Goal: Task Accomplishment & Management: Complete application form

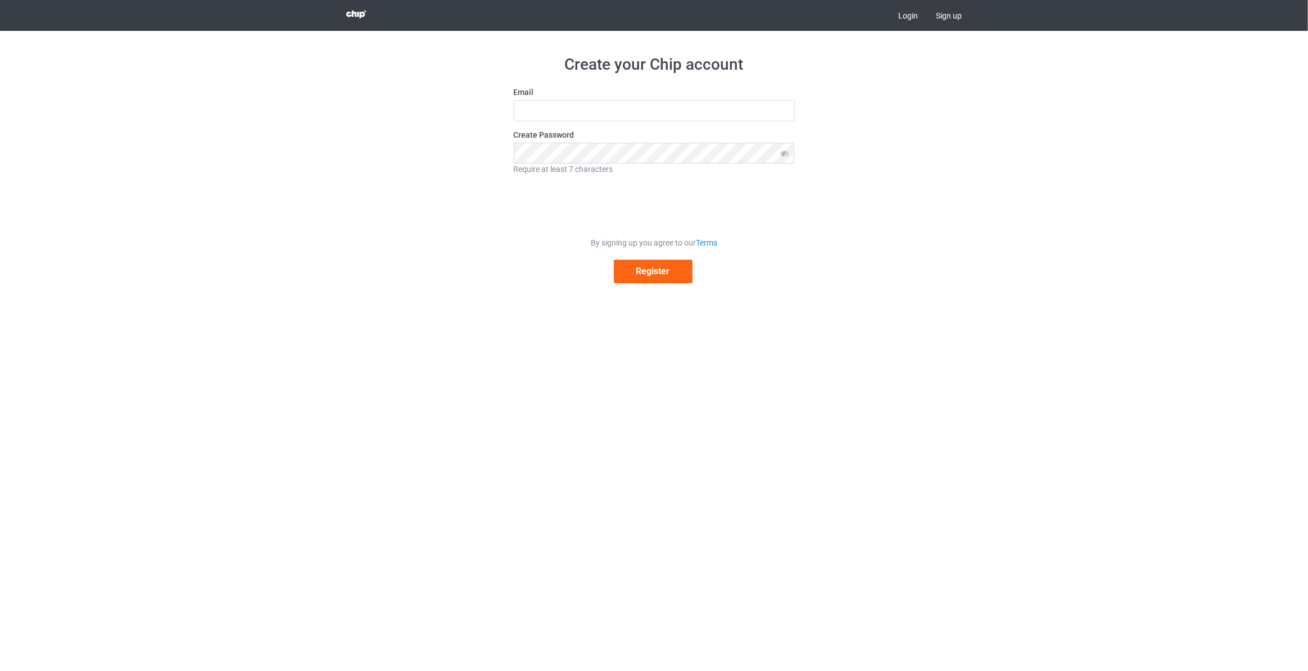
click at [924, 17] on link "Login" at bounding box center [908, 15] width 38 height 31
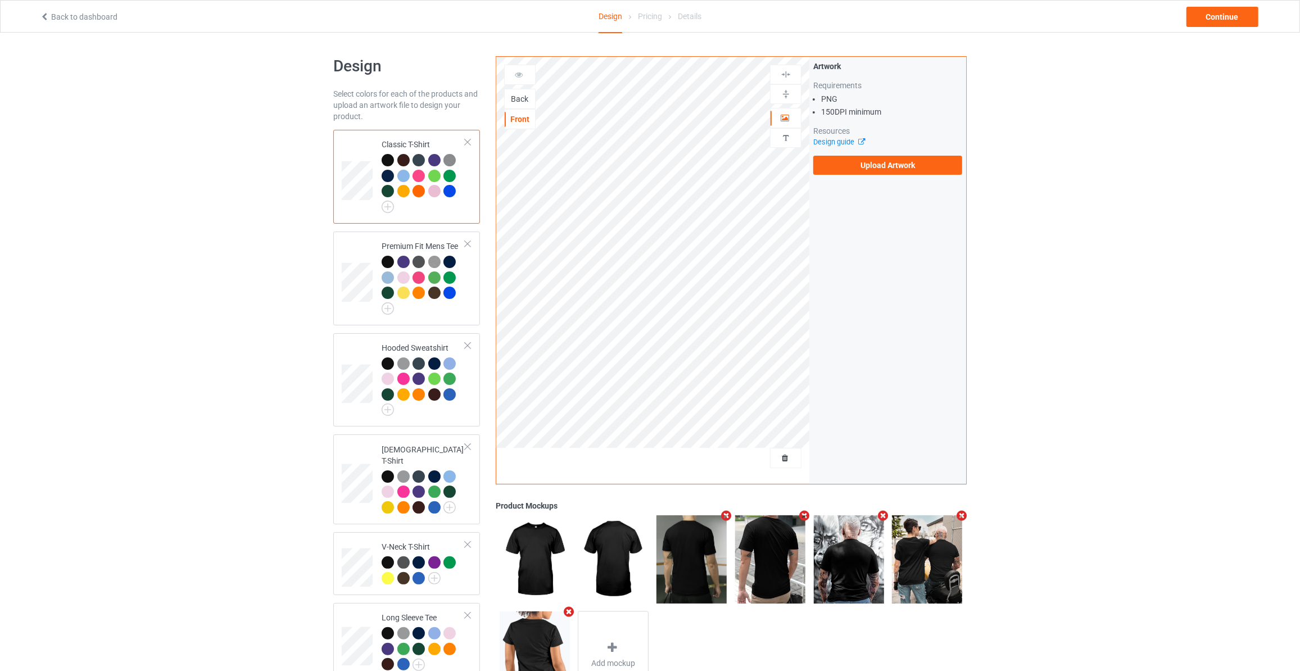
click at [507, 98] on div "Back" at bounding box center [520, 98] width 30 height 11
click at [860, 153] on div "Artwork Requirements PNG 150 DPI minimum Resources Design guide Upload Artwork" at bounding box center [887, 118] width 149 height 114
click at [863, 158] on label "Upload Artwork" at bounding box center [887, 165] width 149 height 19
click at [0, 0] on input "Upload Artwork" at bounding box center [0, 0] width 0 height 0
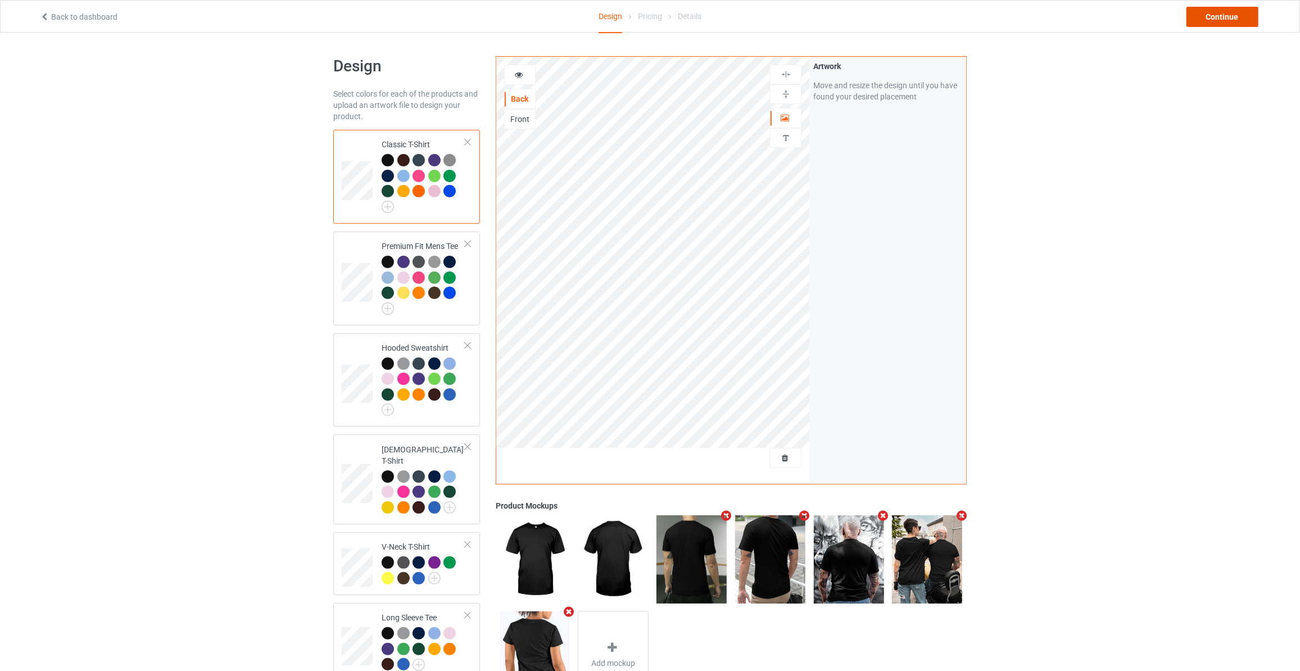
click at [1211, 19] on div "Continue" at bounding box center [1222, 17] width 72 height 20
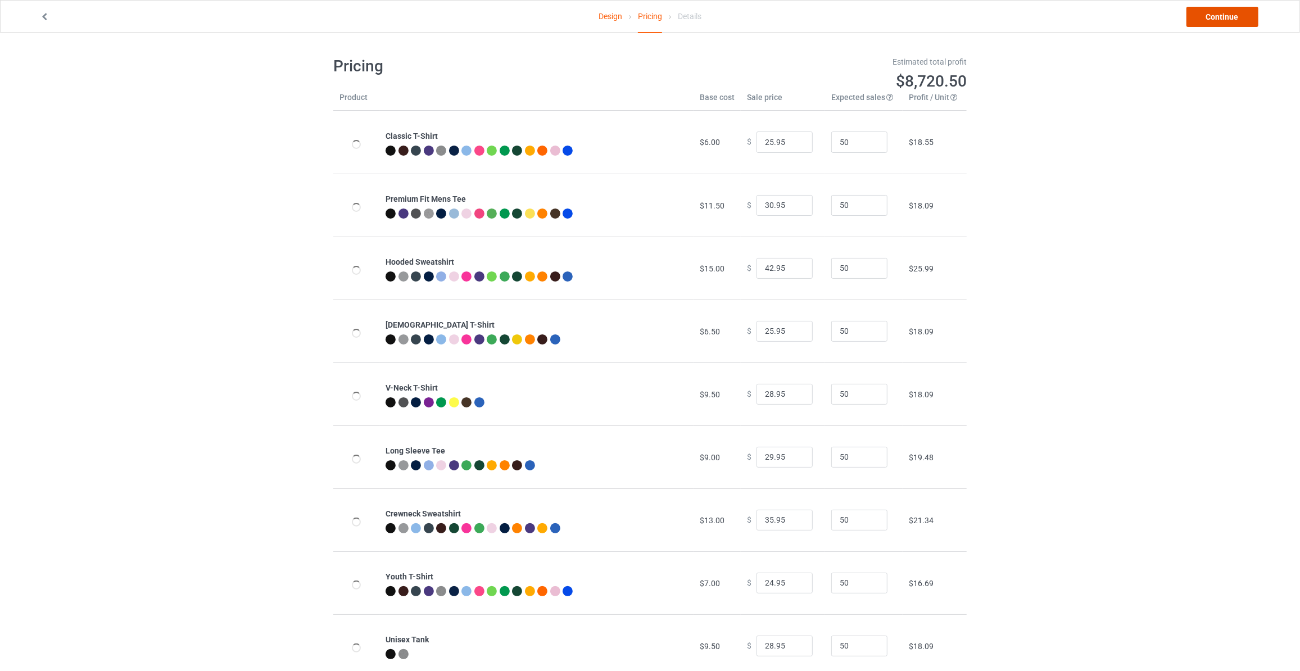
click at [1211, 19] on link "Continue" at bounding box center [1222, 17] width 72 height 20
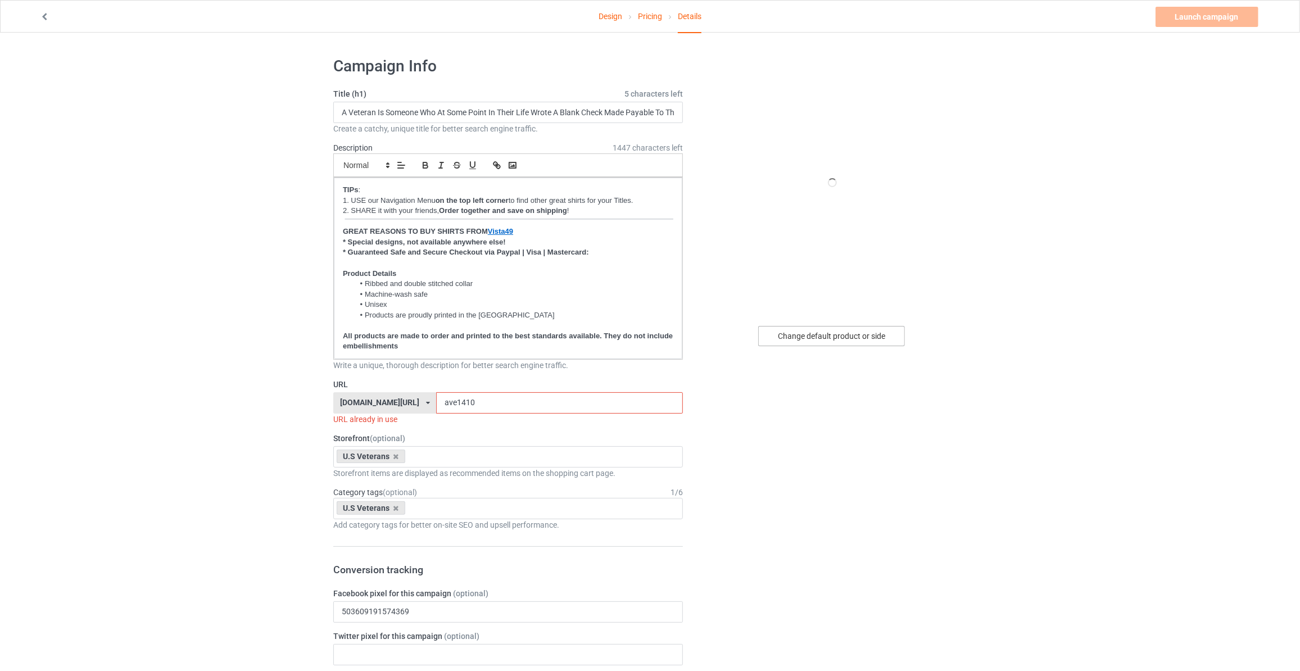
click at [805, 335] on div "Change default product or side" at bounding box center [831, 336] width 147 height 20
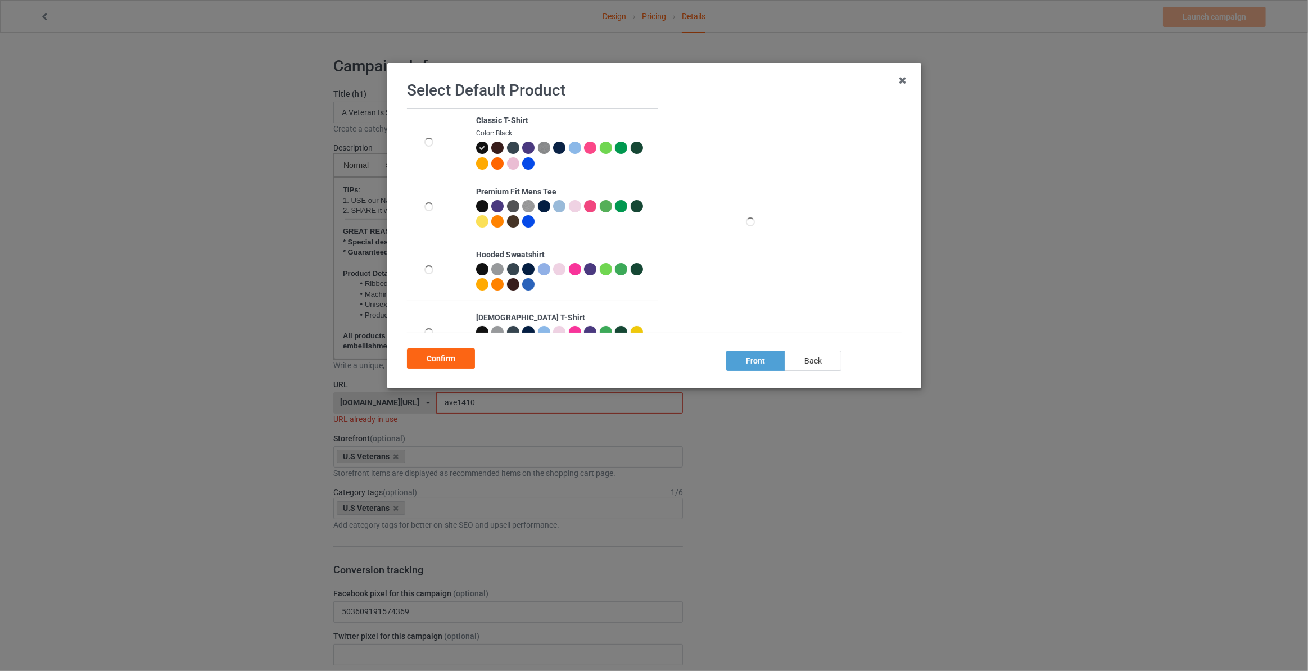
click at [814, 363] on div "back" at bounding box center [812, 361] width 57 height 20
click at [437, 353] on div "Confirm" at bounding box center [441, 358] width 68 height 20
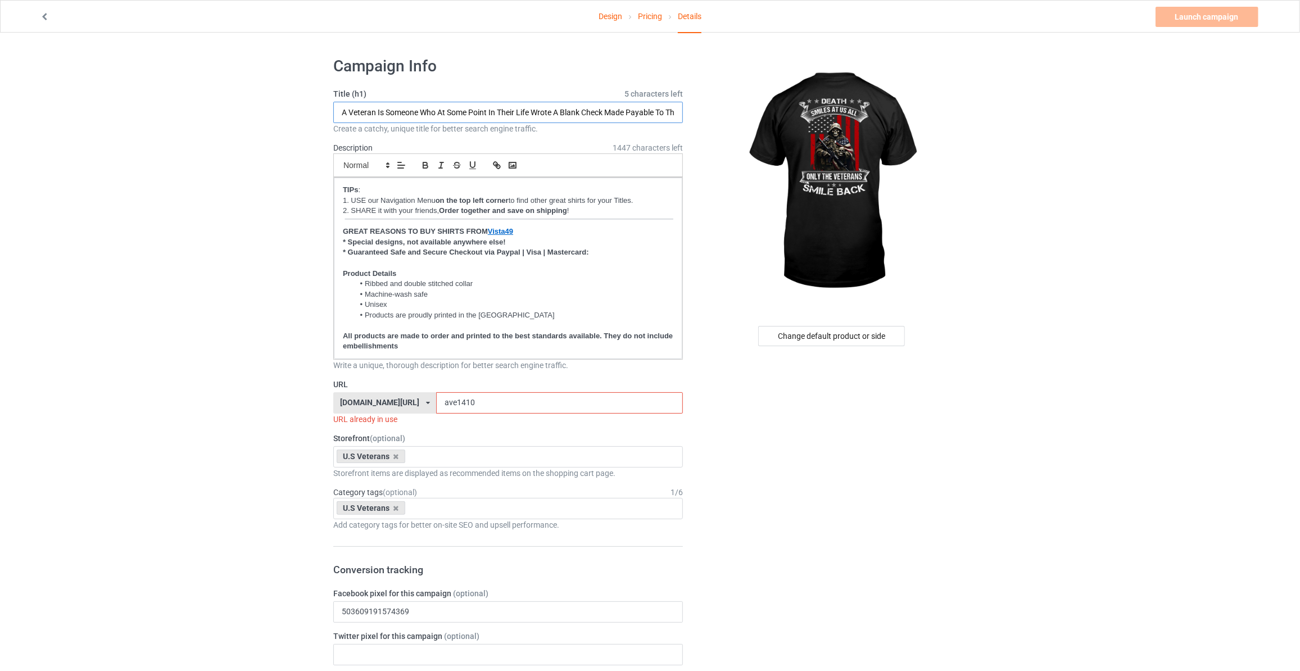
click at [385, 107] on input "A Veteran Is Someone Who At Some Point In Their Life Wrote A Blank Check Made P…" at bounding box center [508, 112] width 350 height 21
type input "Death Smiles At Us All Only The Veterans Smile Back"
drag, startPoint x: 450, startPoint y: 401, endPoint x: 204, endPoint y: 388, distance: 245.9
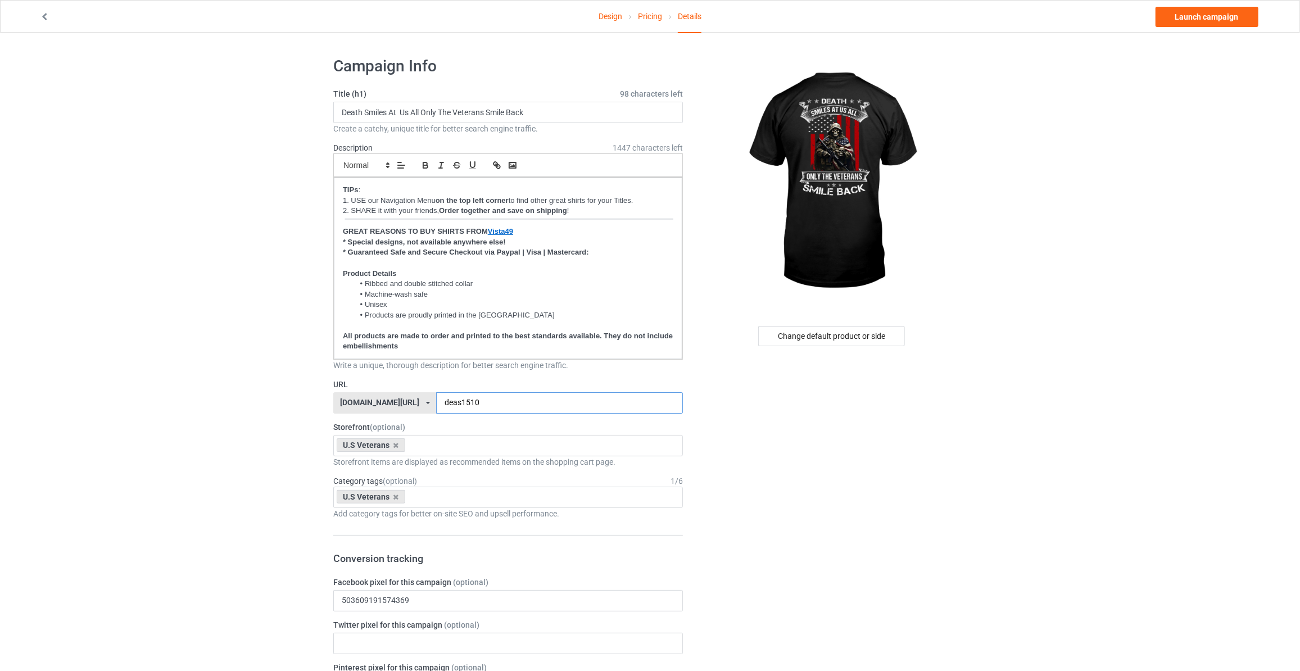
type input "deas1510"
click at [1201, 25] on link "Launch campaign" at bounding box center [1206, 17] width 103 height 20
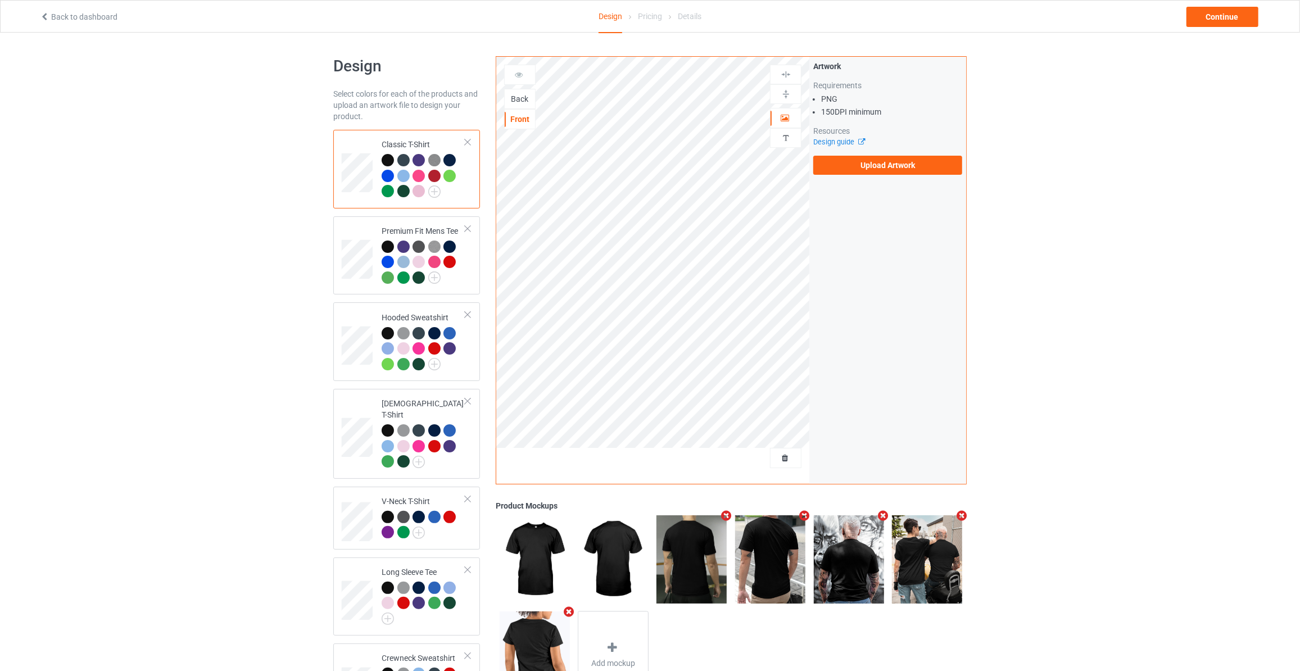
click at [518, 95] on div "Back" at bounding box center [520, 98] width 30 height 11
click at [863, 176] on div "Artwork Requirements PNG 150 DPI minimum Resources Design guide Upload Artwork" at bounding box center [887, 118] width 157 height 122
click at [872, 165] on label "Upload Artwork" at bounding box center [887, 165] width 149 height 19
click at [0, 0] on input "Upload Artwork" at bounding box center [0, 0] width 0 height 0
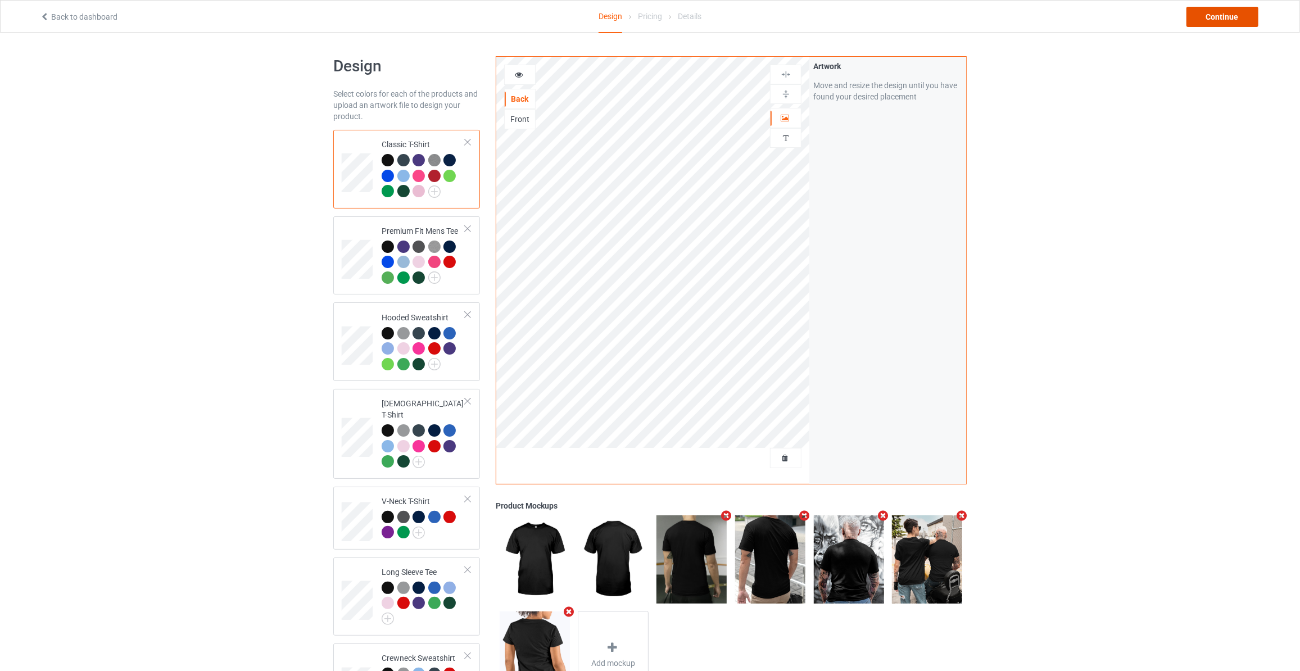
click at [1208, 14] on div "Continue" at bounding box center [1222, 17] width 72 height 20
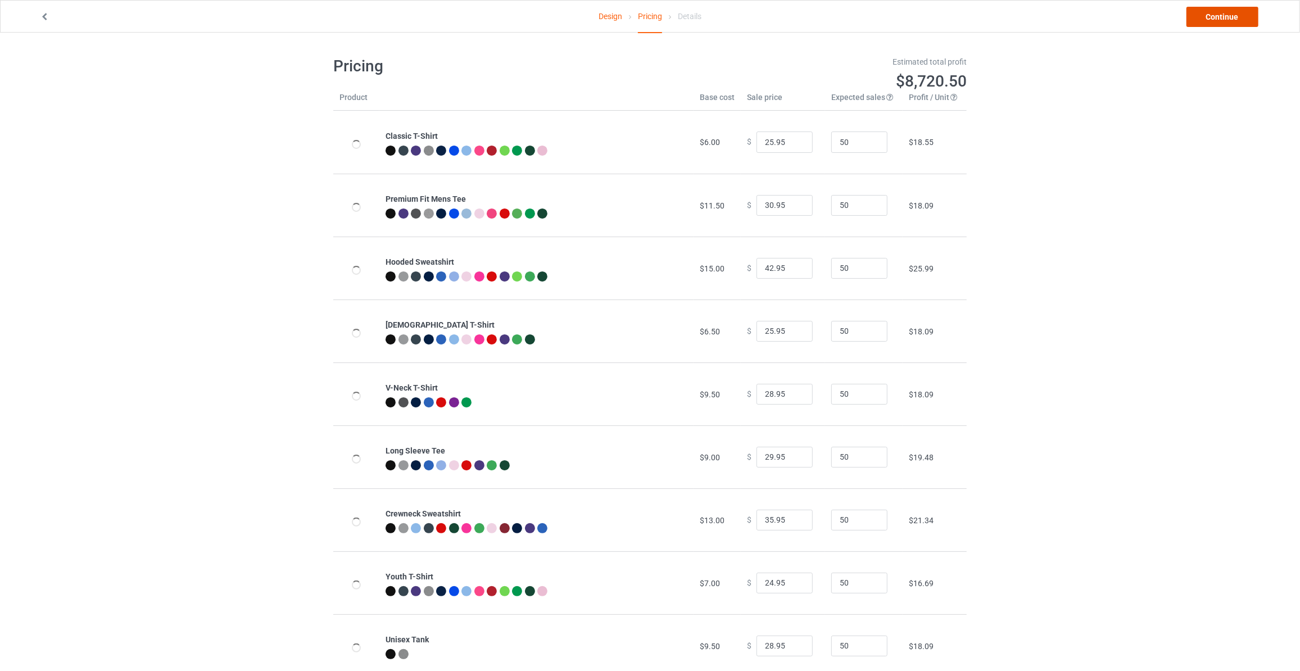
click at [1209, 14] on link "Continue" at bounding box center [1222, 17] width 72 height 20
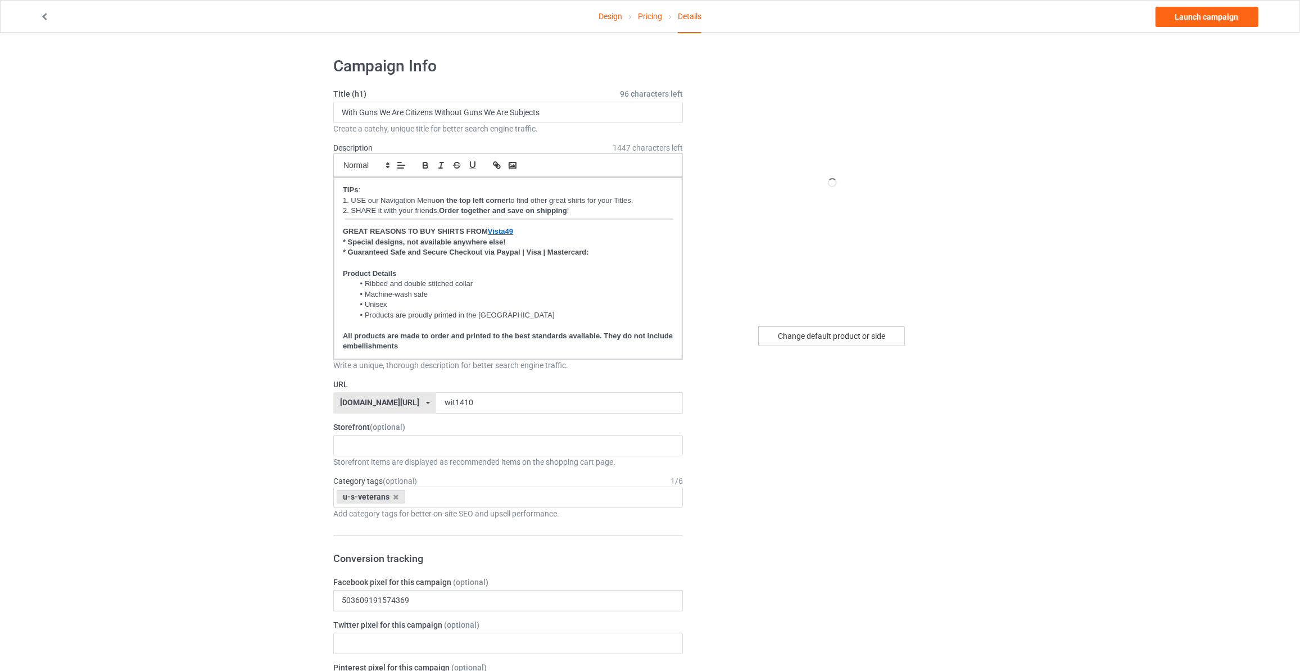
click at [811, 335] on div "Change default product or side" at bounding box center [831, 336] width 147 height 20
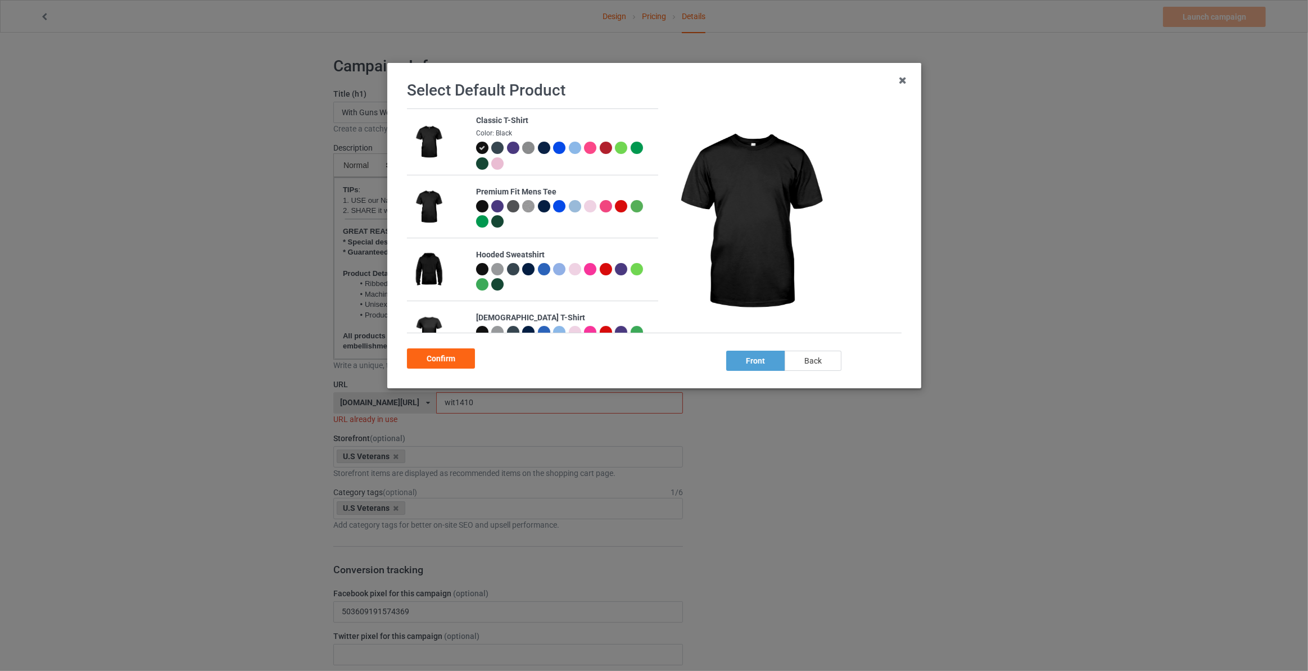
click at [801, 356] on div "back" at bounding box center [812, 361] width 57 height 20
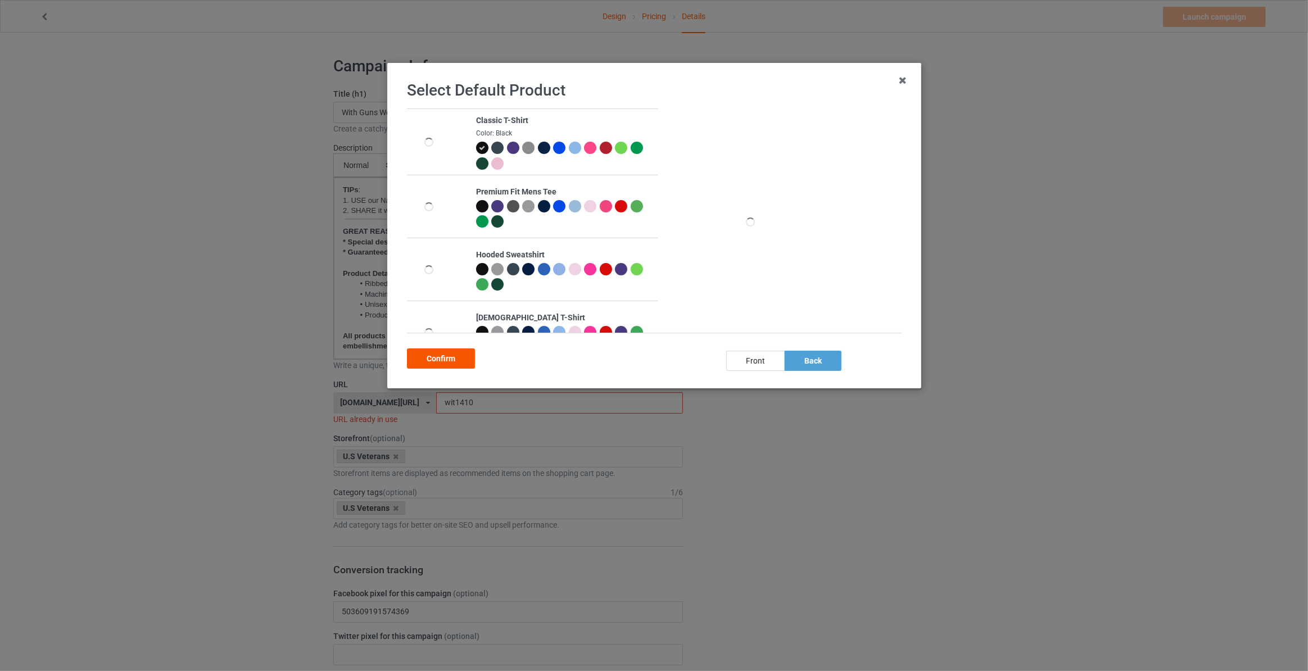
drag, startPoint x: 441, startPoint y: 361, endPoint x: 438, endPoint y: 324, distance: 36.6
click at [440, 361] on div "Confirm" at bounding box center [441, 358] width 68 height 20
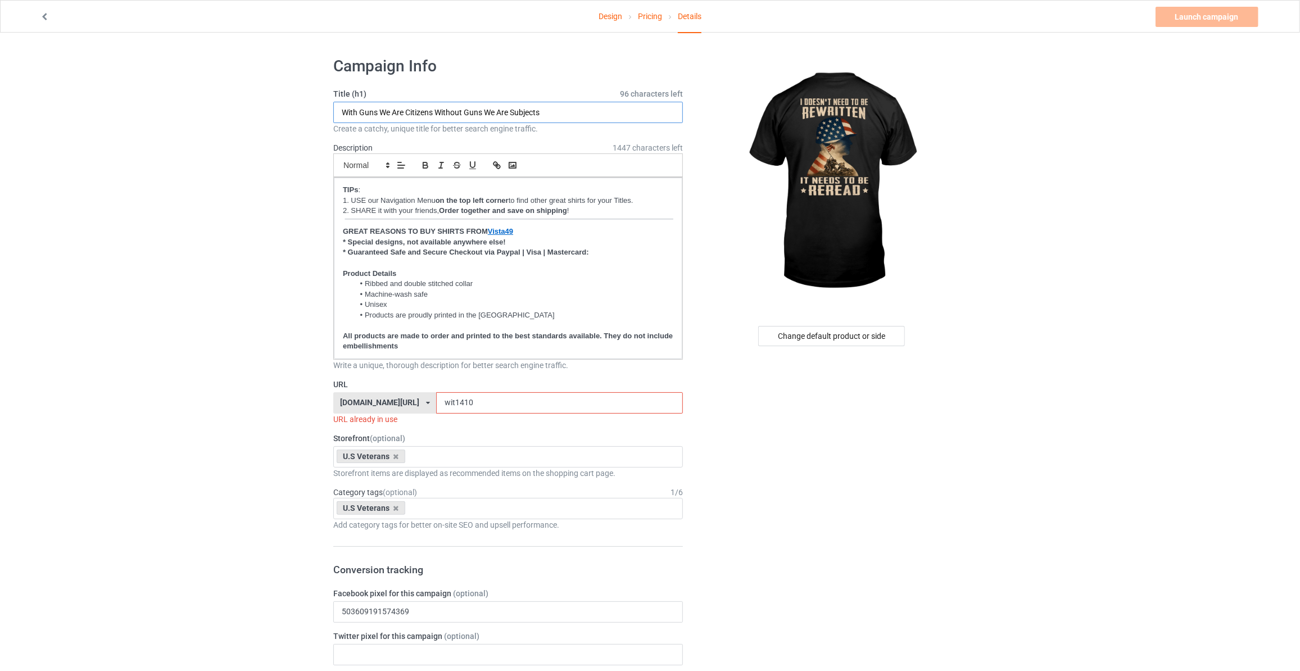
click at [449, 105] on input "With Guns We Are Citizens Without Guns We Are Subjects" at bounding box center [508, 112] width 350 height 21
paste input "It Doesn't Need To Be Rewritten It Needs To Be Reread"
type input "It Doesn't Need To Be Rewritten It Needs To Be Reread"
drag, startPoint x: 485, startPoint y: 407, endPoint x: 75, endPoint y: 367, distance: 412.7
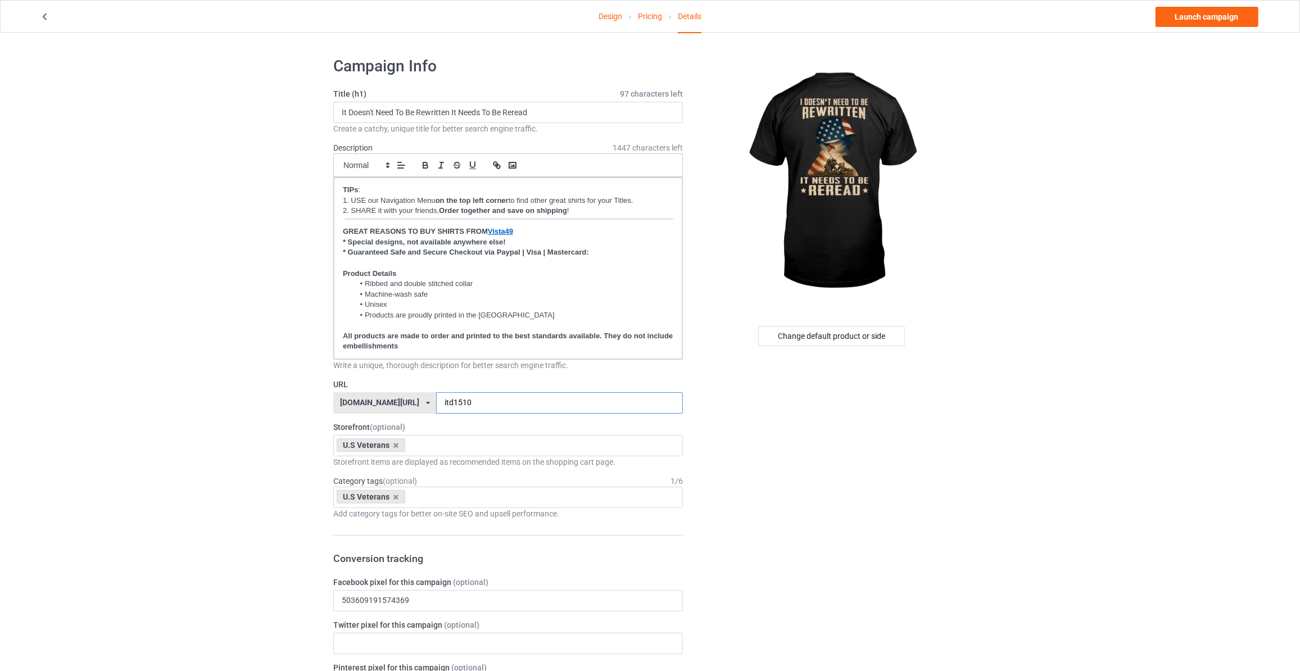
type input "itd1510"
drag, startPoint x: 1173, startPoint y: 121, endPoint x: 1206, endPoint y: 37, distance: 90.3
click at [1214, 11] on link "Launch campaign" at bounding box center [1206, 17] width 103 height 20
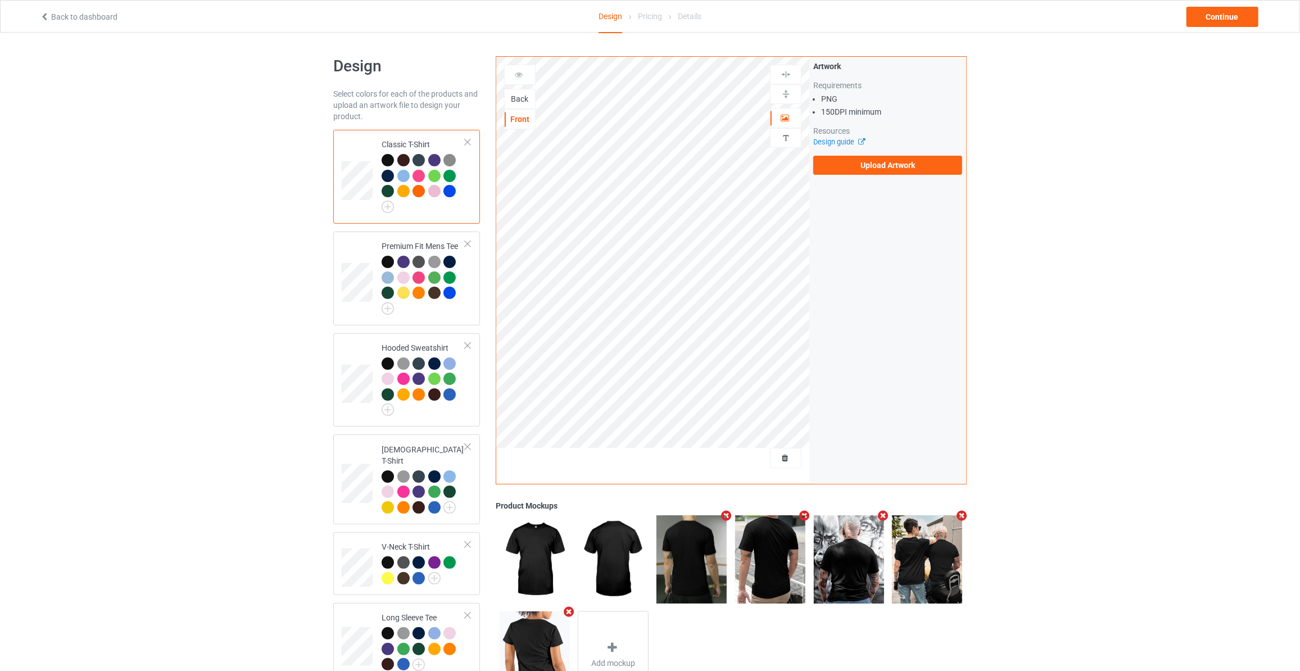
click at [522, 93] on div "Back" at bounding box center [520, 98] width 30 height 11
click at [854, 169] on label "Upload Artwork" at bounding box center [887, 165] width 149 height 19
click at [0, 0] on input "Upload Artwork" at bounding box center [0, 0] width 0 height 0
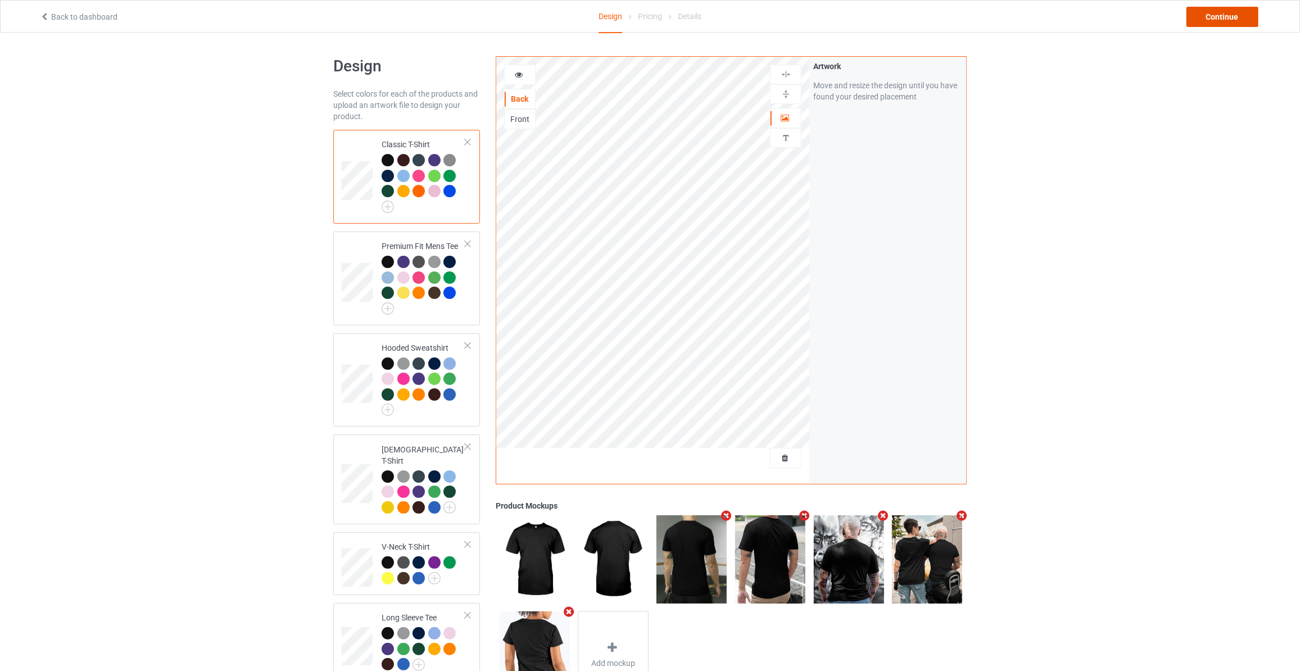
click at [1218, 9] on div "Continue" at bounding box center [1222, 17] width 72 height 20
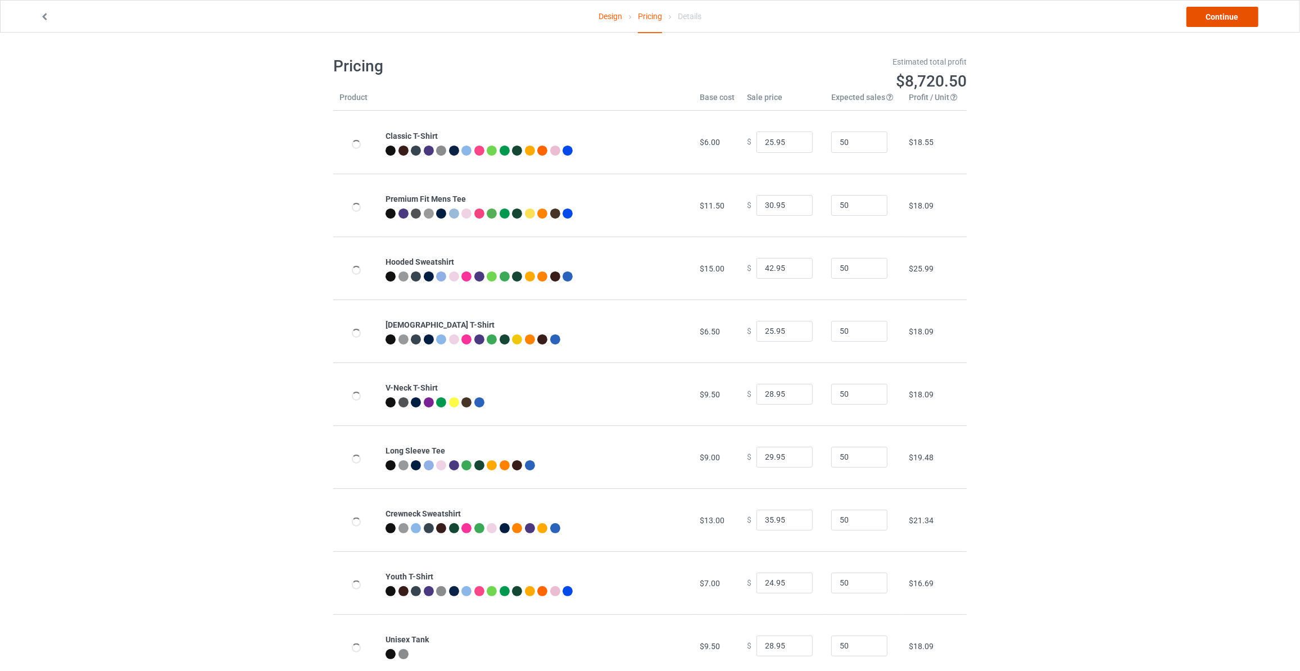
click at [1218, 9] on link "Continue" at bounding box center [1222, 17] width 72 height 20
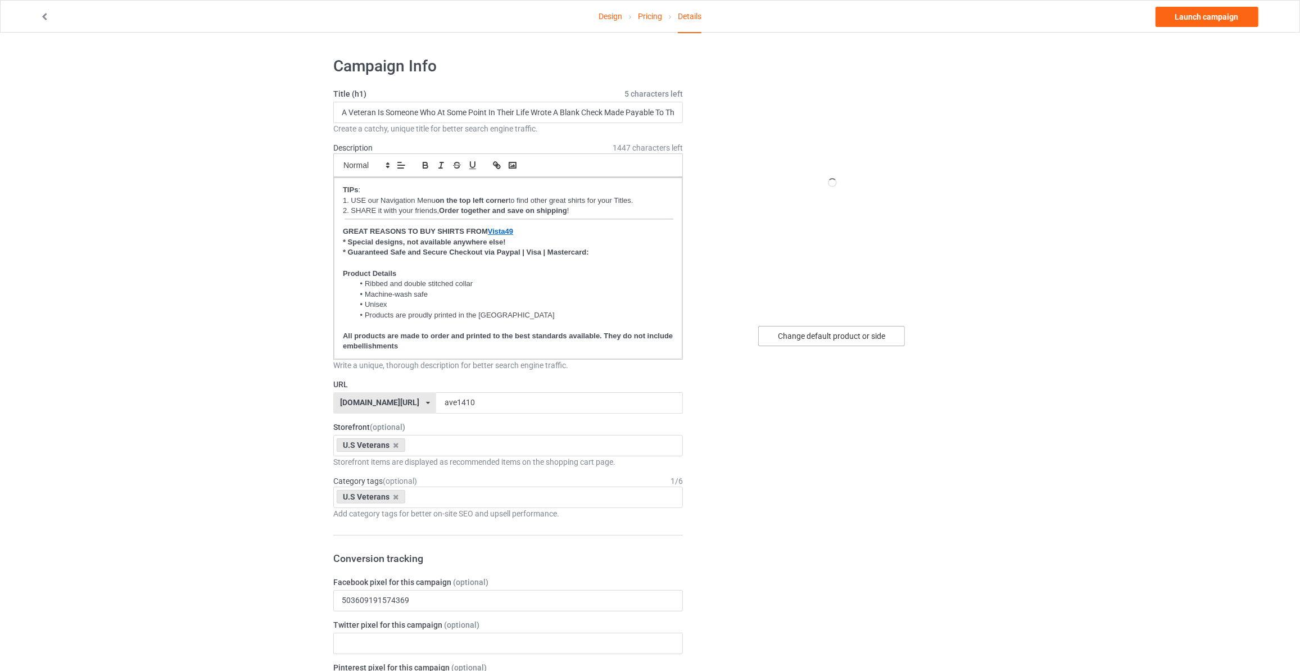
click at [827, 337] on div "Change default product or side" at bounding box center [831, 336] width 147 height 20
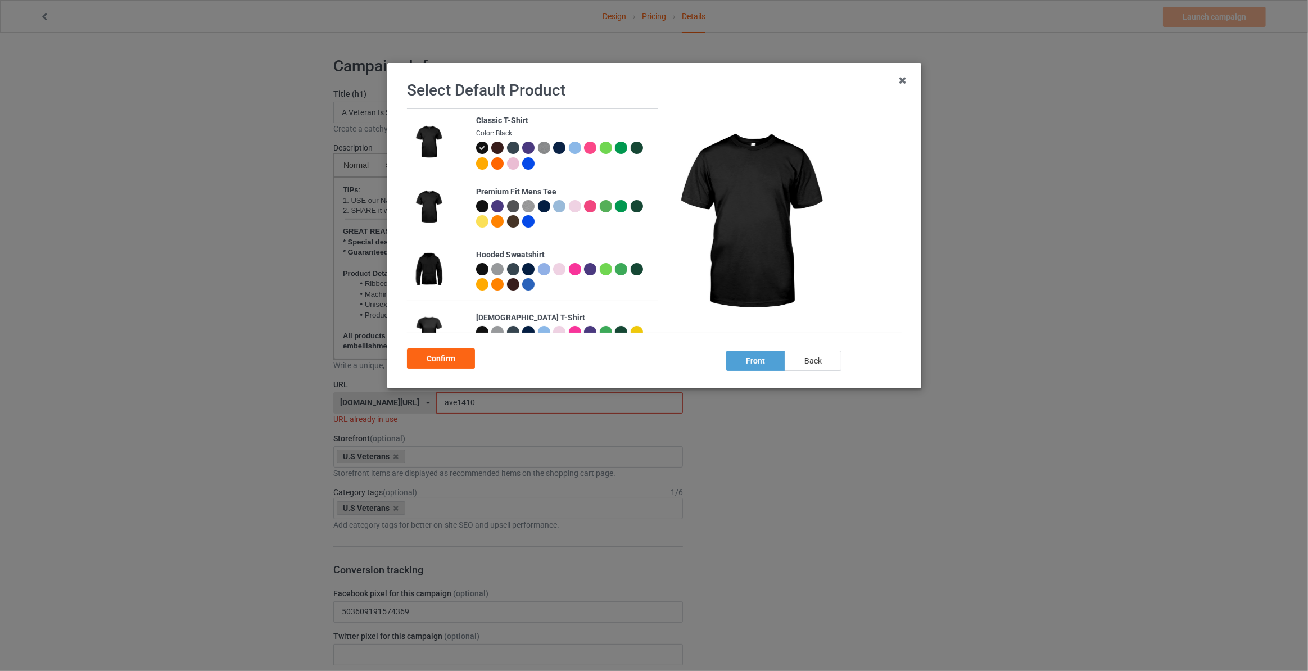
click at [815, 364] on div "back" at bounding box center [812, 361] width 57 height 20
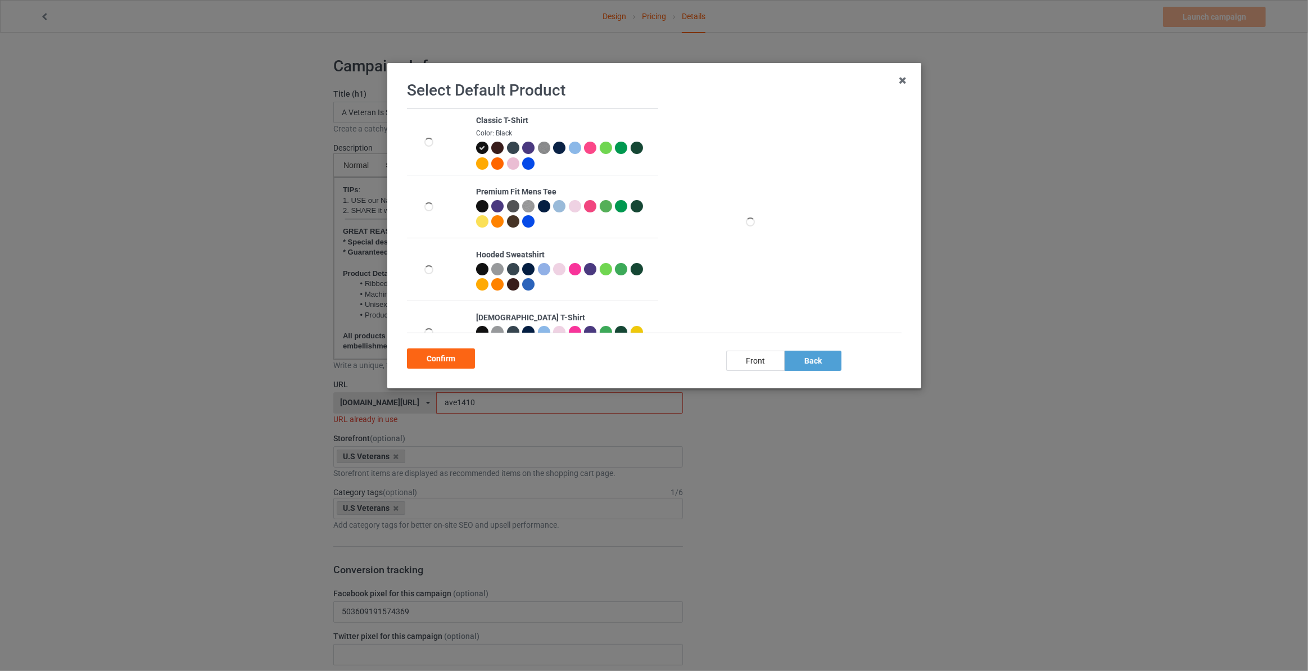
click at [556, 149] on div at bounding box center [559, 148] width 12 height 12
click at [440, 352] on div "Confirm" at bounding box center [441, 358] width 68 height 20
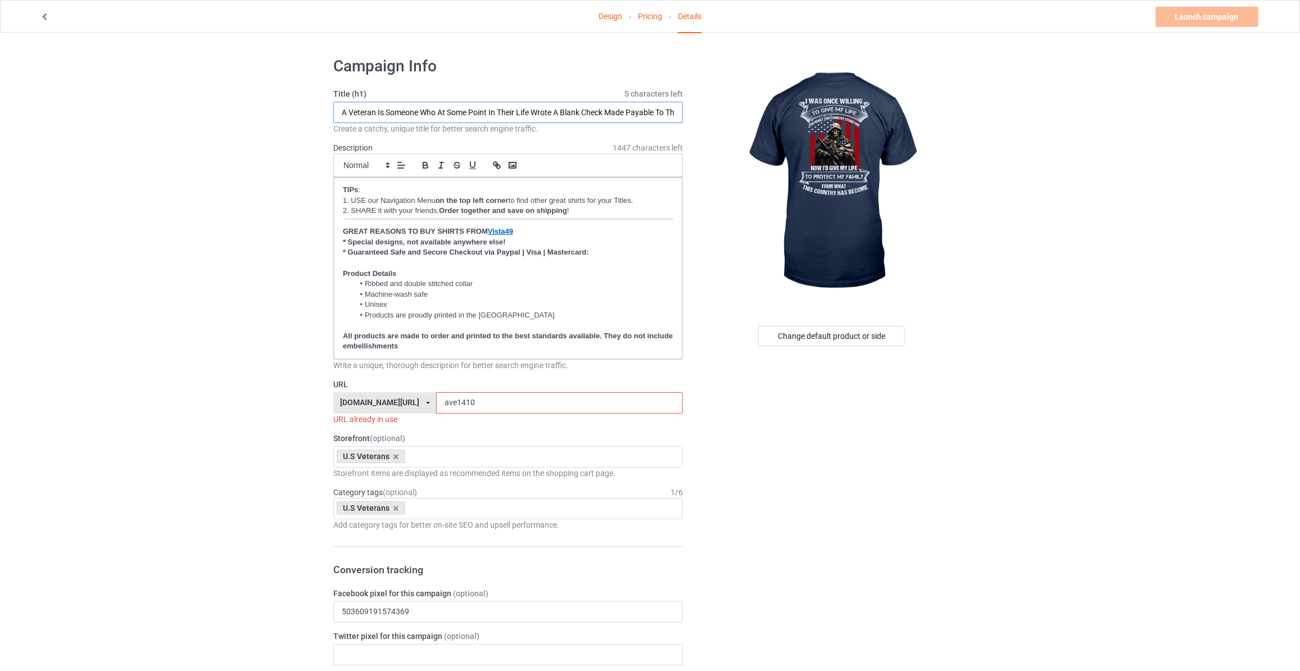
click at [433, 114] on input "A Veteran Is Someone Who At Some Point In Their Life Wrote A Blank Check Made P…" at bounding box center [508, 112] width 350 height 21
paste input "I Was Once Willing To Give My Life For What This Country Stood For Now I'd Give…"
type input "I Was Once Willing To Give My Life For What This Country Stood For Now I'd Give…"
drag, startPoint x: 187, startPoint y: 275, endPoint x: 405, endPoint y: 396, distance: 249.8
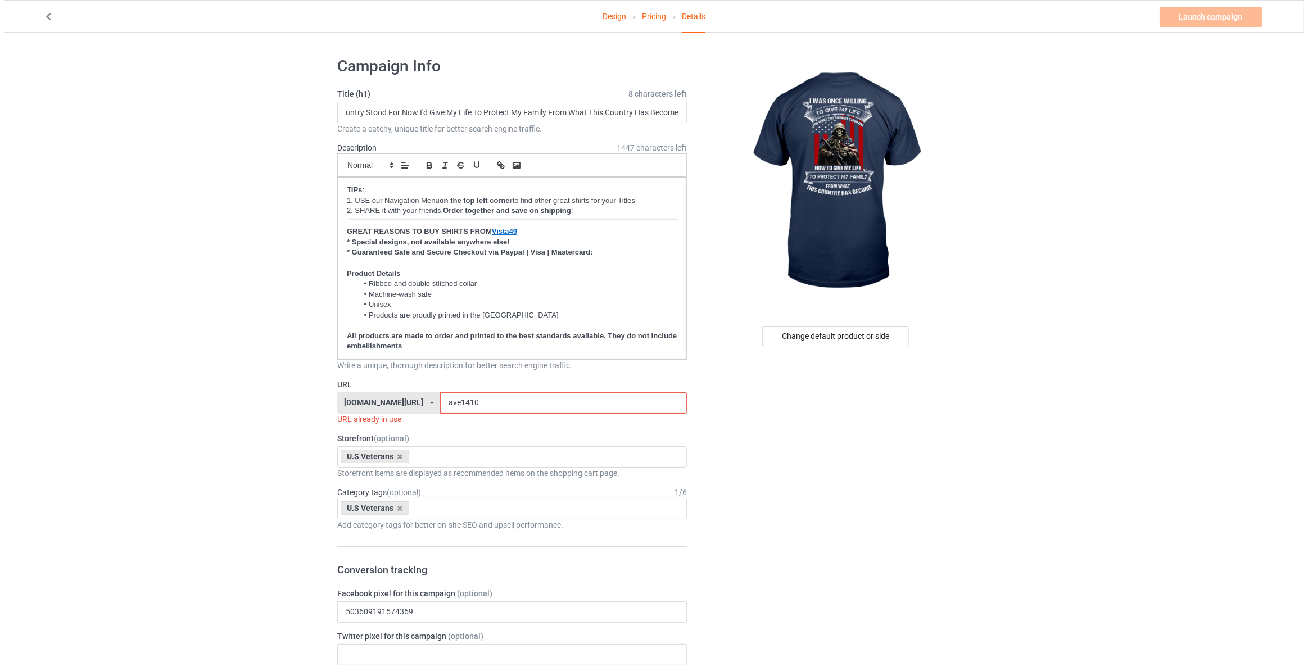
scroll to position [0, 0]
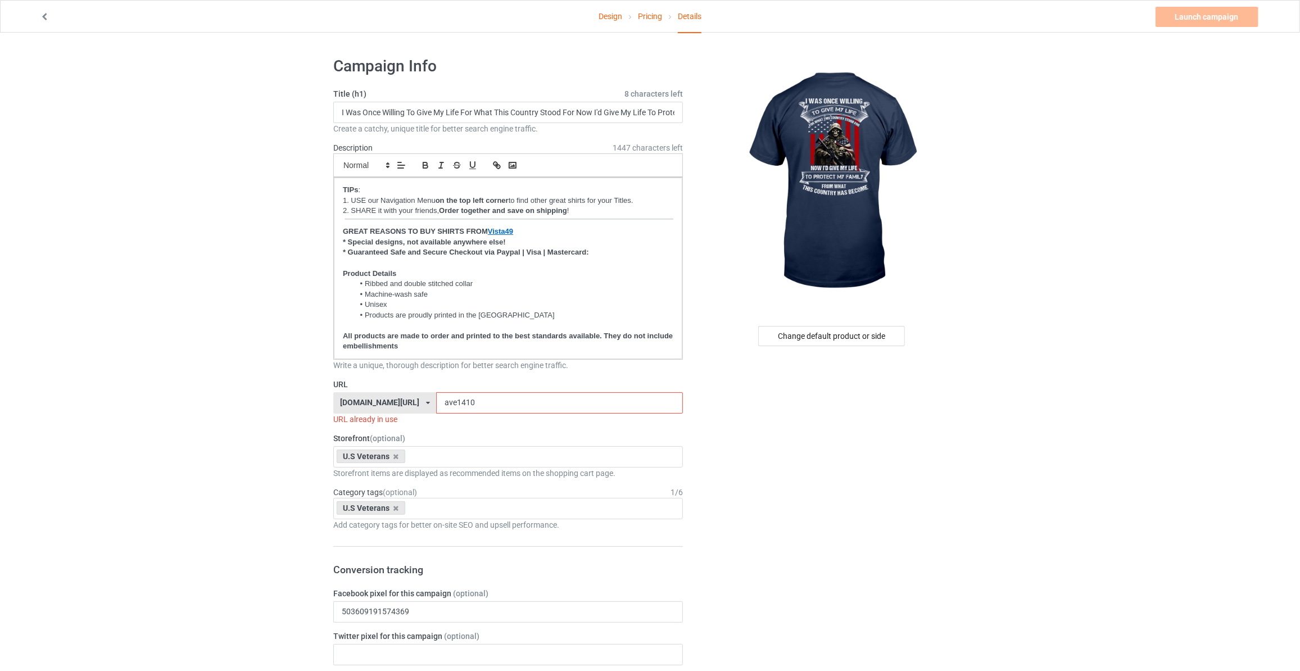
drag, startPoint x: 461, startPoint y: 403, endPoint x: 0, endPoint y: 330, distance: 466.5
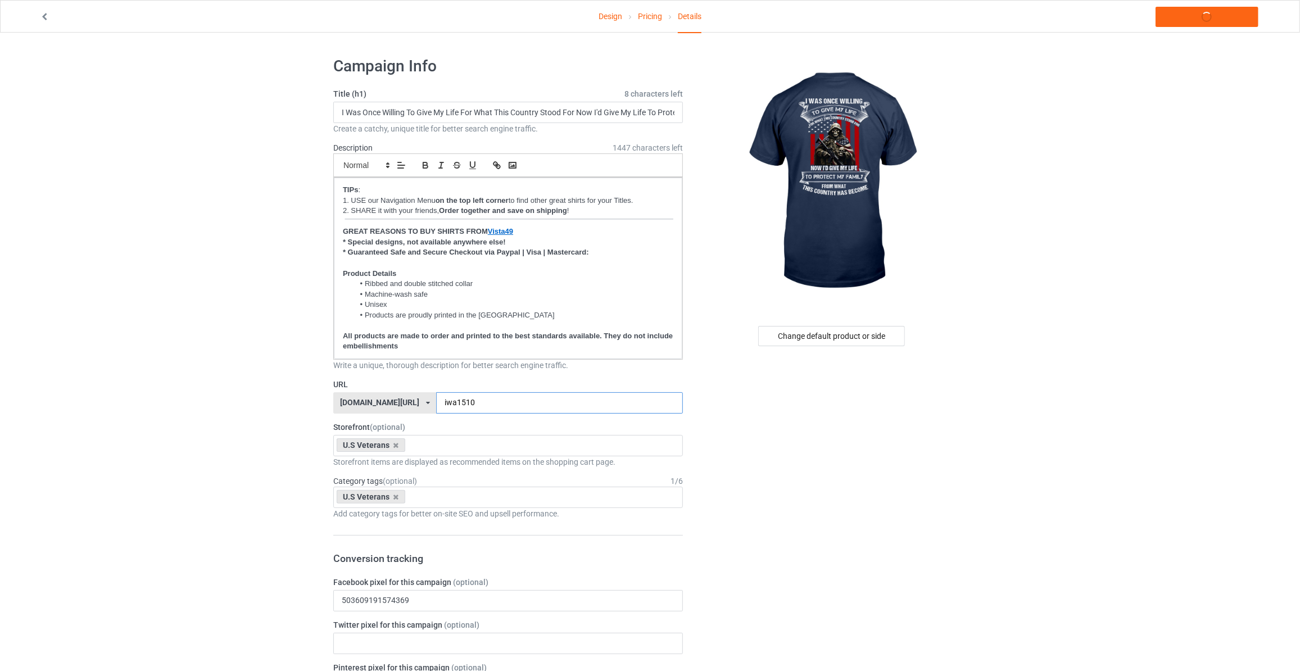
type input "iwa1510"
drag, startPoint x: 1074, startPoint y: 192, endPoint x: 1131, endPoint y: 88, distance: 118.2
click at [1194, 20] on link "Launch campaign" at bounding box center [1206, 17] width 103 height 20
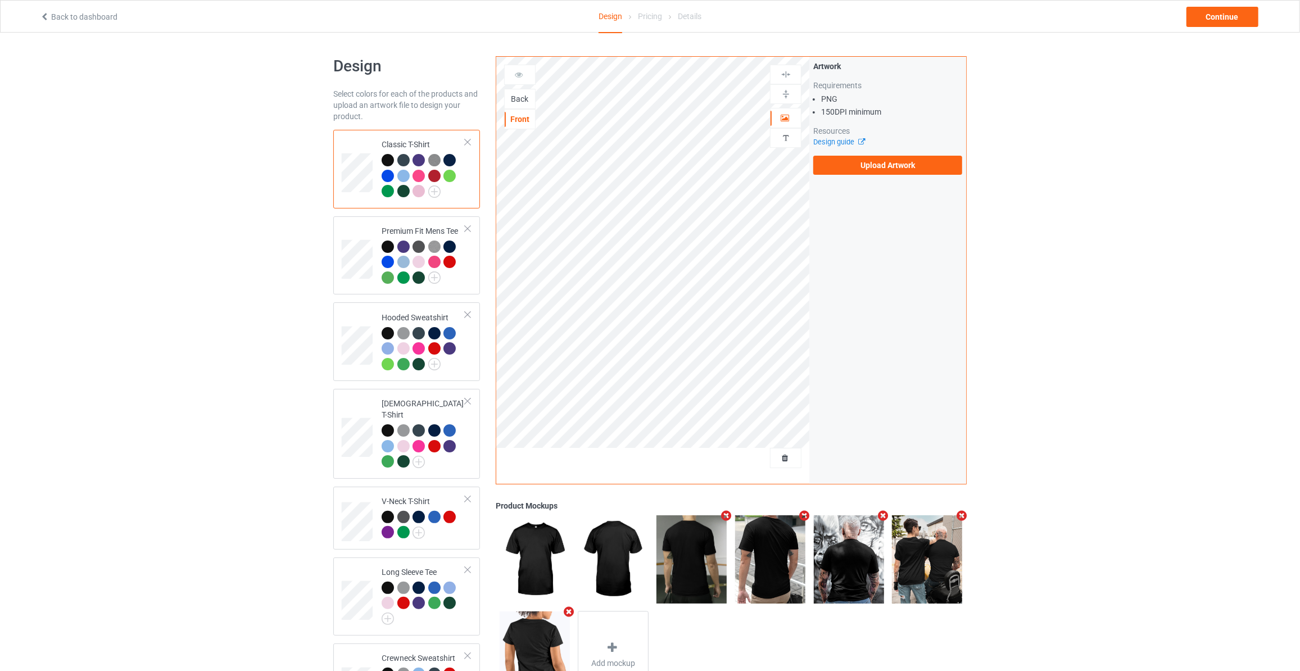
click at [513, 98] on div "Back" at bounding box center [520, 98] width 30 height 11
click at [874, 162] on label "Upload Artwork" at bounding box center [887, 165] width 149 height 19
click at [0, 0] on input "Upload Artwork" at bounding box center [0, 0] width 0 height 0
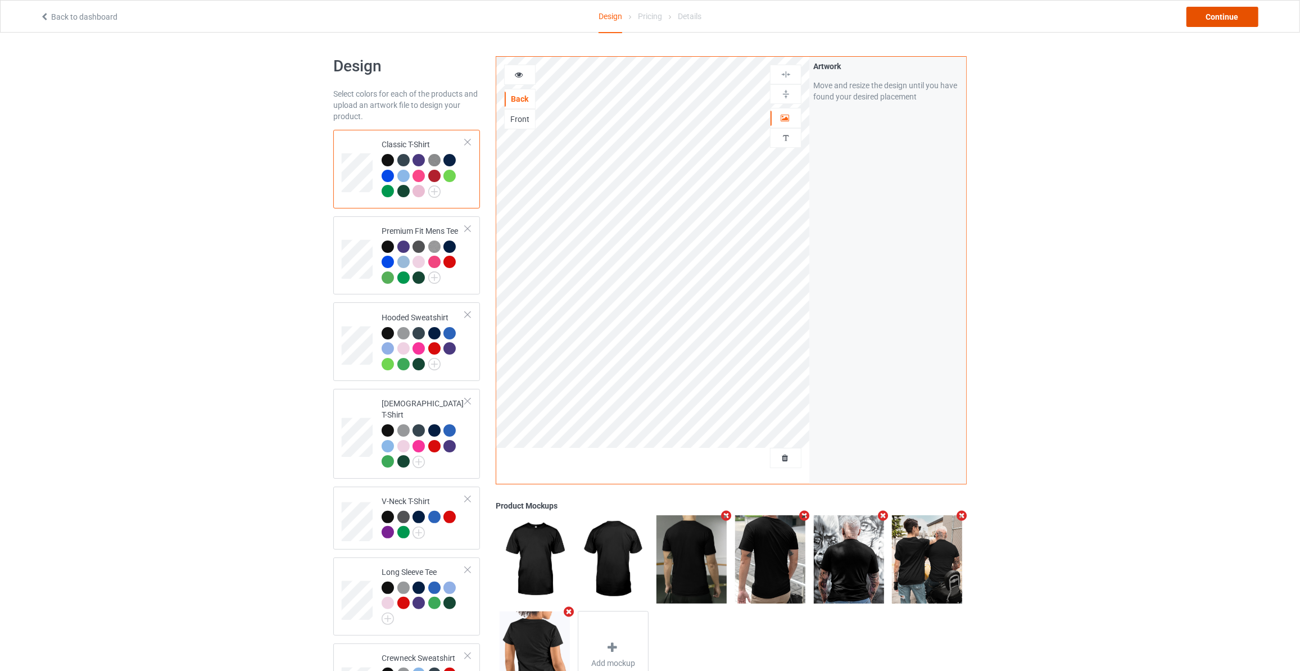
click at [1227, 16] on div "Continue" at bounding box center [1222, 17] width 72 height 20
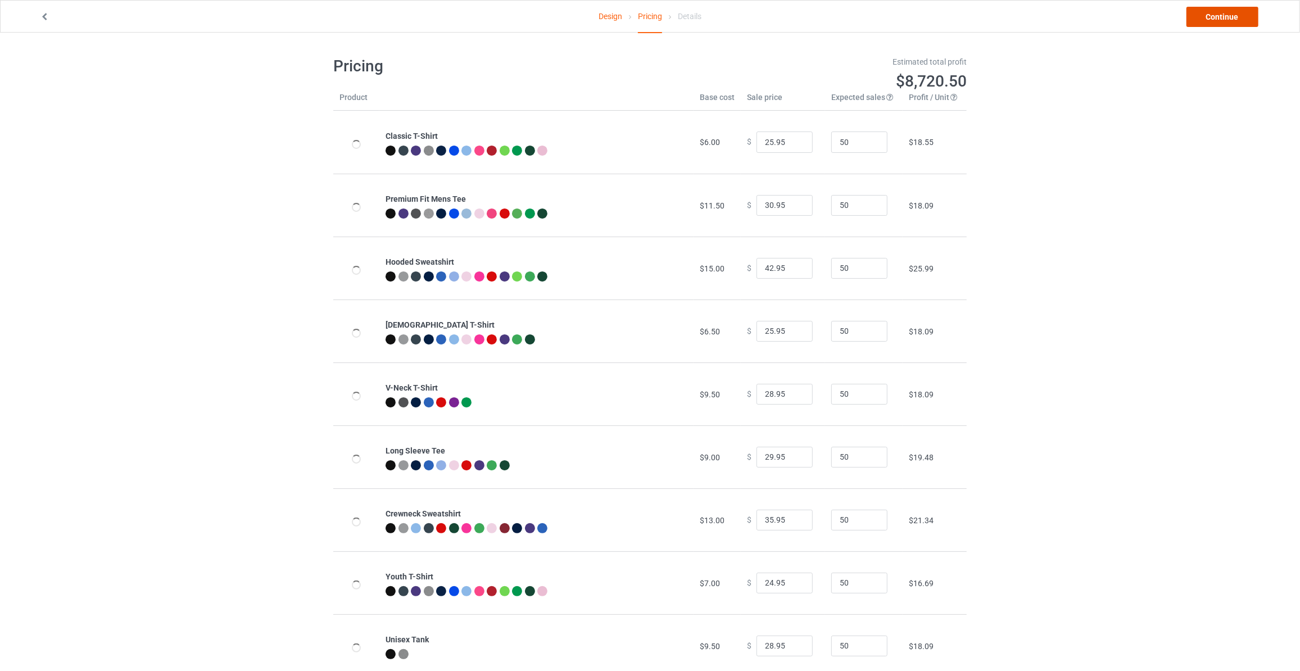
click at [1227, 16] on link "Continue" at bounding box center [1222, 17] width 72 height 20
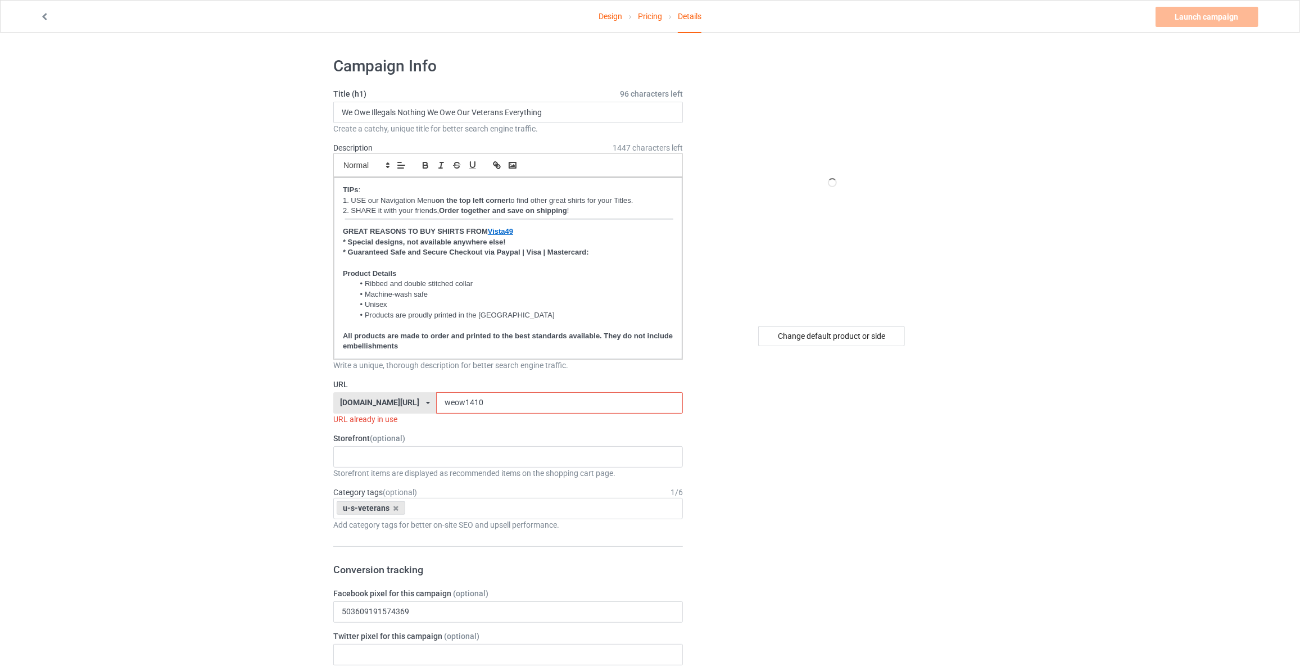
drag, startPoint x: 792, startPoint y: 349, endPoint x: 805, endPoint y: 338, distance: 16.7
click at [793, 349] on div "Change default product or side" at bounding box center [833, 628] width 284 height 1160
click at [805, 338] on div "Change default product or side" at bounding box center [831, 336] width 147 height 20
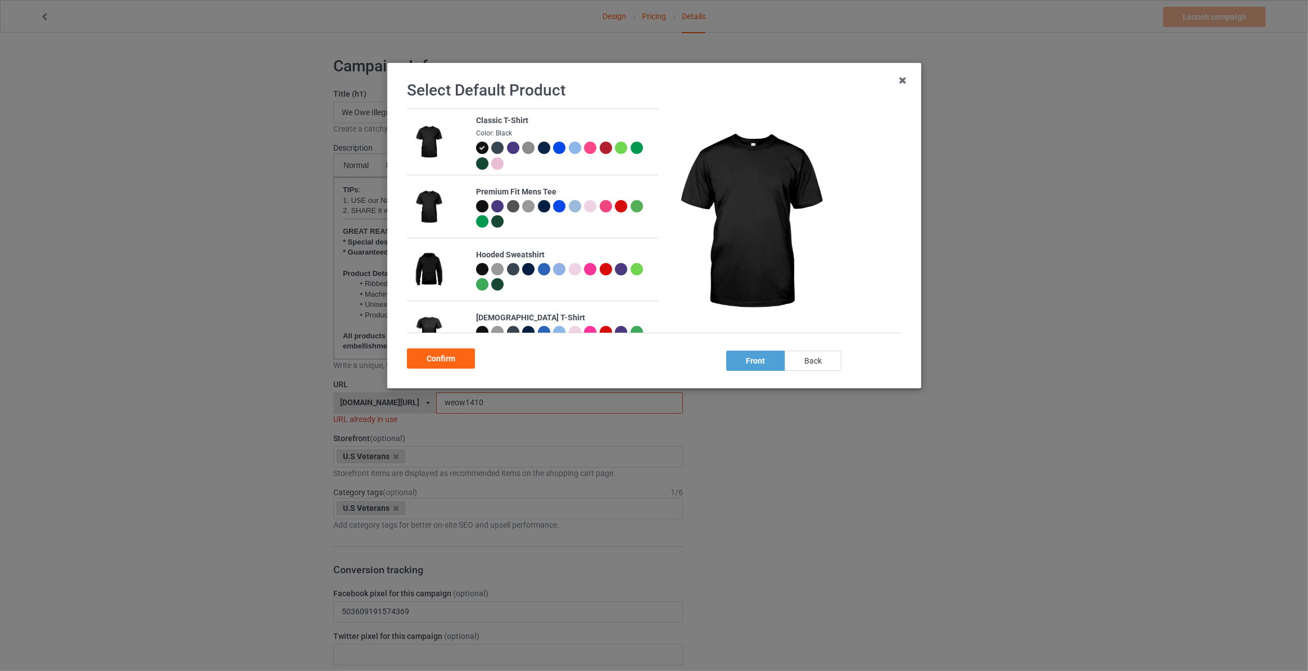
click at [804, 356] on div "back" at bounding box center [812, 361] width 57 height 20
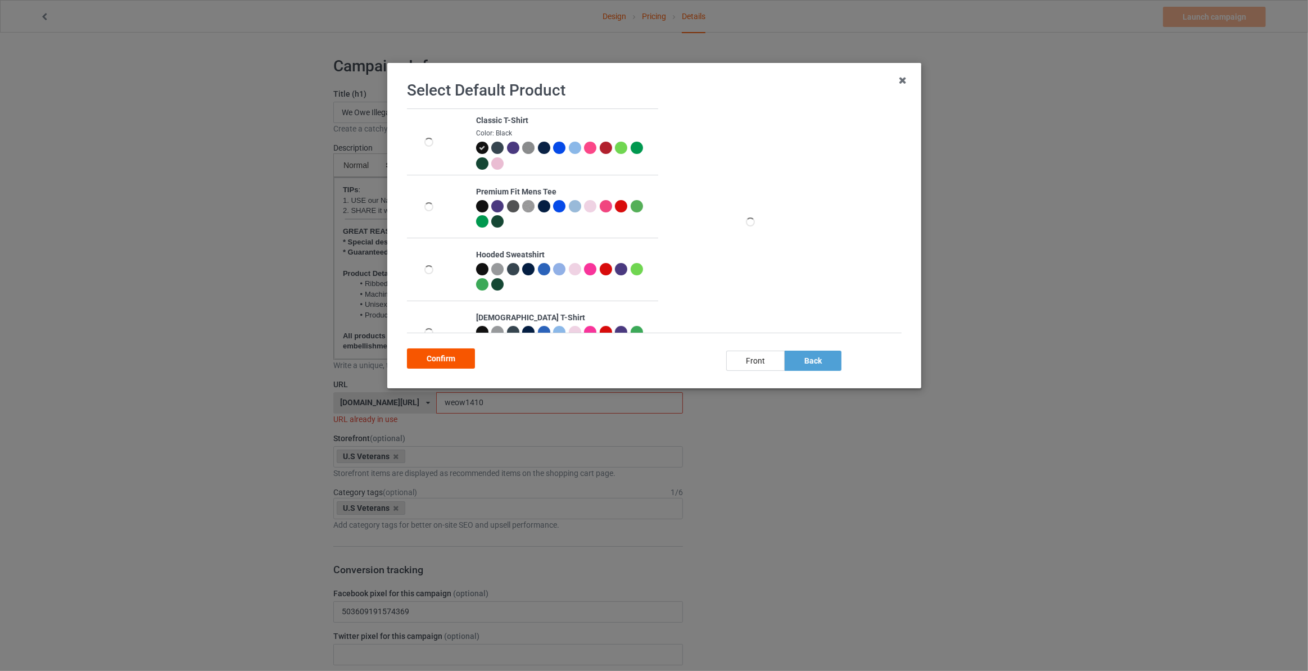
click at [419, 366] on div "Confirm" at bounding box center [441, 358] width 68 height 20
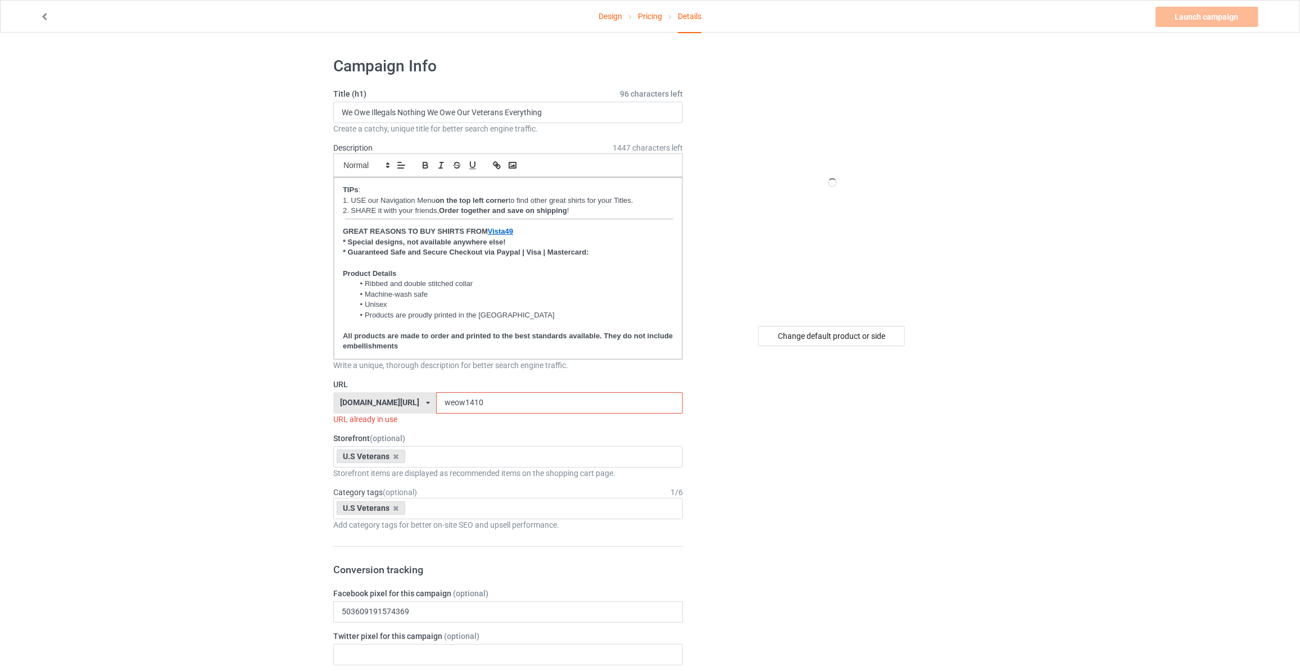
drag, startPoint x: 179, startPoint y: 258, endPoint x: 440, endPoint y: 365, distance: 281.7
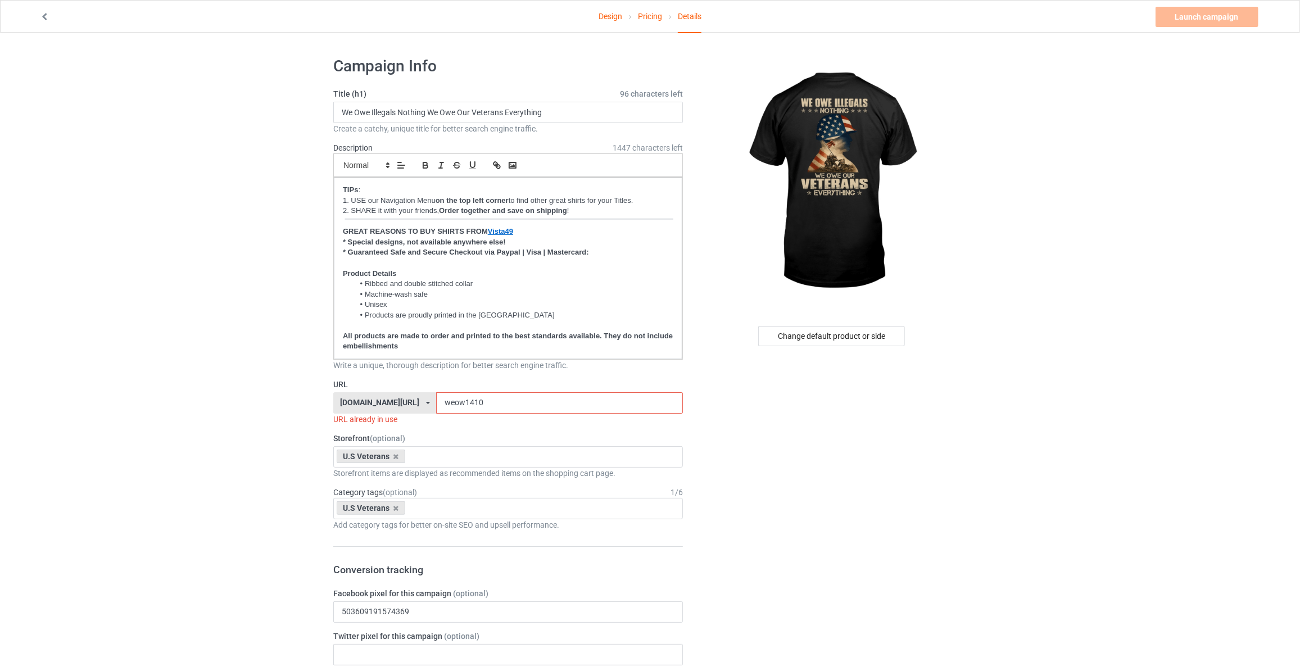
drag, startPoint x: 473, startPoint y: 394, endPoint x: 113, endPoint y: 351, distance: 362.3
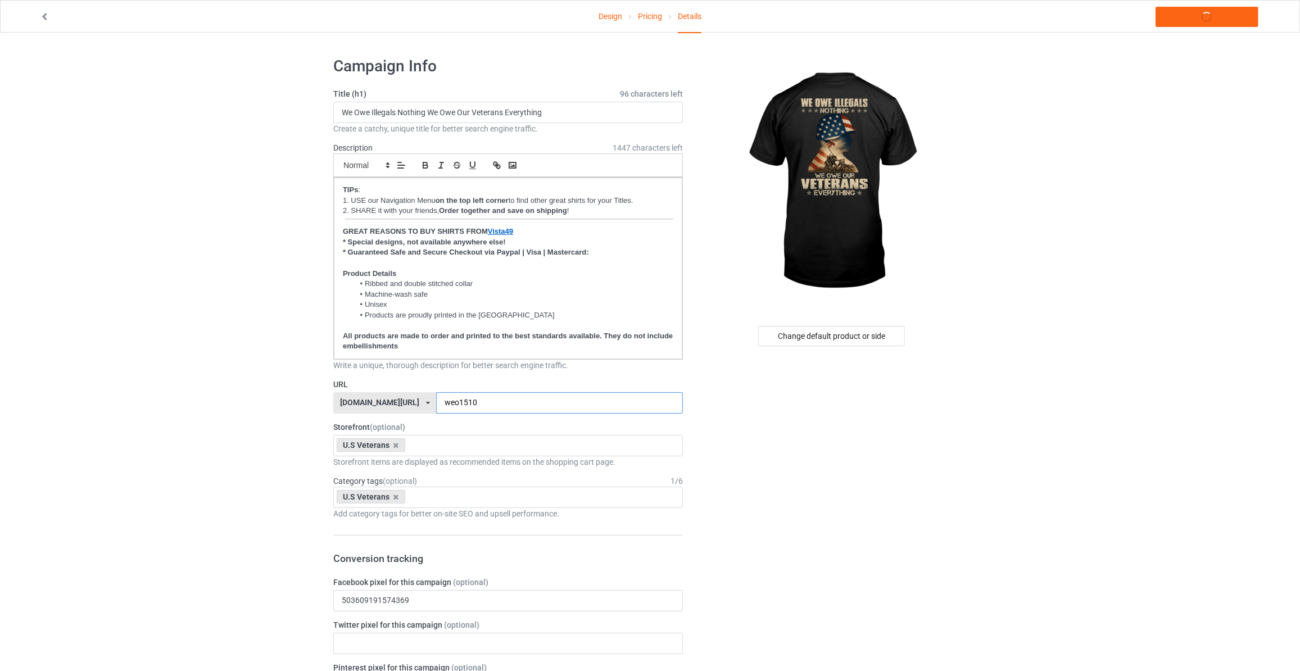
type input "weo1510"
drag, startPoint x: 1167, startPoint y: 99, endPoint x: 1172, endPoint y: 29, distance: 70.5
click at [1188, 22] on link "Launch campaign" at bounding box center [1206, 17] width 103 height 20
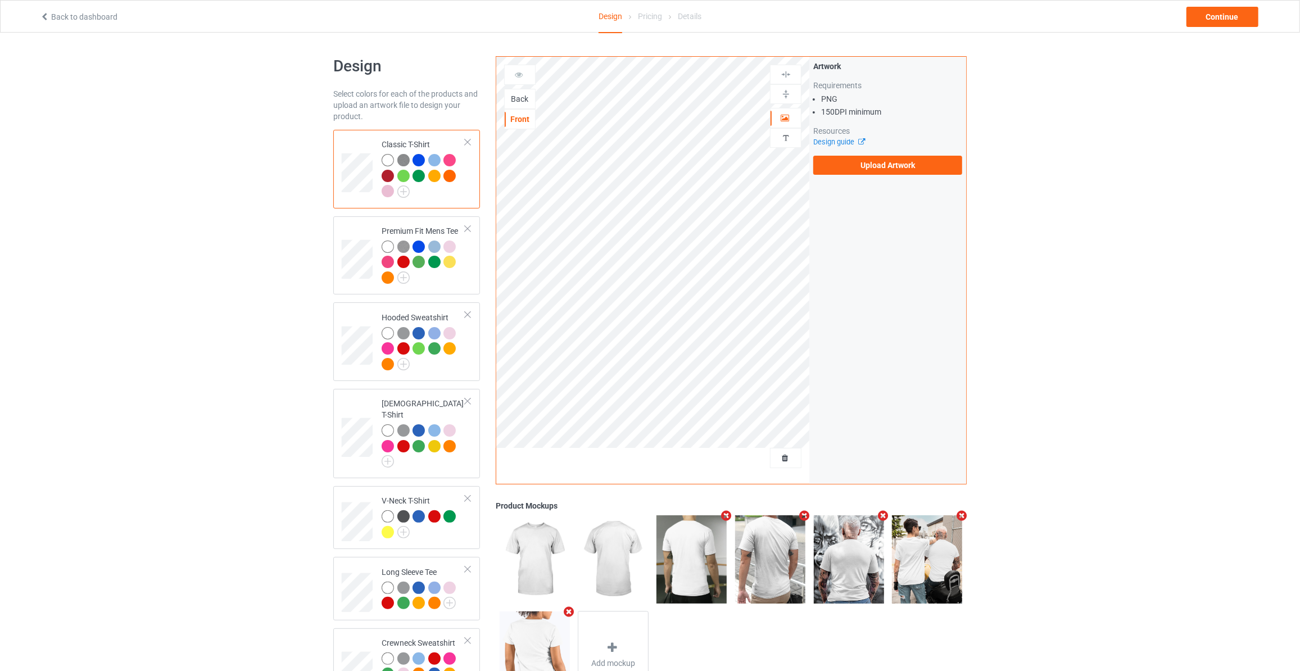
click at [526, 99] on div "Back" at bounding box center [520, 98] width 30 height 11
click at [901, 165] on label "Upload Artwork" at bounding box center [887, 165] width 149 height 19
click at [0, 0] on input "Upload Artwork" at bounding box center [0, 0] width 0 height 0
click at [409, 192] on img at bounding box center [403, 191] width 12 height 12
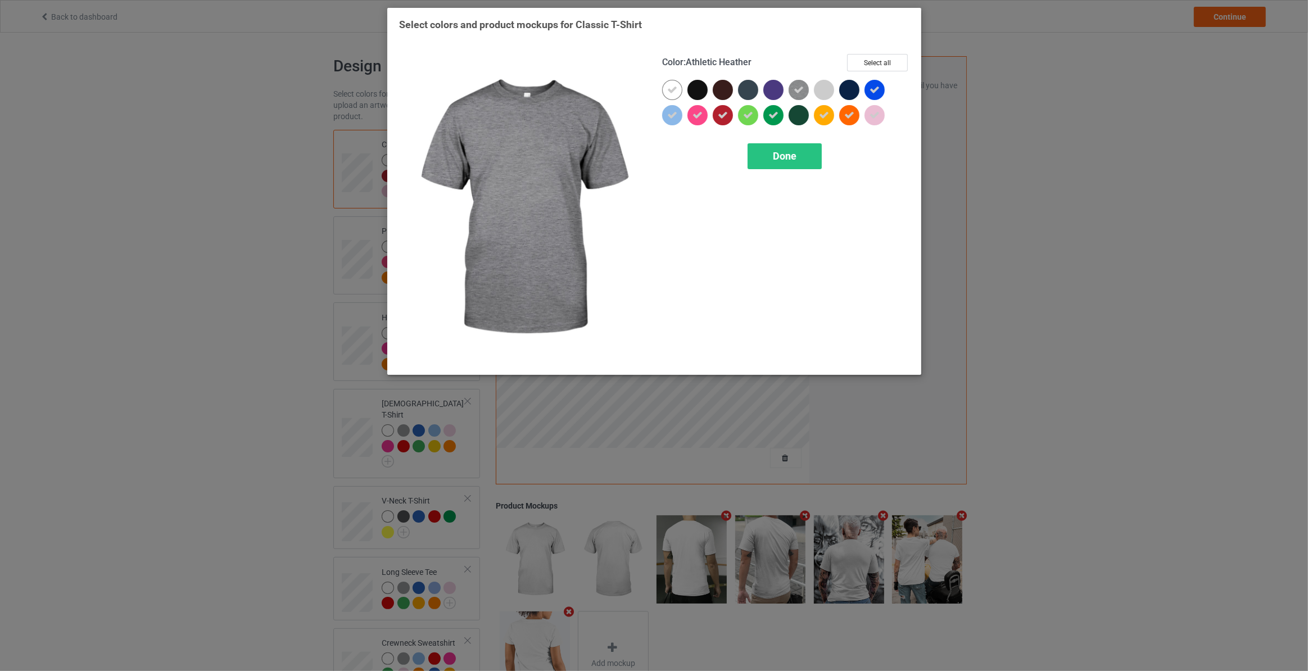
click at [798, 85] on icon at bounding box center [798, 90] width 10 height 10
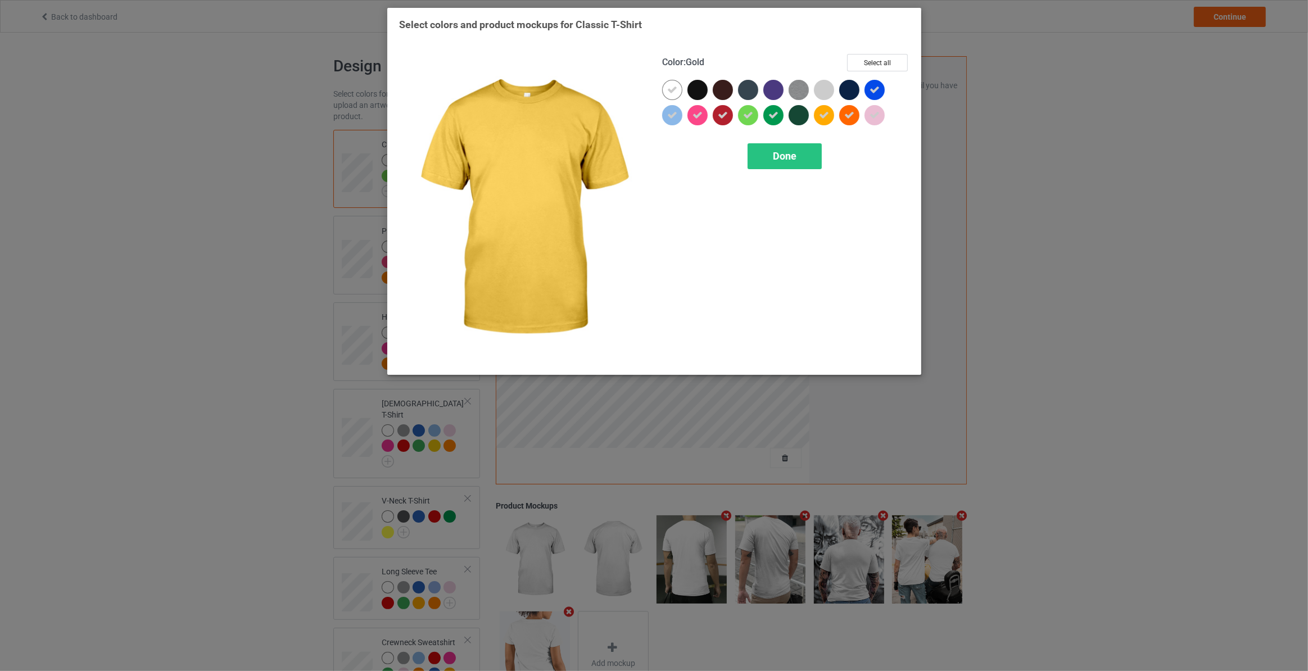
drag, startPoint x: 828, startPoint y: 112, endPoint x: 851, endPoint y: 117, distance: 23.5
click at [828, 114] on icon at bounding box center [824, 115] width 10 height 10
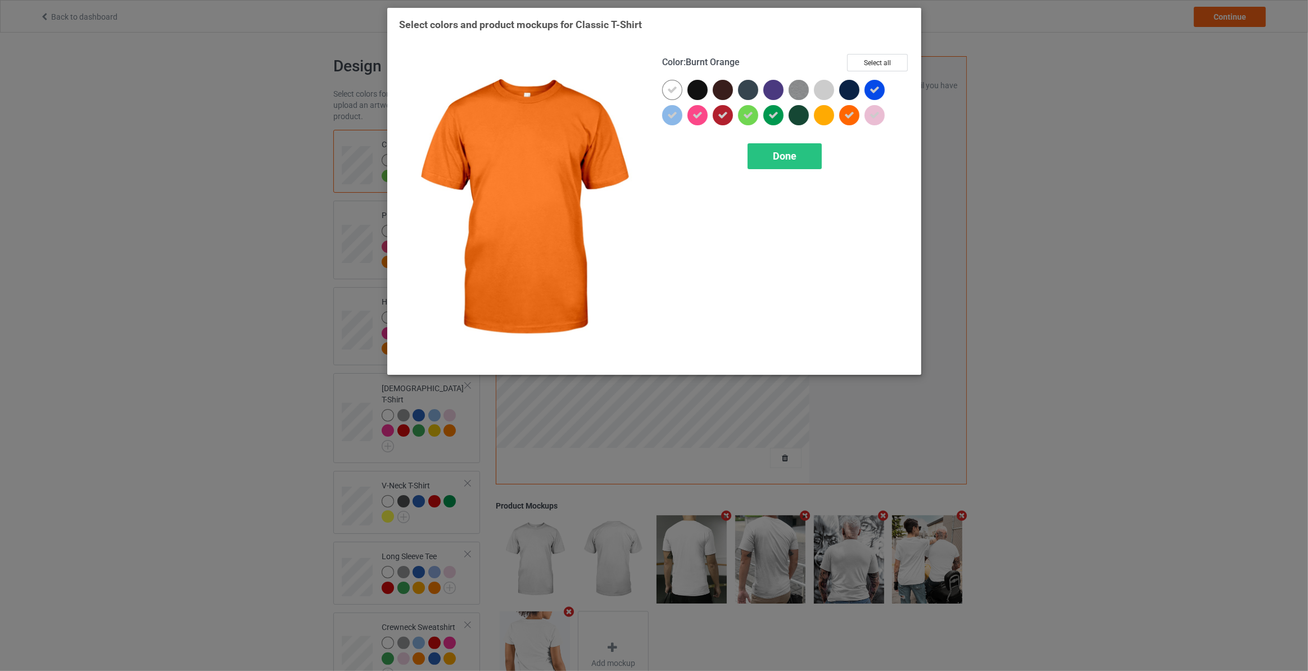
click at [852, 119] on icon at bounding box center [849, 115] width 10 height 10
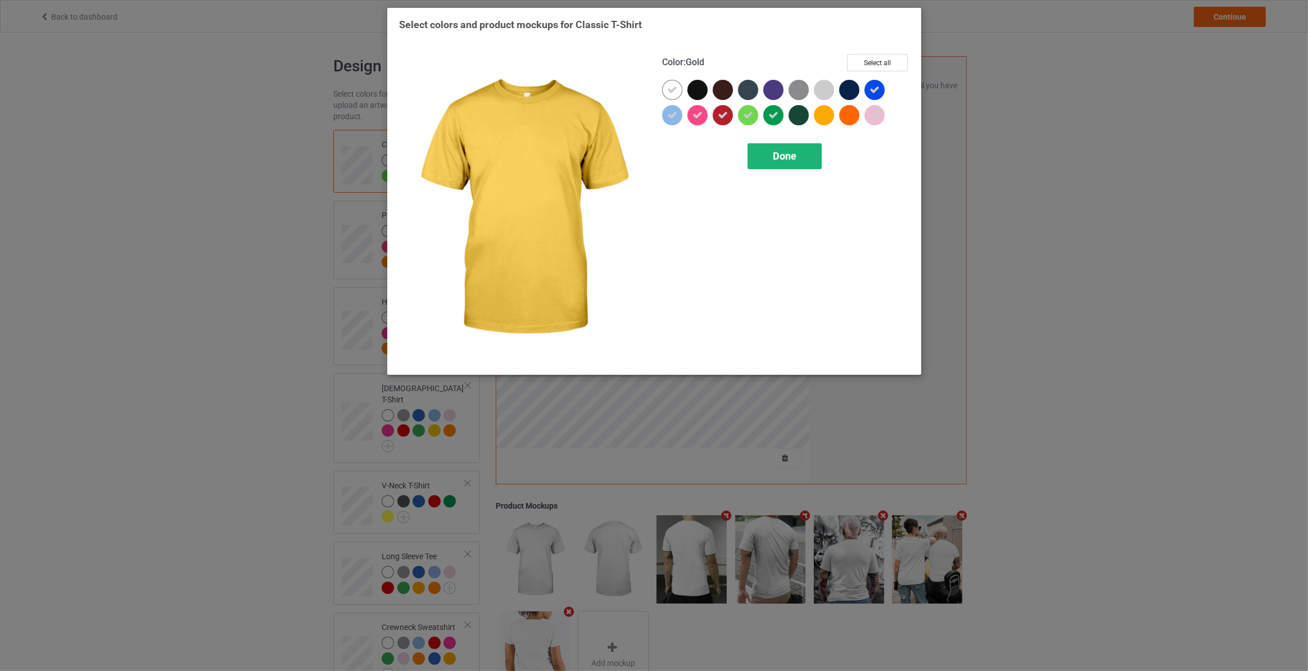
click at [789, 161] on span "Done" at bounding box center [784, 156] width 24 height 12
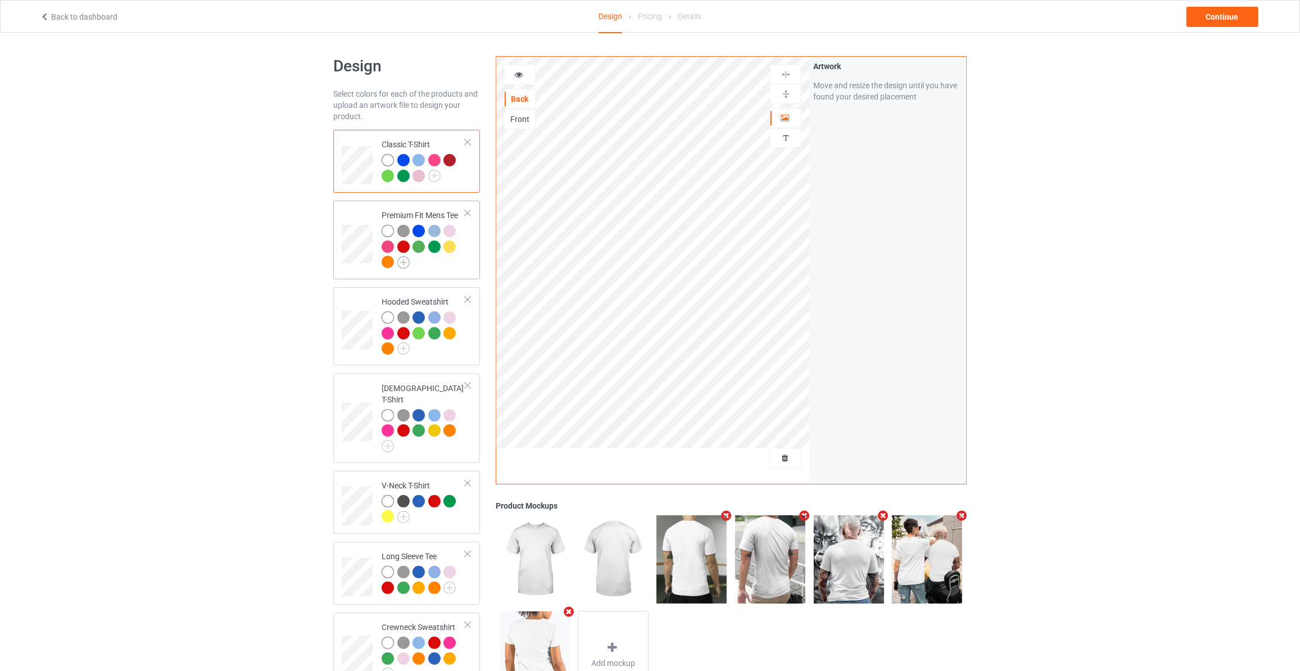
click at [406, 267] on img at bounding box center [403, 262] width 12 height 12
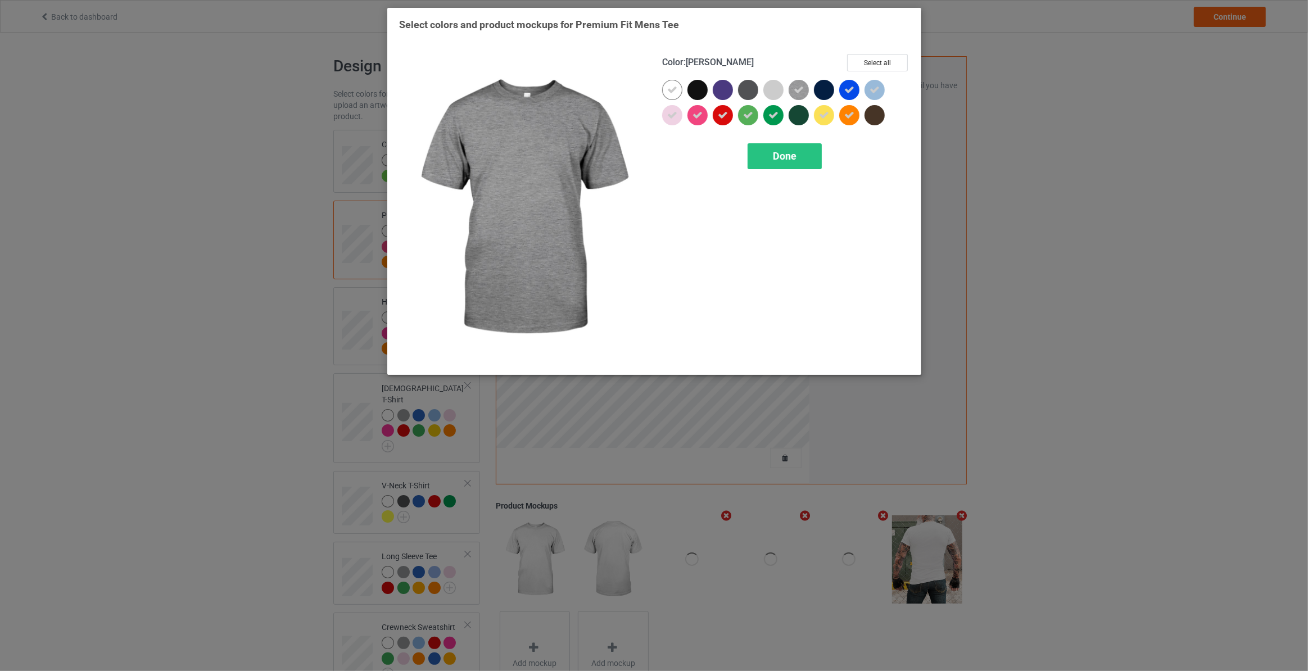
click at [800, 89] on icon at bounding box center [798, 90] width 10 height 10
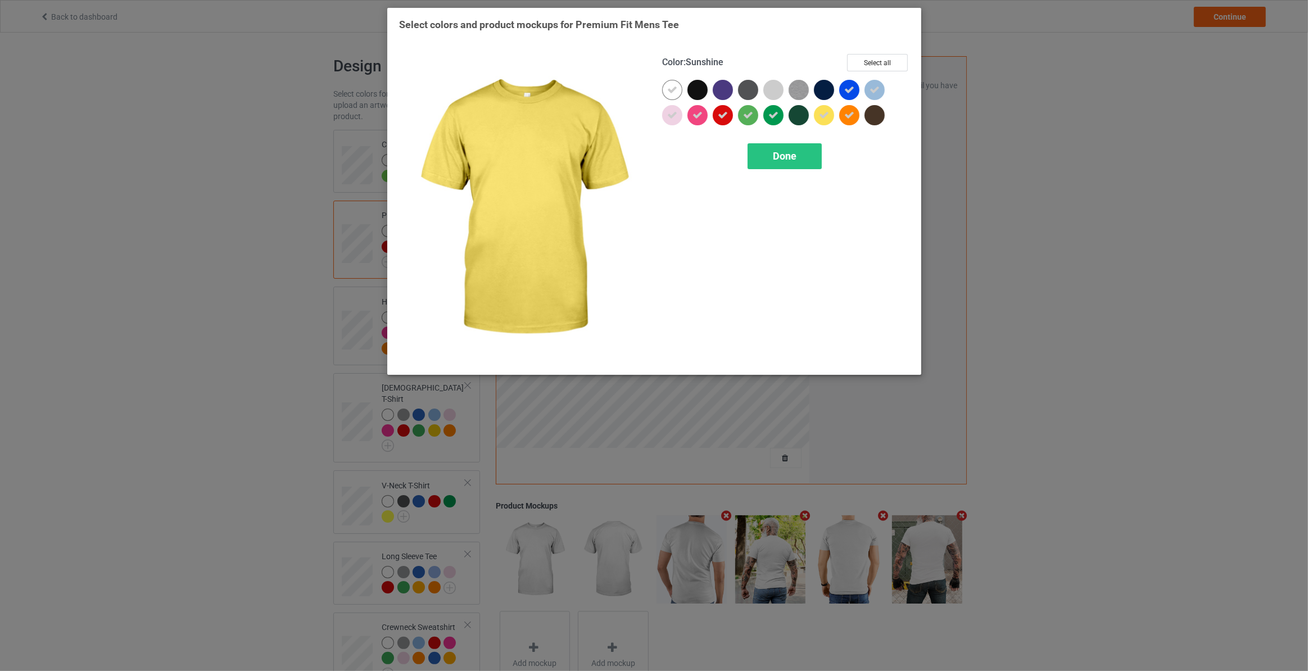
drag, startPoint x: 824, startPoint y: 112, endPoint x: 847, endPoint y: 114, distance: 23.1
click at [828, 114] on icon at bounding box center [824, 115] width 10 height 10
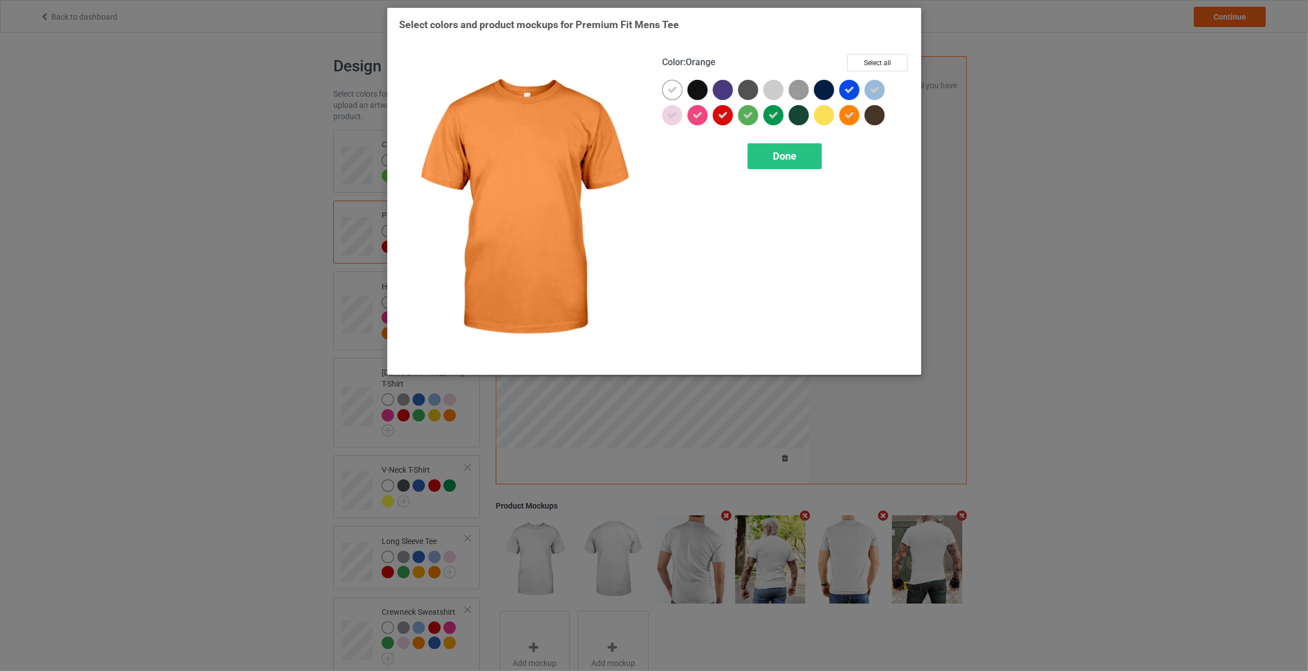
click at [859, 114] on div at bounding box center [851, 117] width 25 height 25
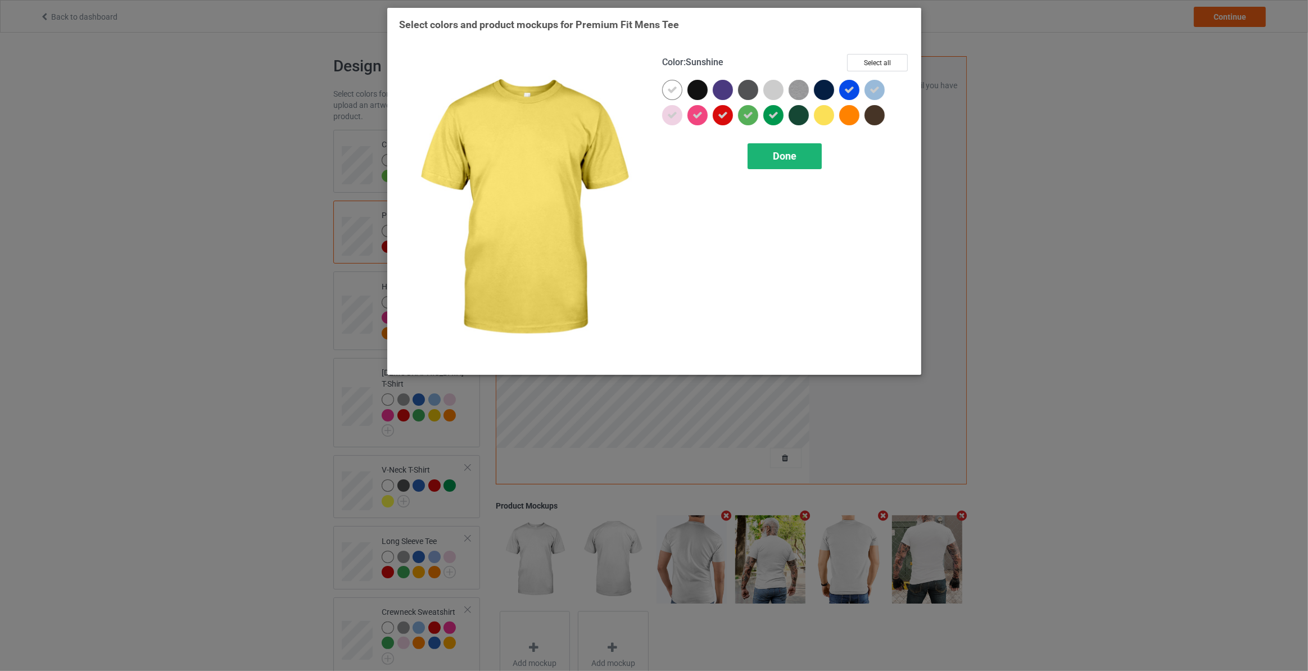
click at [791, 155] on span "Done" at bounding box center [784, 156] width 24 height 12
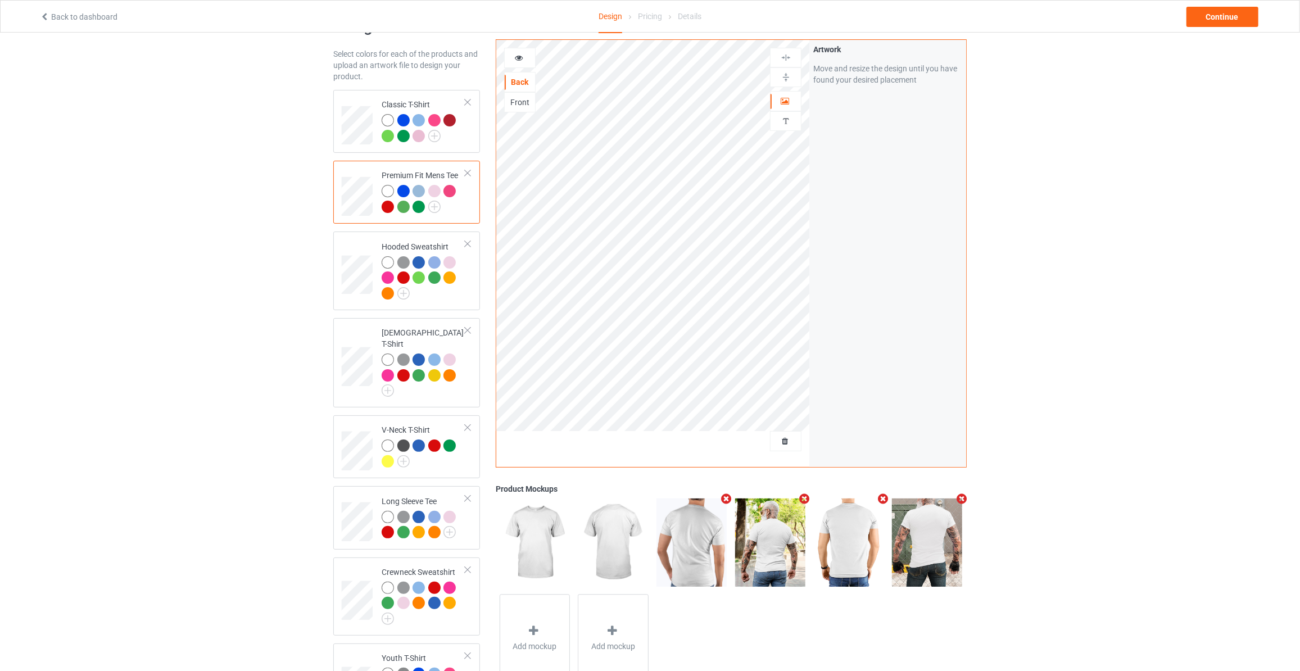
scroll to position [68, 0]
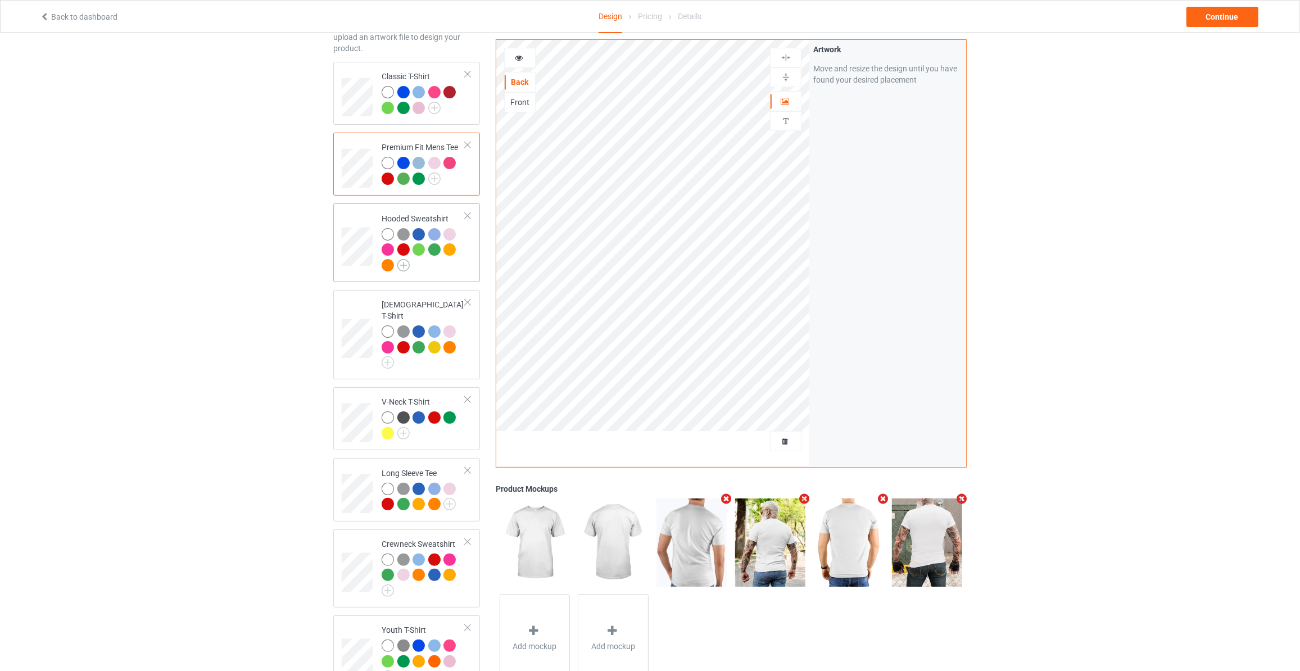
click at [406, 267] on img at bounding box center [403, 265] width 12 height 12
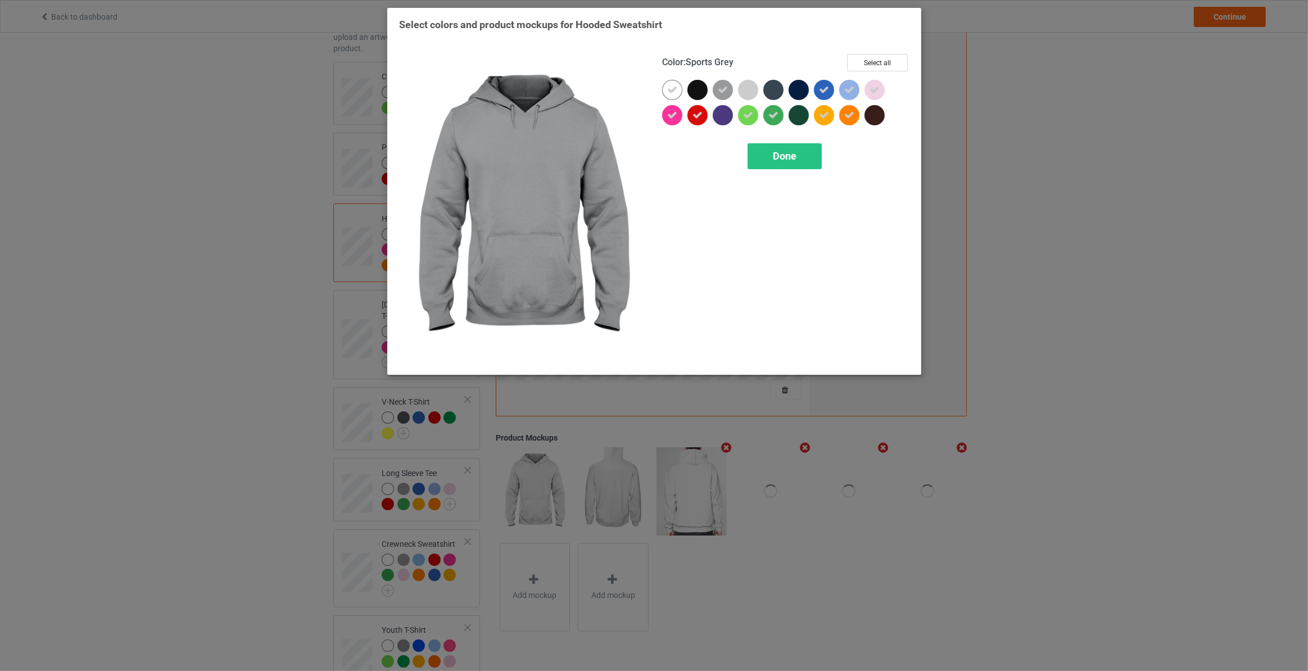
click at [723, 88] on icon at bounding box center [723, 90] width 10 height 10
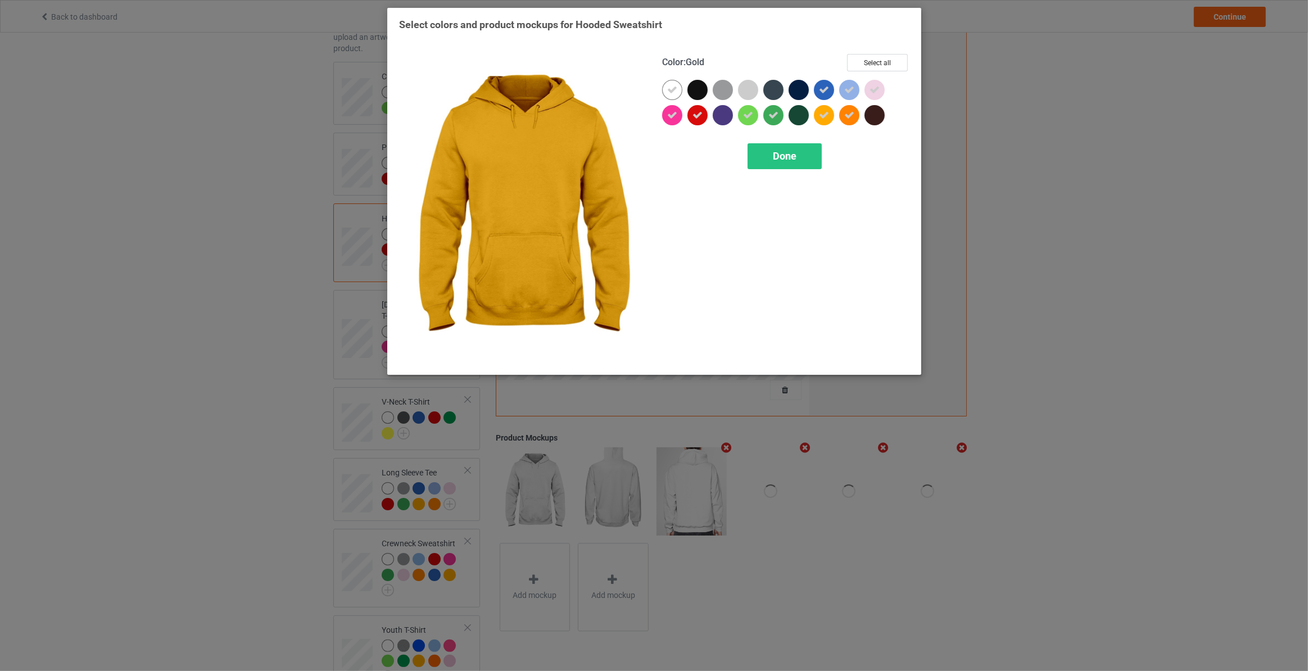
click at [832, 116] on div at bounding box center [824, 115] width 20 height 20
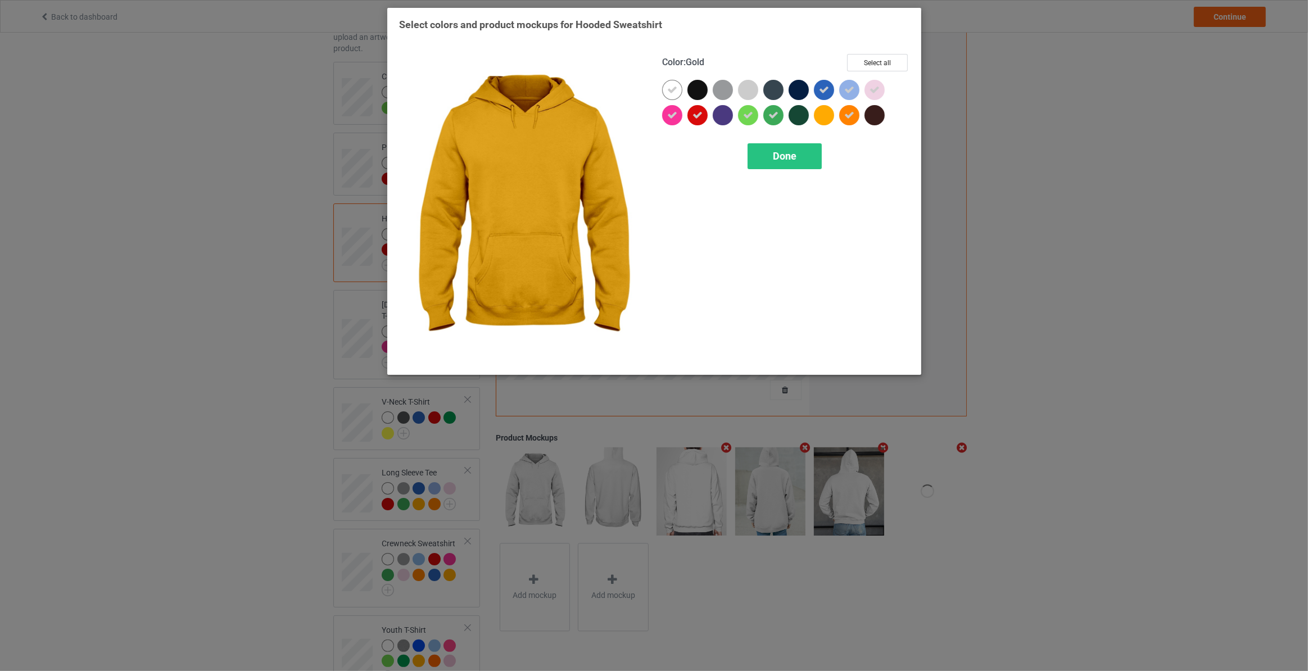
click at [848, 113] on icon at bounding box center [849, 115] width 10 height 10
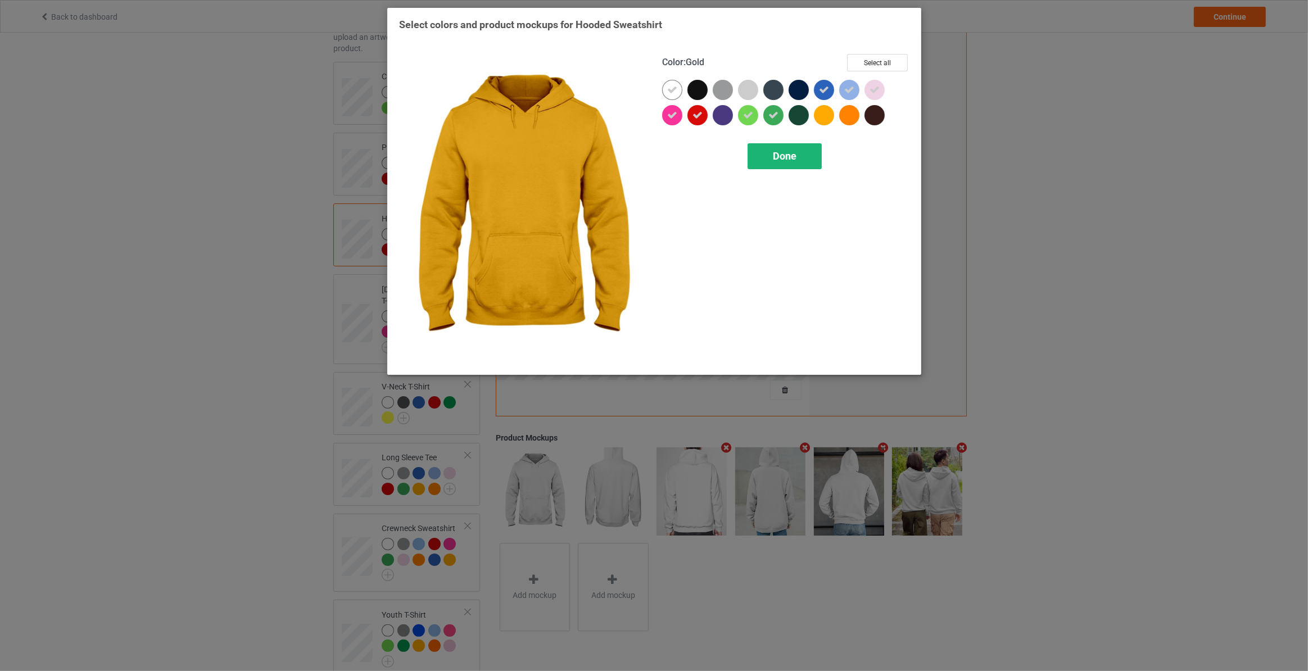
click at [796, 151] on div "Done" at bounding box center [784, 156] width 74 height 26
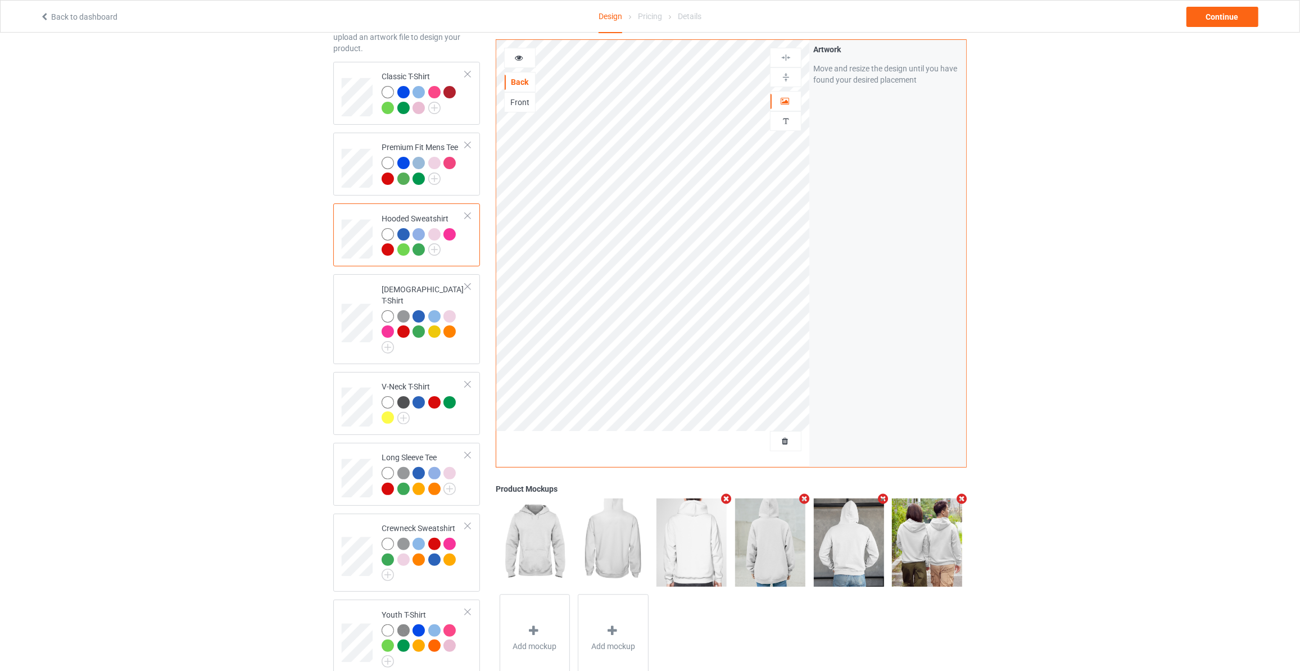
scroll to position [136, 0]
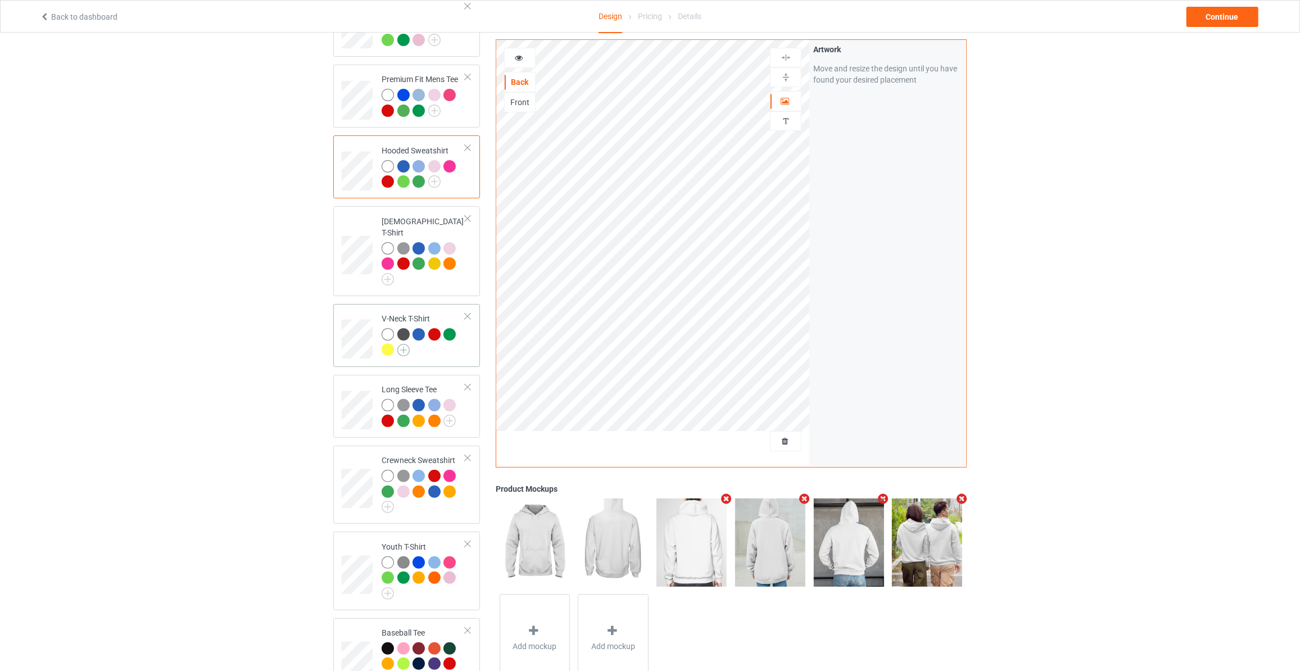
click at [403, 344] on img at bounding box center [403, 350] width 12 height 12
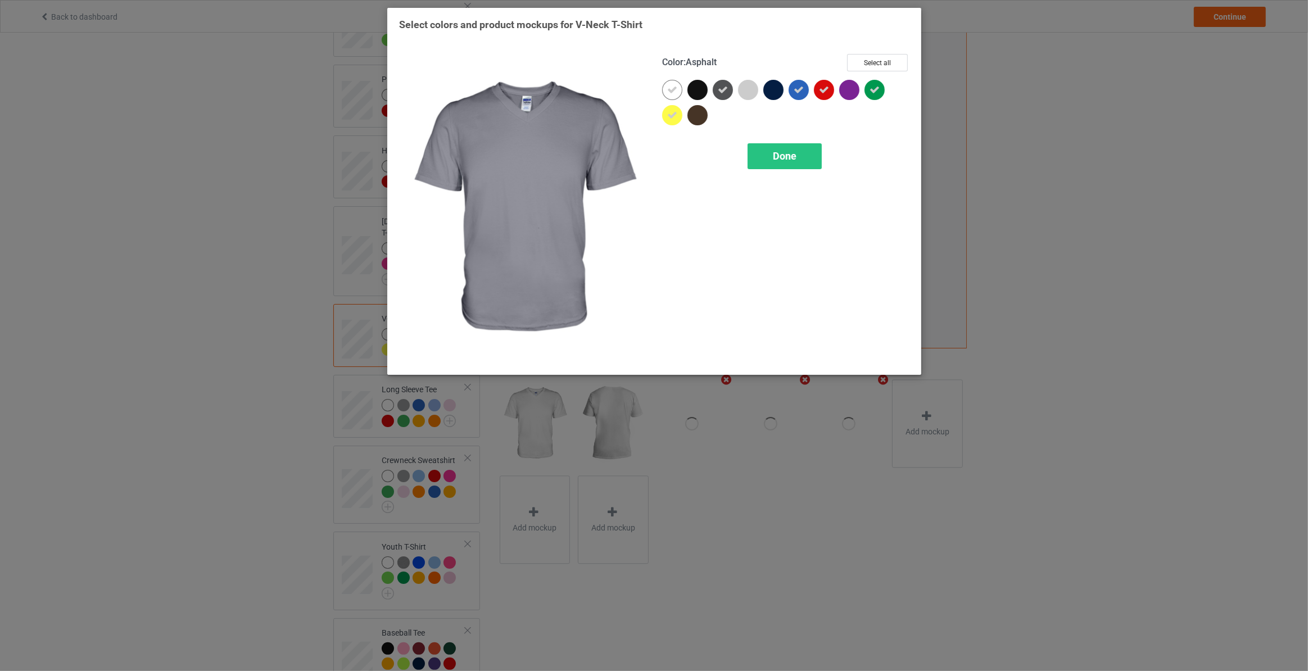
click at [729, 91] on div at bounding box center [723, 90] width 20 height 20
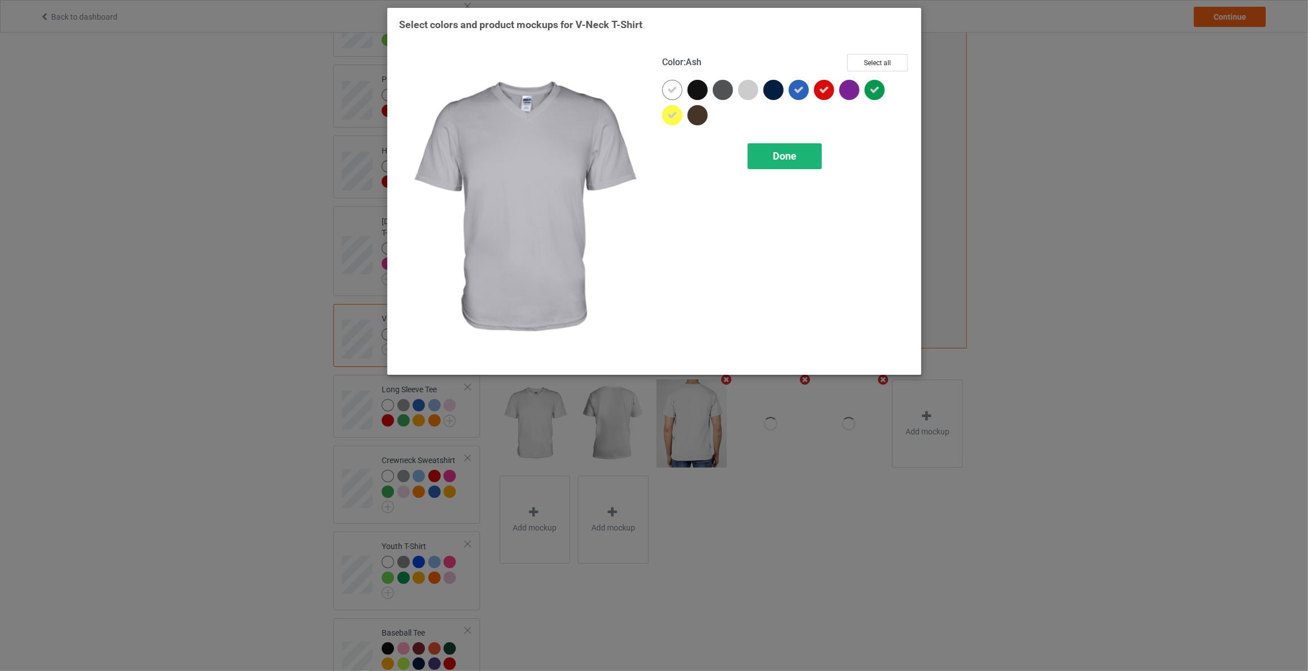
click at [779, 156] on span "Done" at bounding box center [784, 156] width 24 height 12
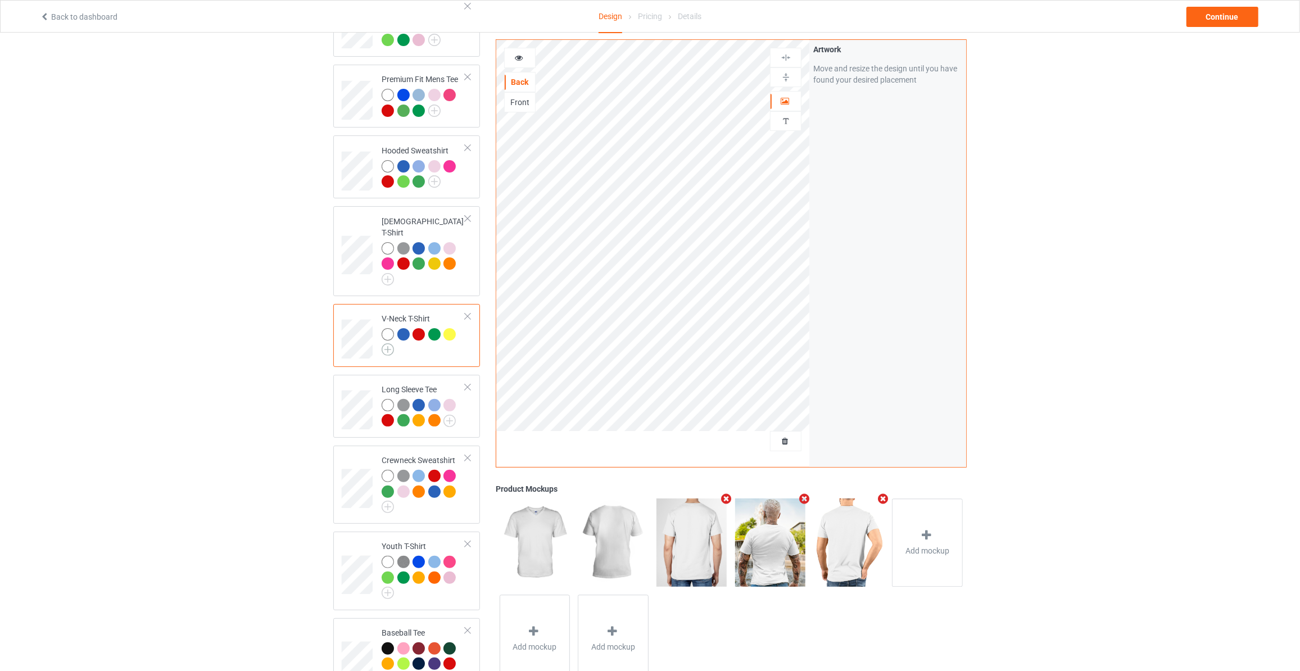
click at [391, 343] on img at bounding box center [388, 349] width 12 height 12
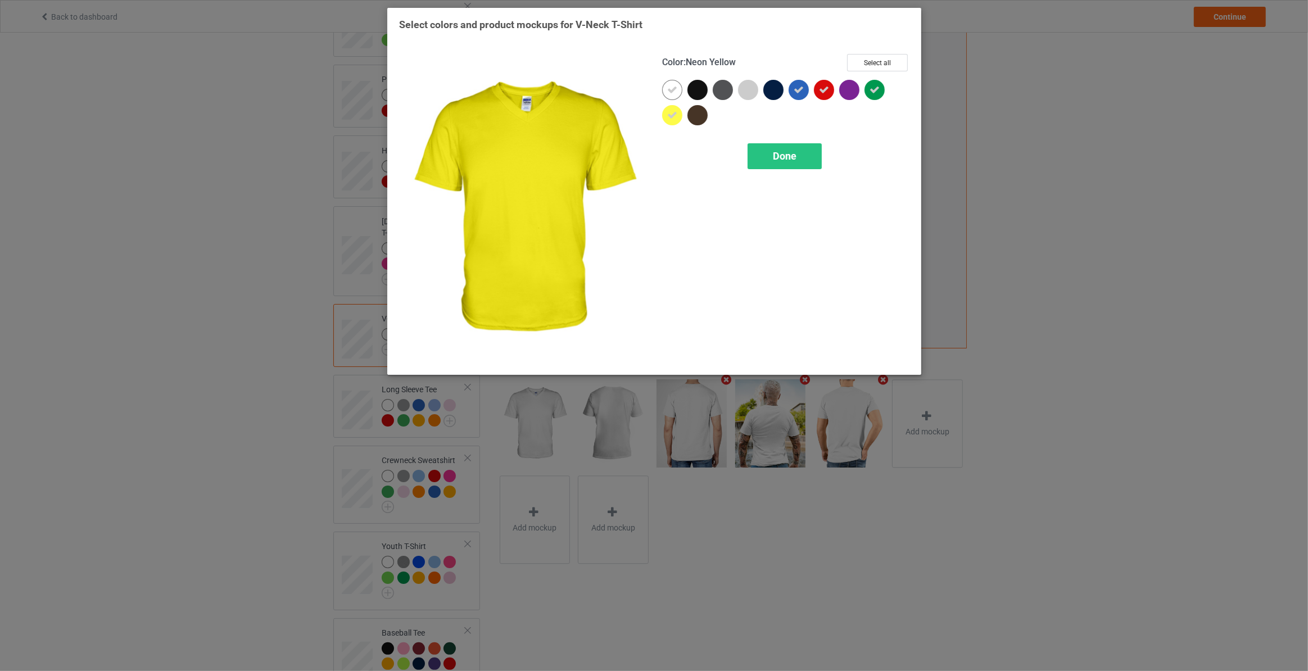
click at [668, 116] on icon at bounding box center [672, 115] width 10 height 10
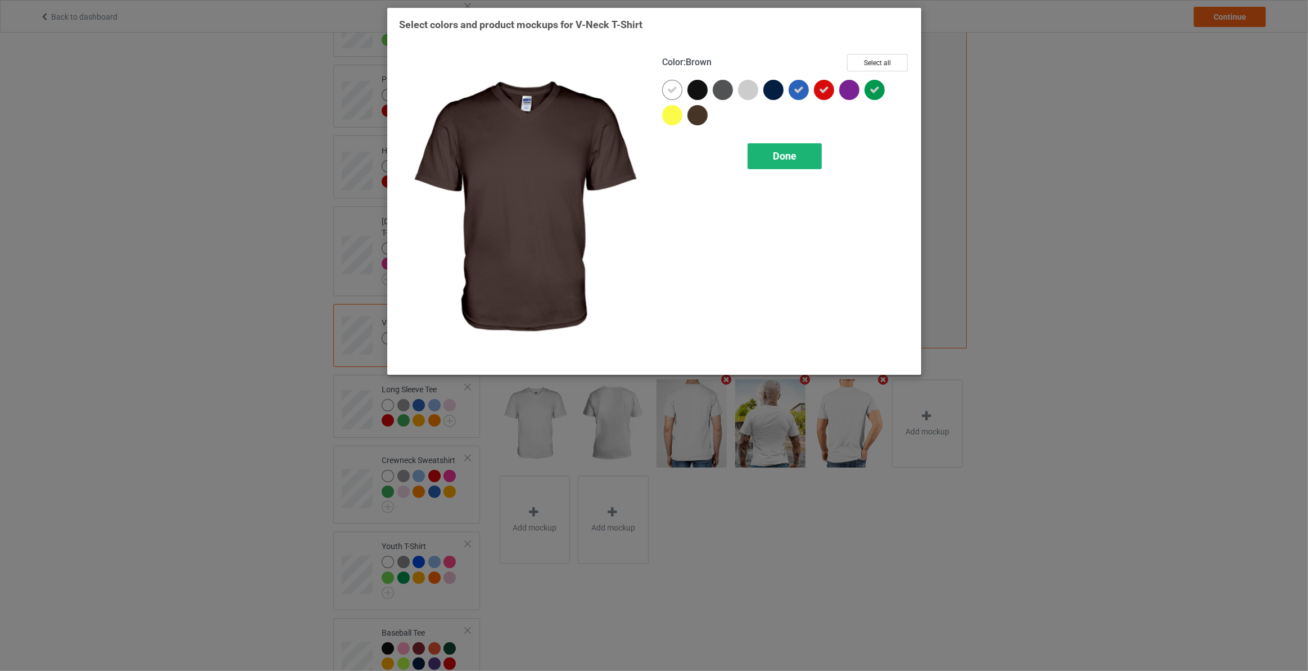
click at [756, 149] on div "Done" at bounding box center [784, 156] width 74 height 26
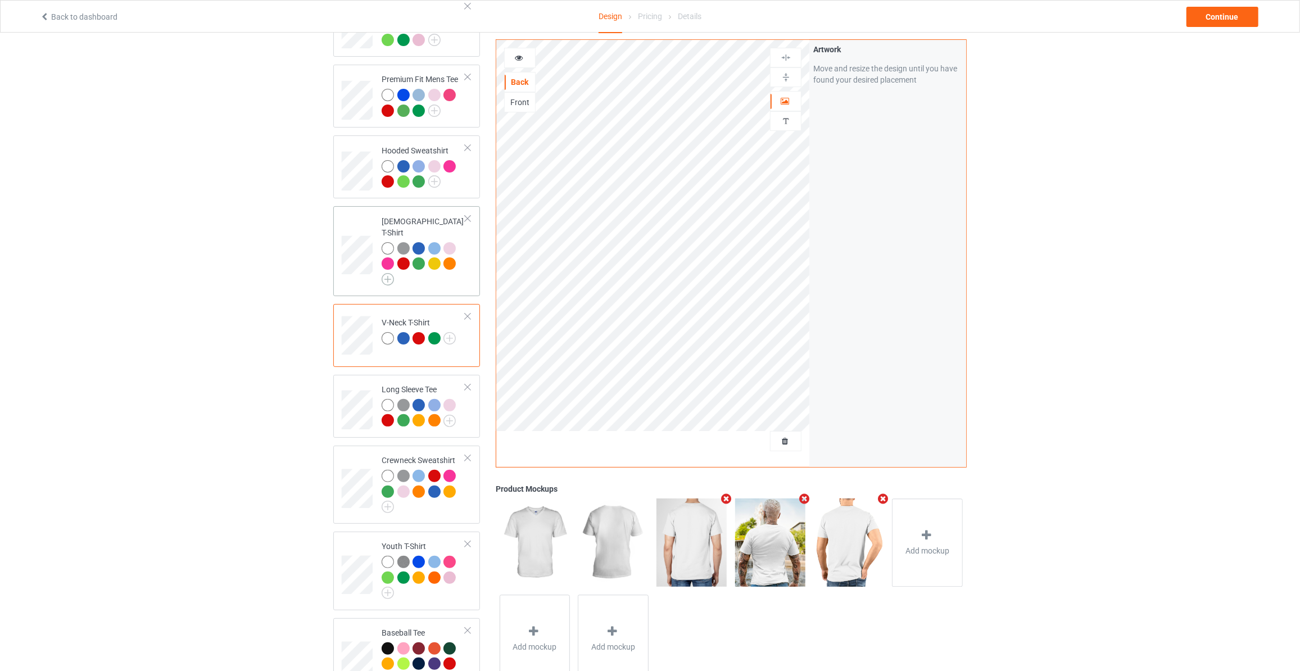
click at [391, 273] on img at bounding box center [388, 279] width 12 height 12
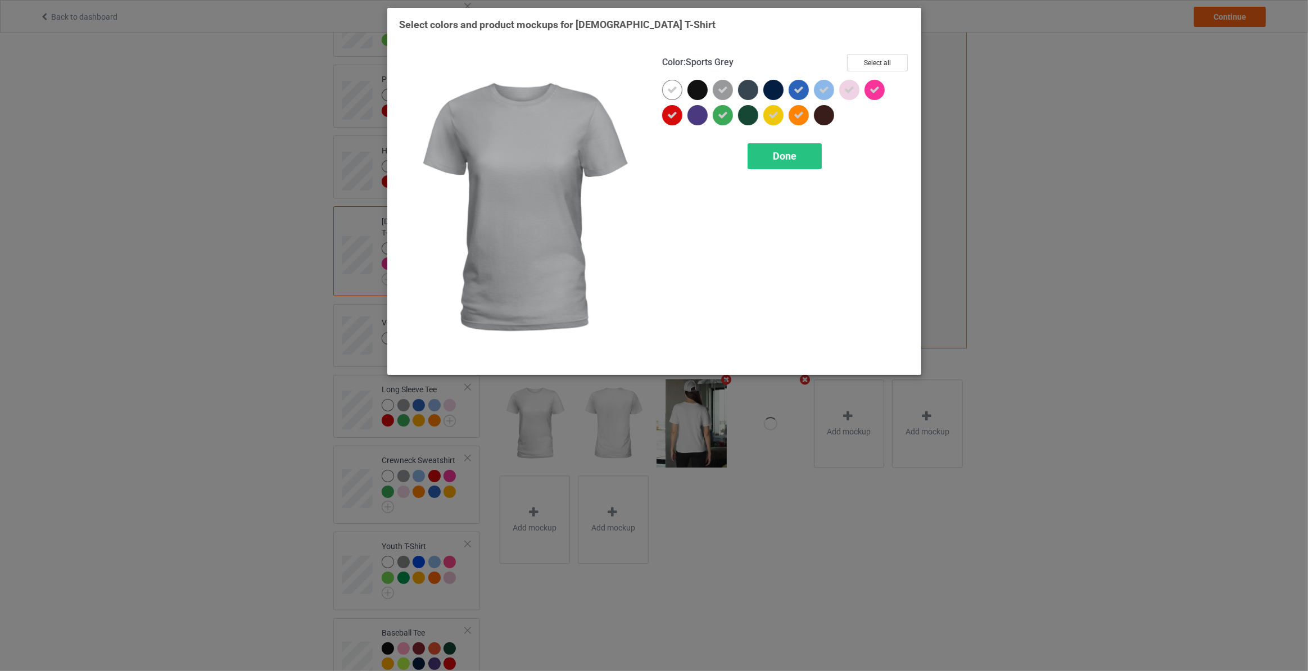
click at [722, 93] on icon at bounding box center [723, 90] width 10 height 10
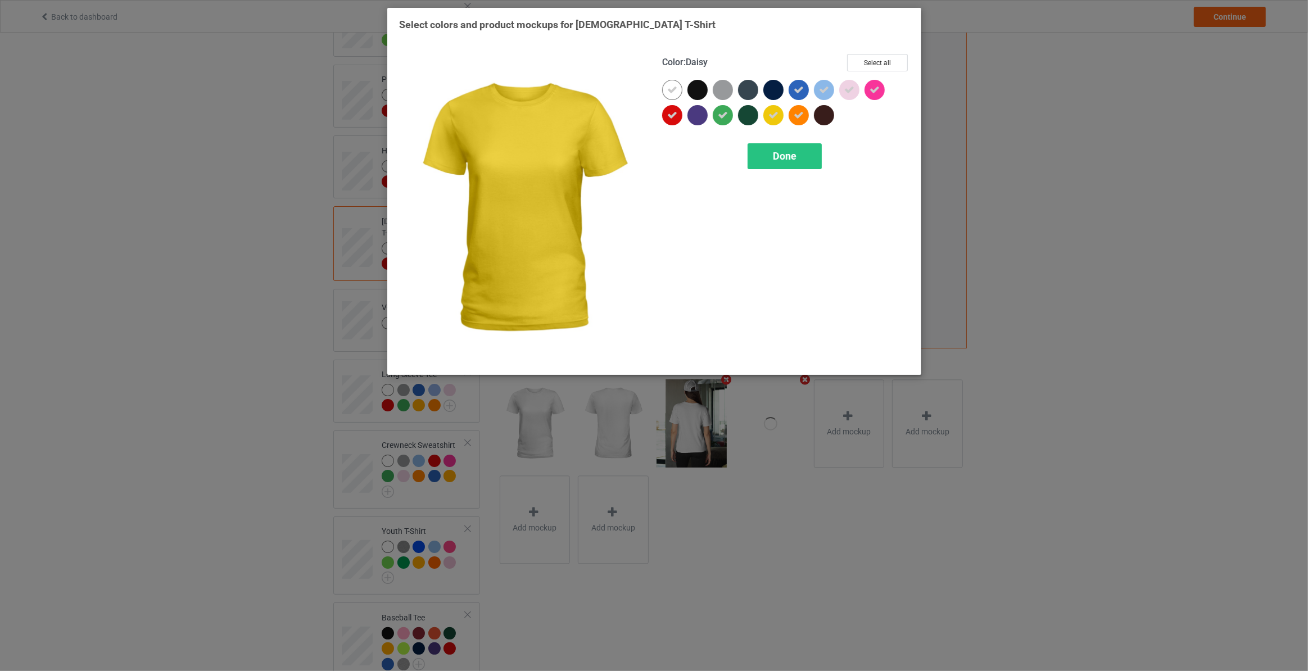
drag, startPoint x: 768, startPoint y: 110, endPoint x: 786, endPoint y: 111, distance: 18.0
click at [772, 110] on icon at bounding box center [773, 115] width 10 height 10
click at [802, 111] on icon at bounding box center [798, 115] width 10 height 10
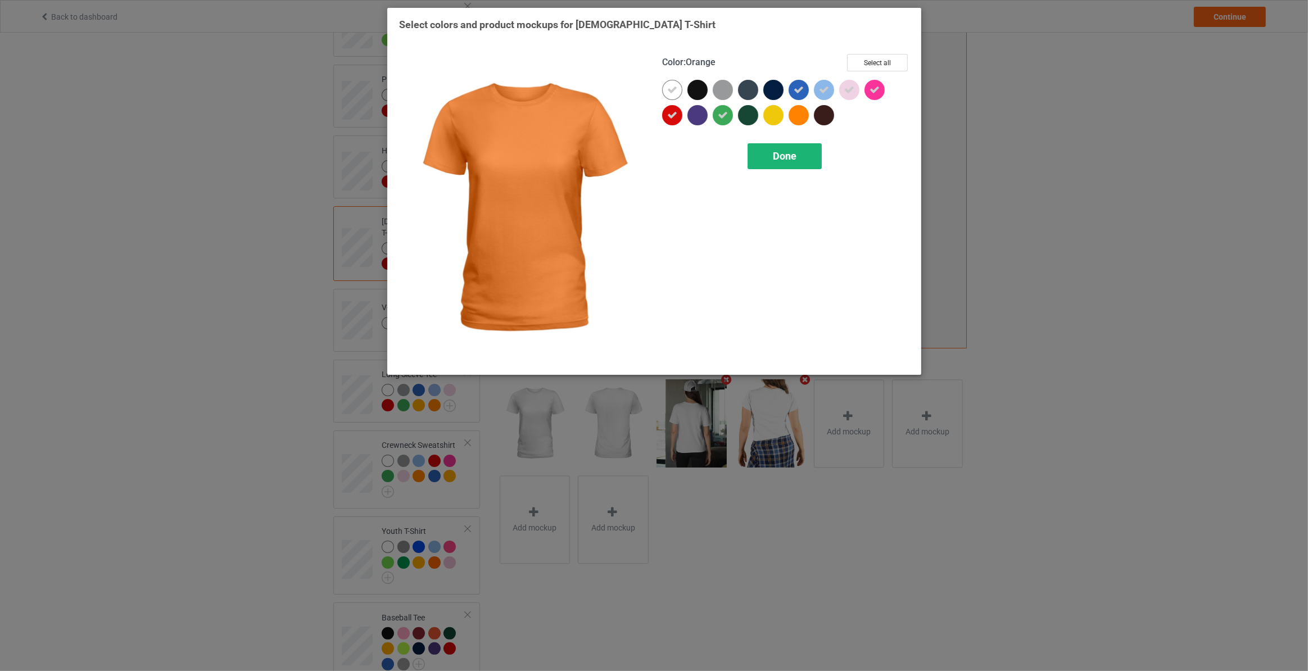
click at [796, 154] on div "Done" at bounding box center [784, 156] width 74 height 26
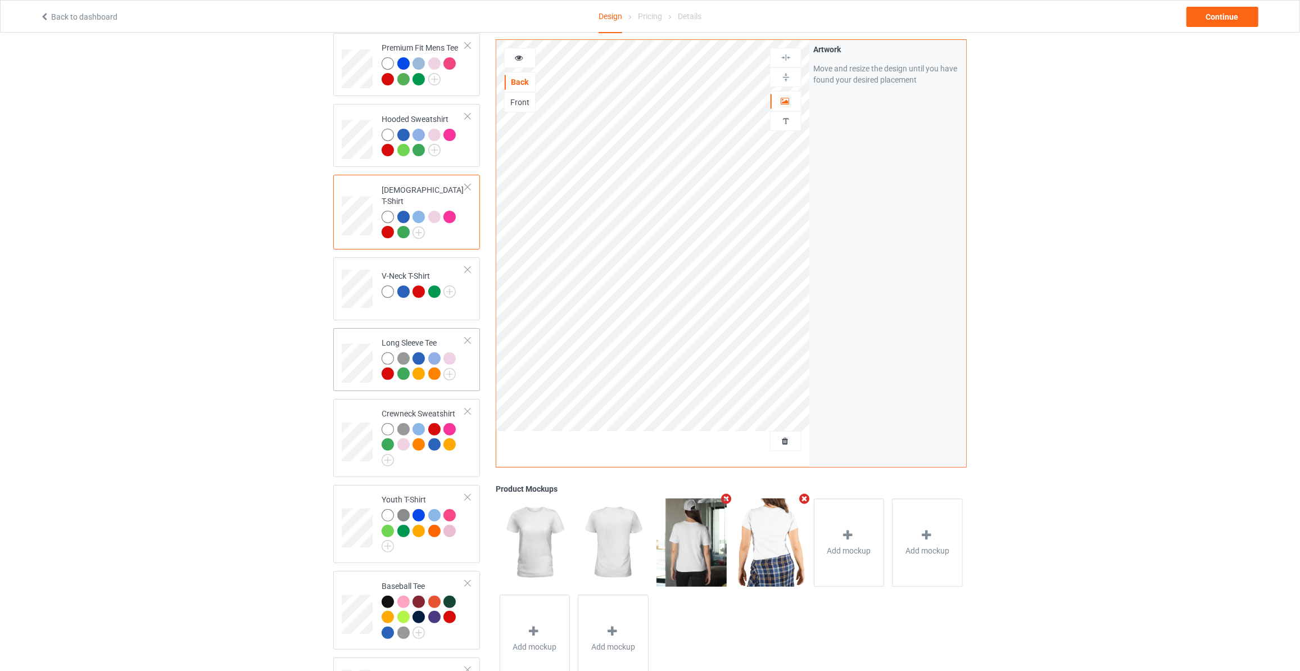
scroll to position [204, 0]
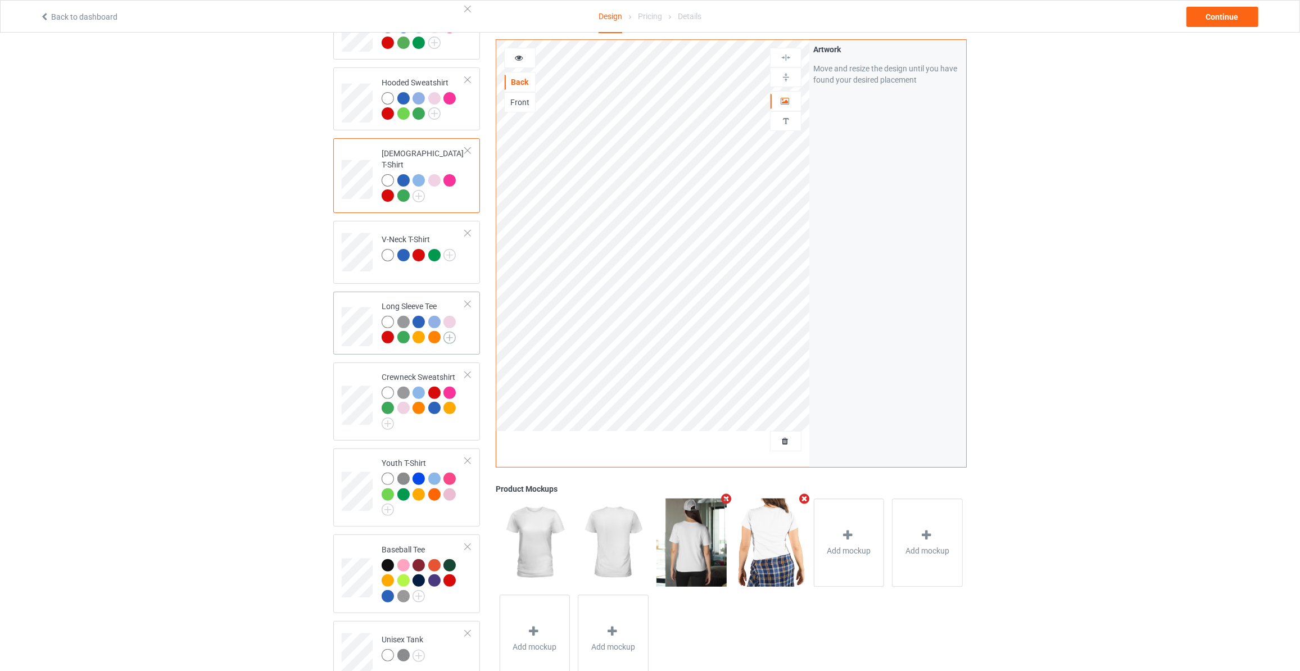
click at [453, 332] on img at bounding box center [449, 338] width 12 height 12
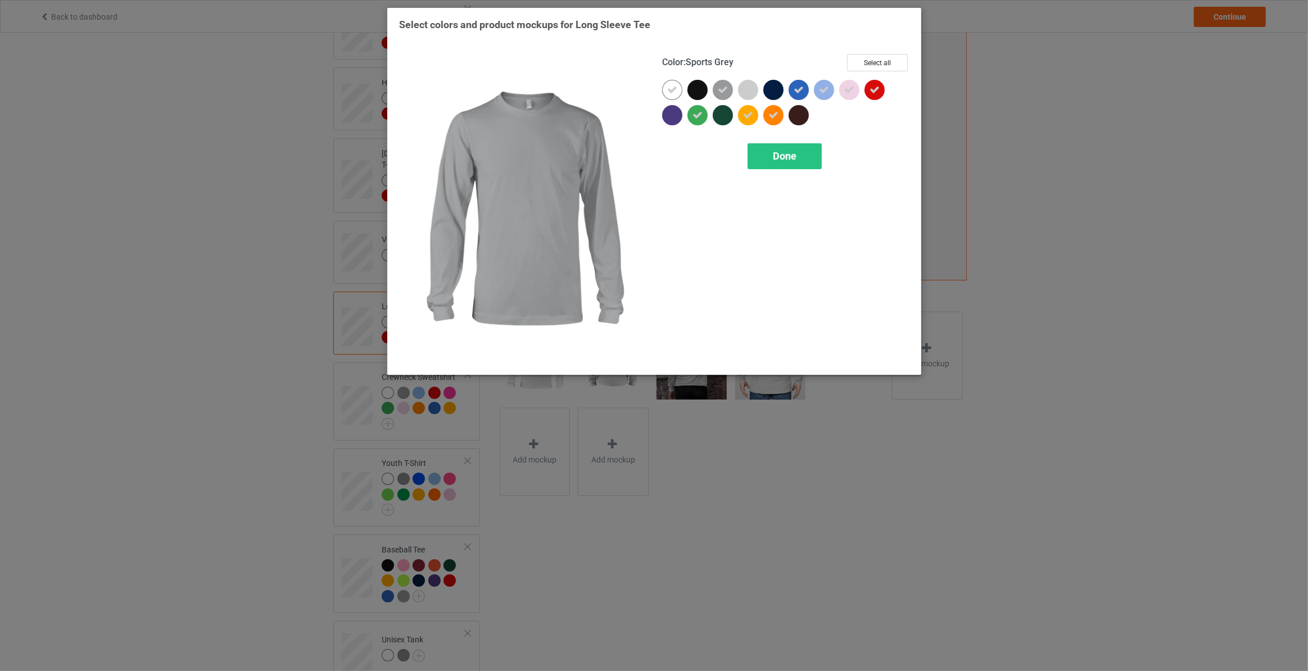
click at [729, 85] on div at bounding box center [723, 90] width 20 height 20
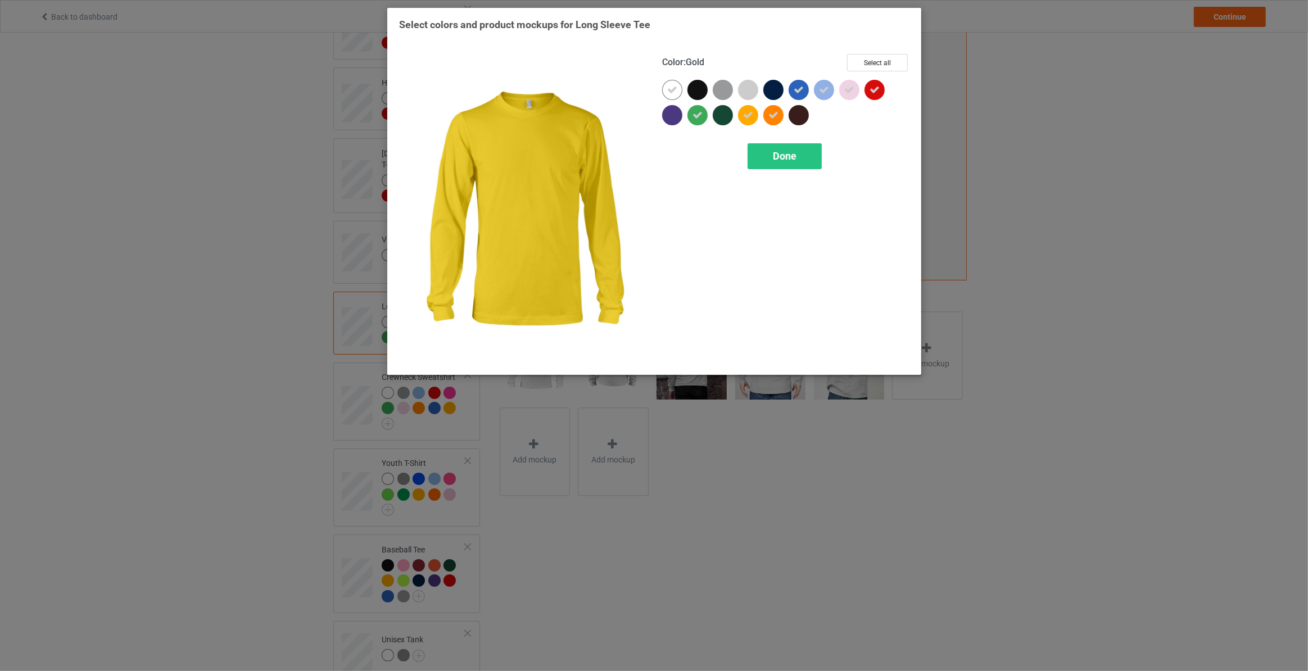
drag, startPoint x: 750, startPoint y: 114, endPoint x: 778, endPoint y: 115, distance: 28.7
click at [751, 115] on icon at bounding box center [748, 115] width 10 height 10
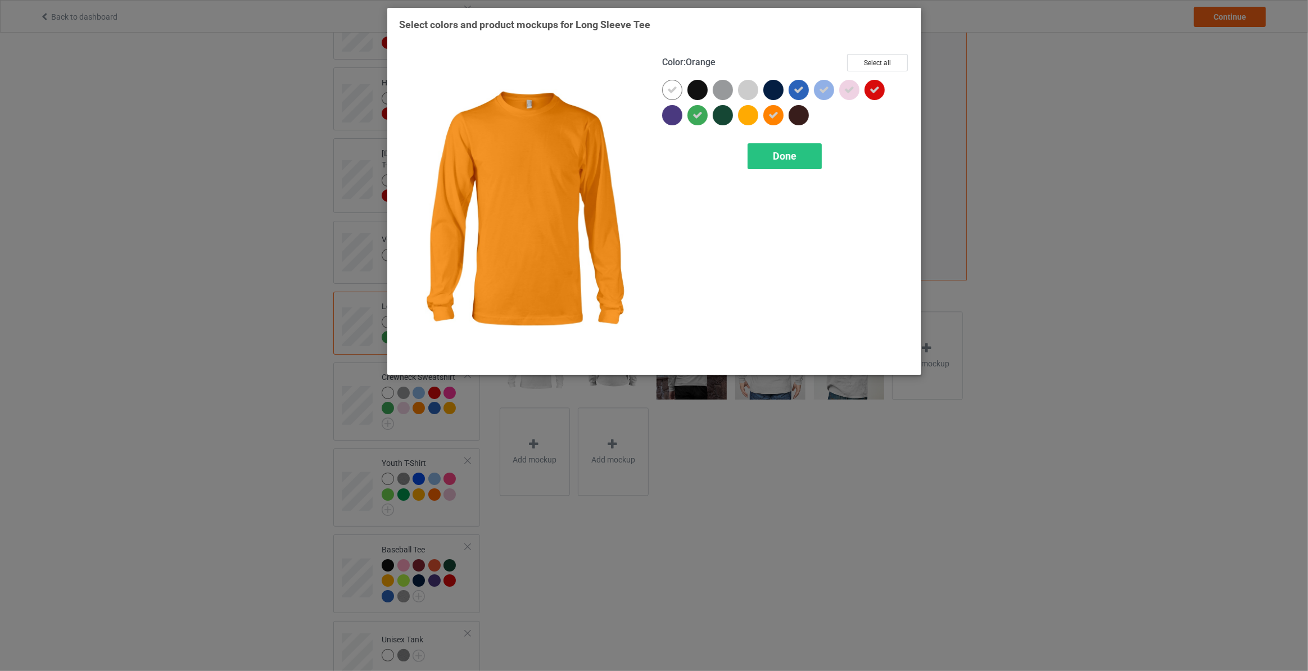
click at [778, 115] on div at bounding box center [773, 115] width 20 height 20
click at [790, 157] on span "Done" at bounding box center [784, 156] width 24 height 12
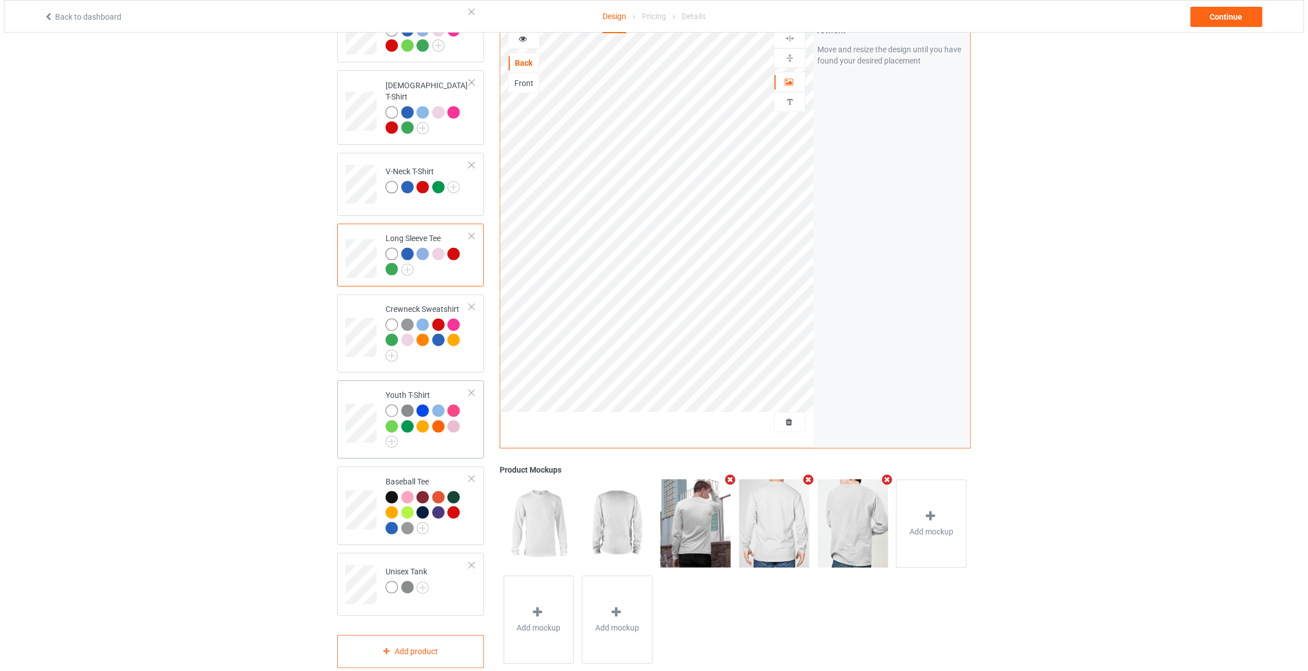
scroll to position [272, 0]
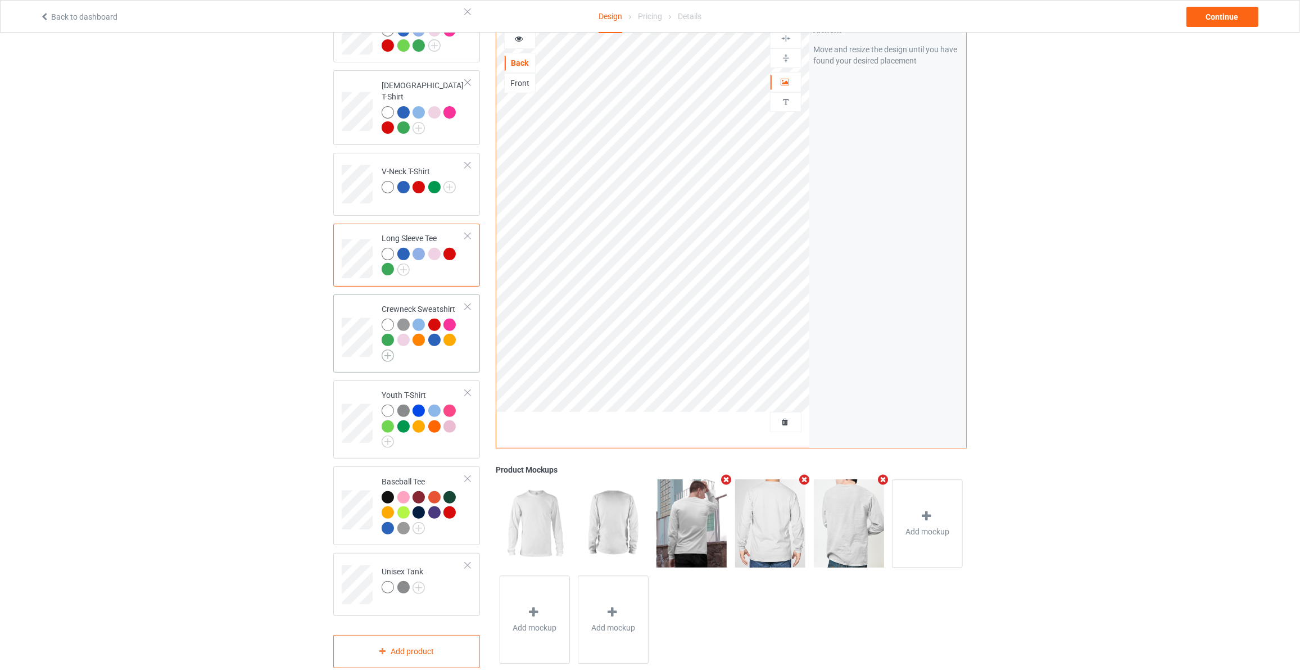
click at [384, 350] on img at bounding box center [388, 356] width 12 height 12
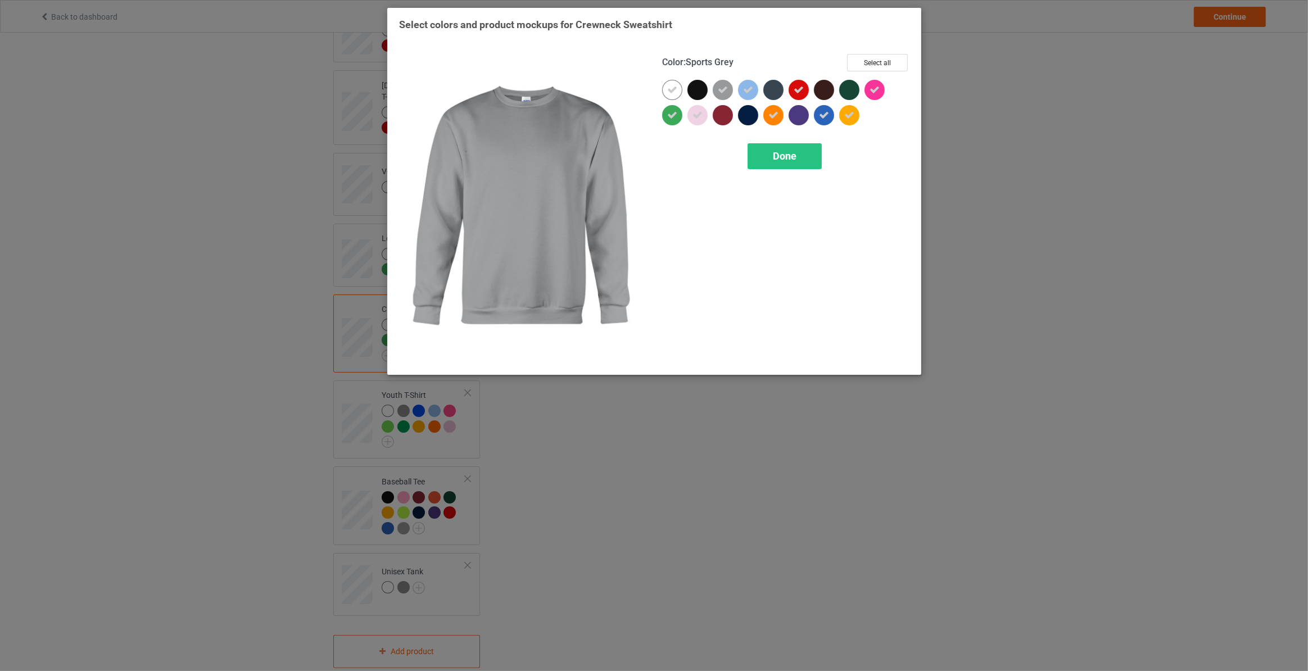
click at [721, 89] on icon at bounding box center [723, 90] width 10 height 10
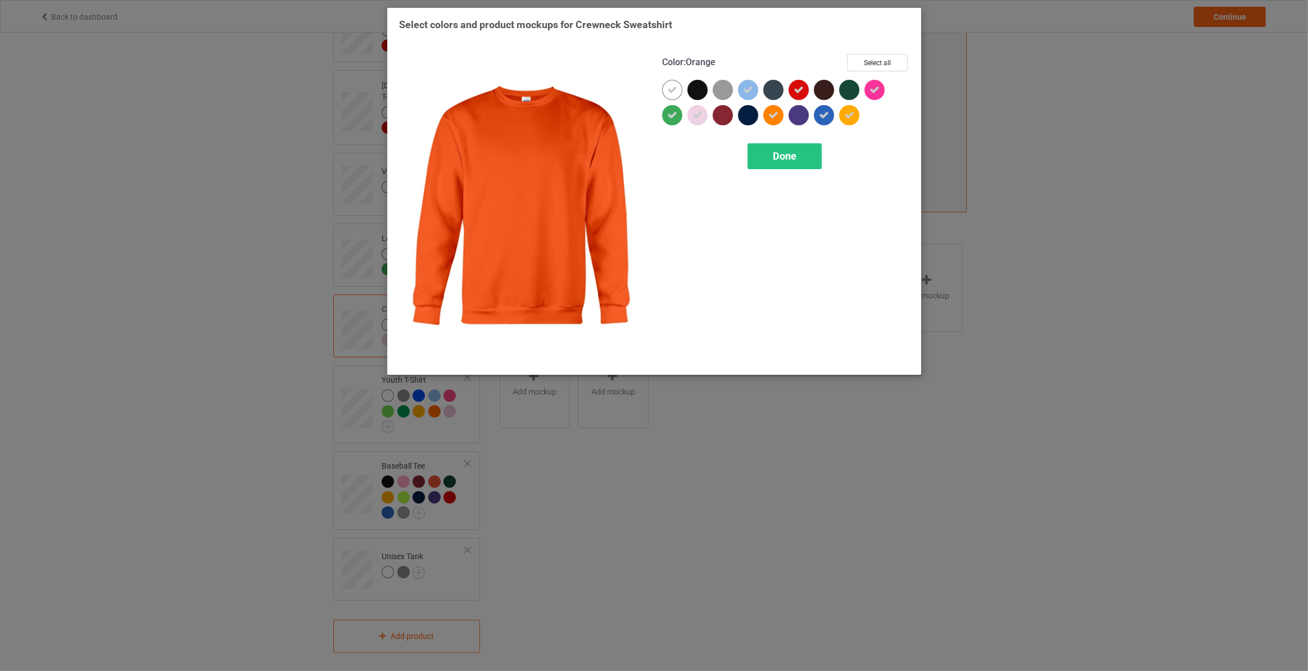
scroll to position [265, 0]
click at [769, 115] on icon at bounding box center [773, 115] width 10 height 10
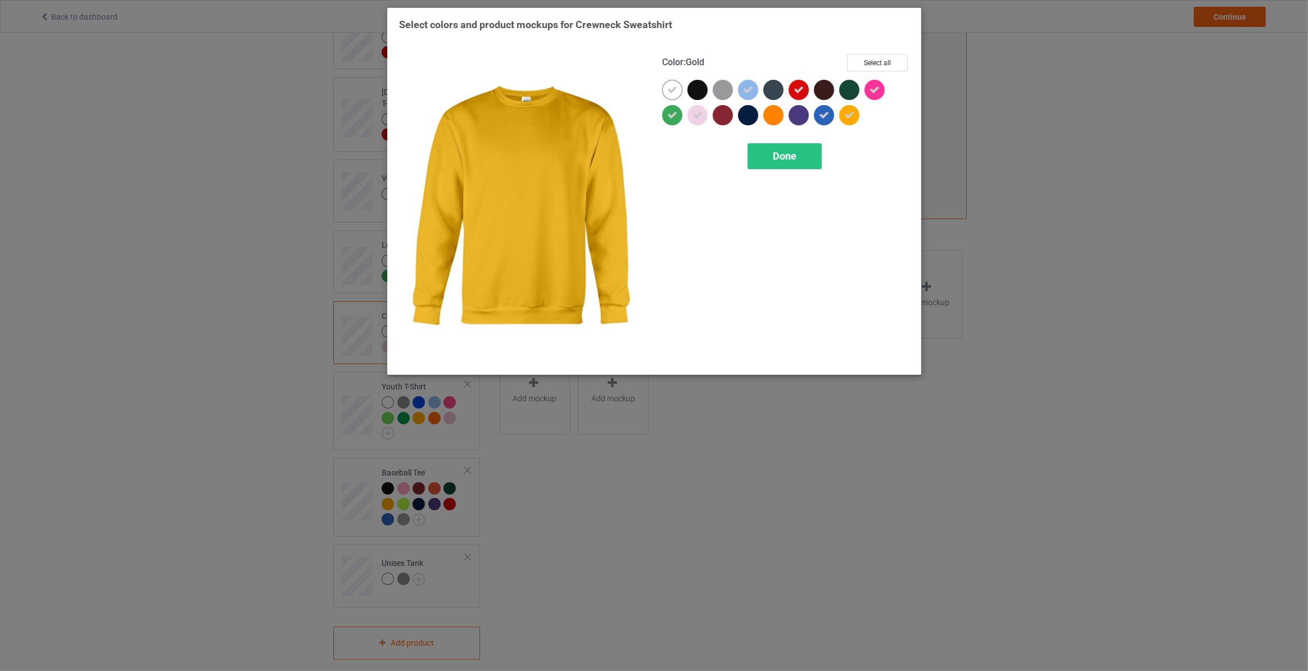
click at [852, 117] on icon at bounding box center [849, 115] width 10 height 10
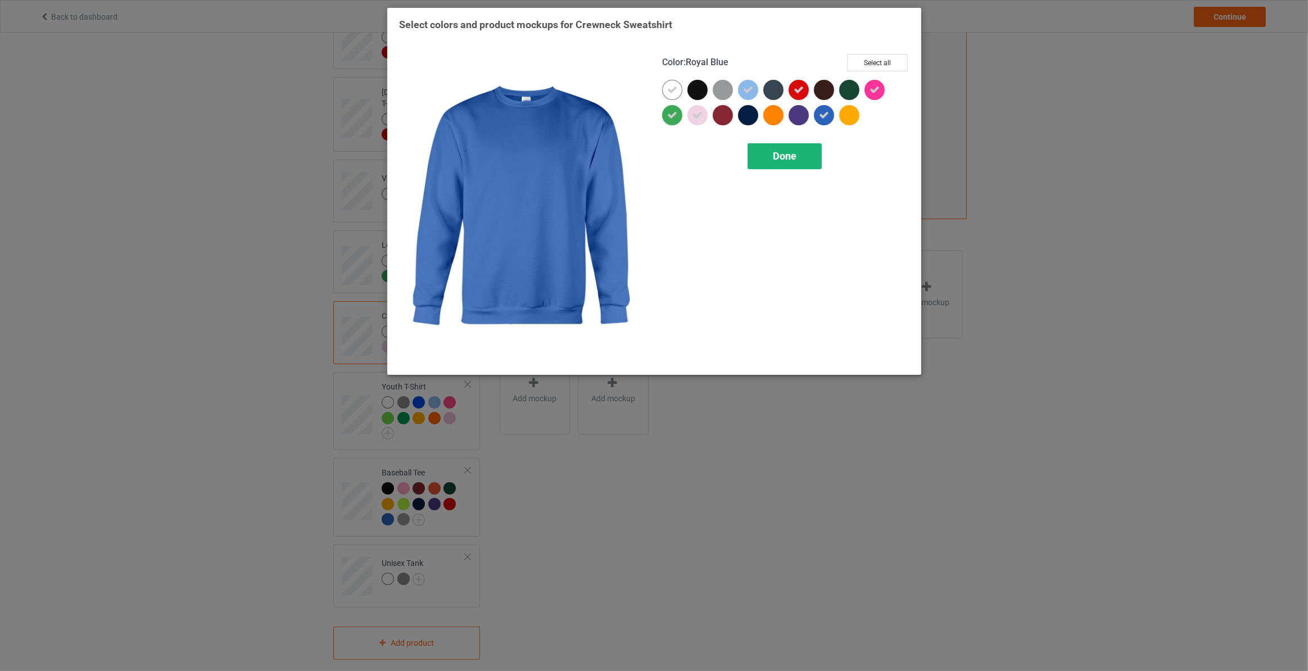
click at [800, 154] on div "Done" at bounding box center [784, 156] width 74 height 26
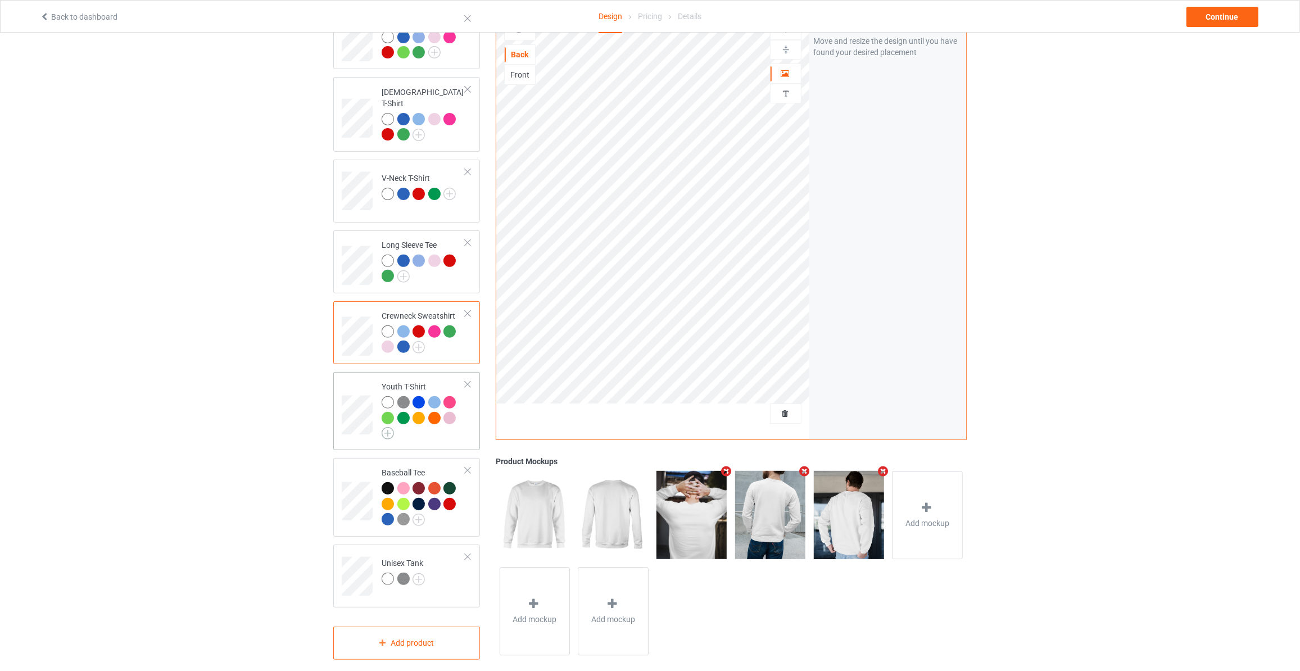
click at [382, 427] on img at bounding box center [388, 433] width 12 height 12
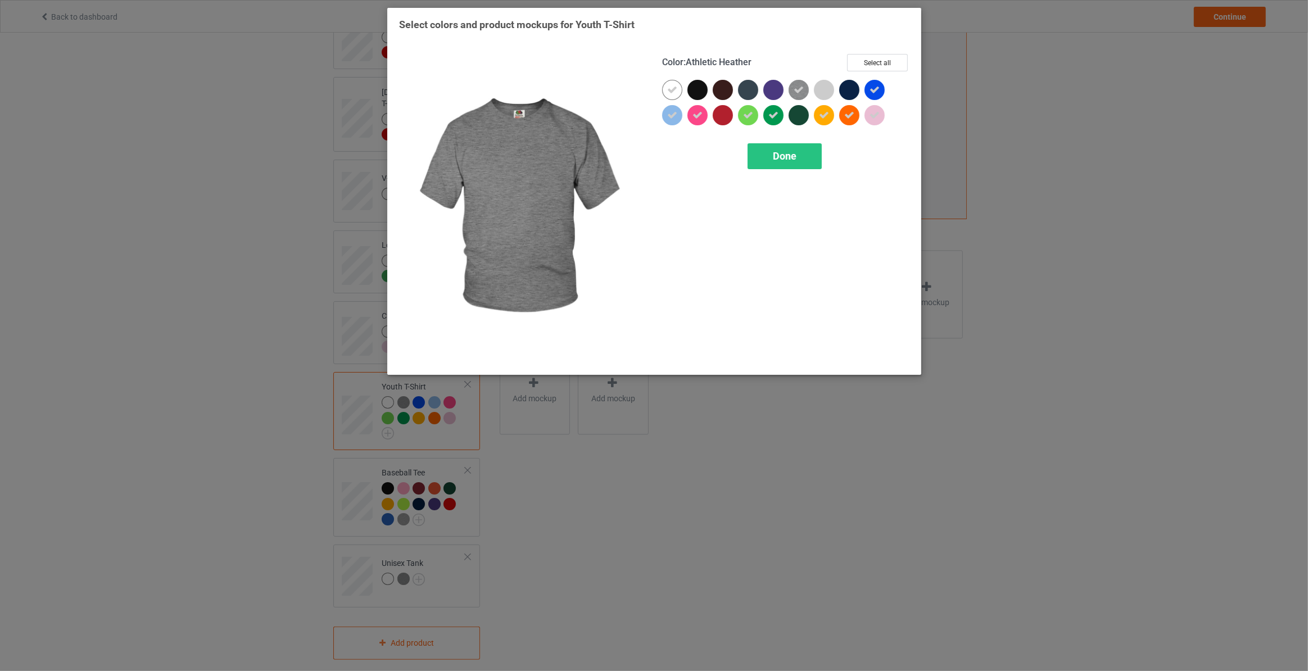
click at [799, 89] on icon at bounding box center [798, 90] width 10 height 10
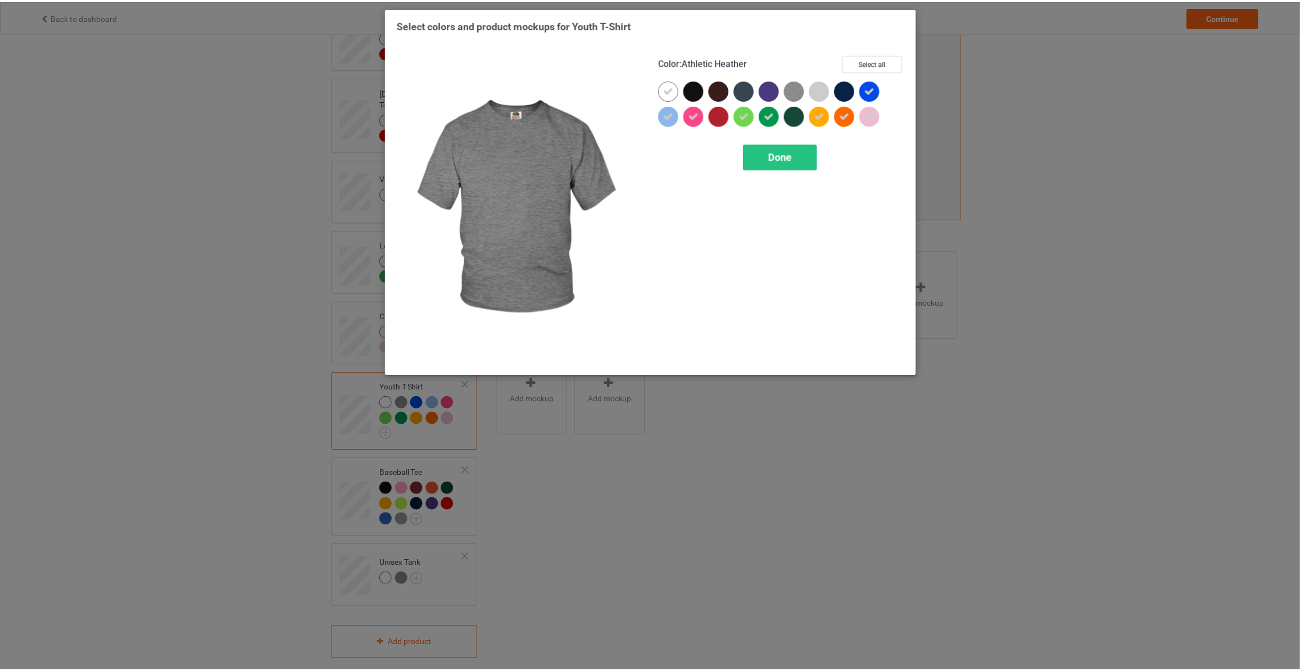
scroll to position [250, 0]
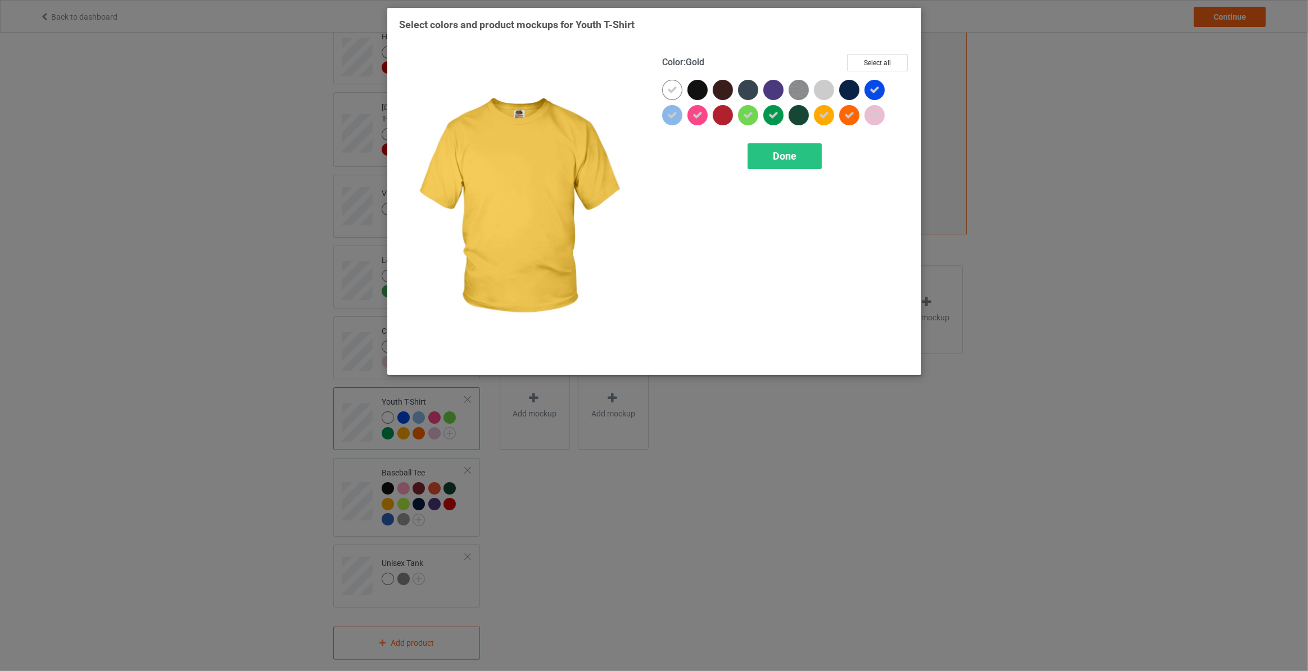
drag, startPoint x: 820, startPoint y: 120, endPoint x: 841, endPoint y: 117, distance: 20.9
click at [822, 120] on icon at bounding box center [824, 115] width 10 height 10
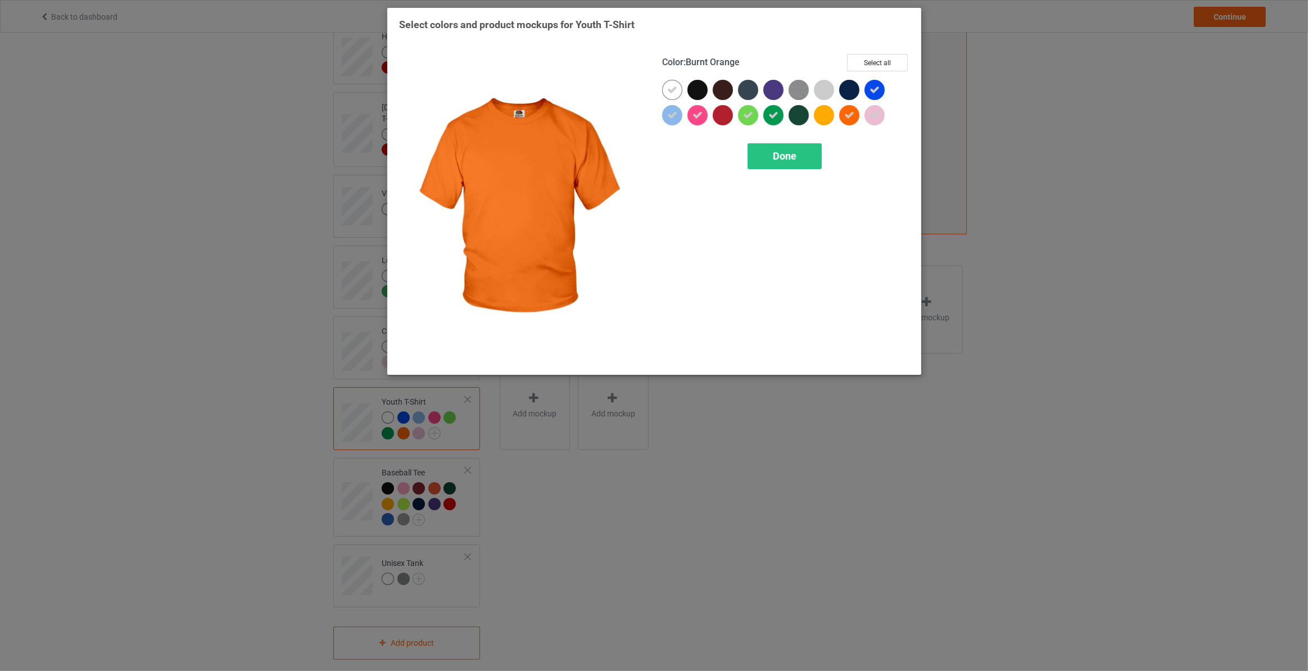
click at [842, 117] on div at bounding box center [849, 115] width 20 height 20
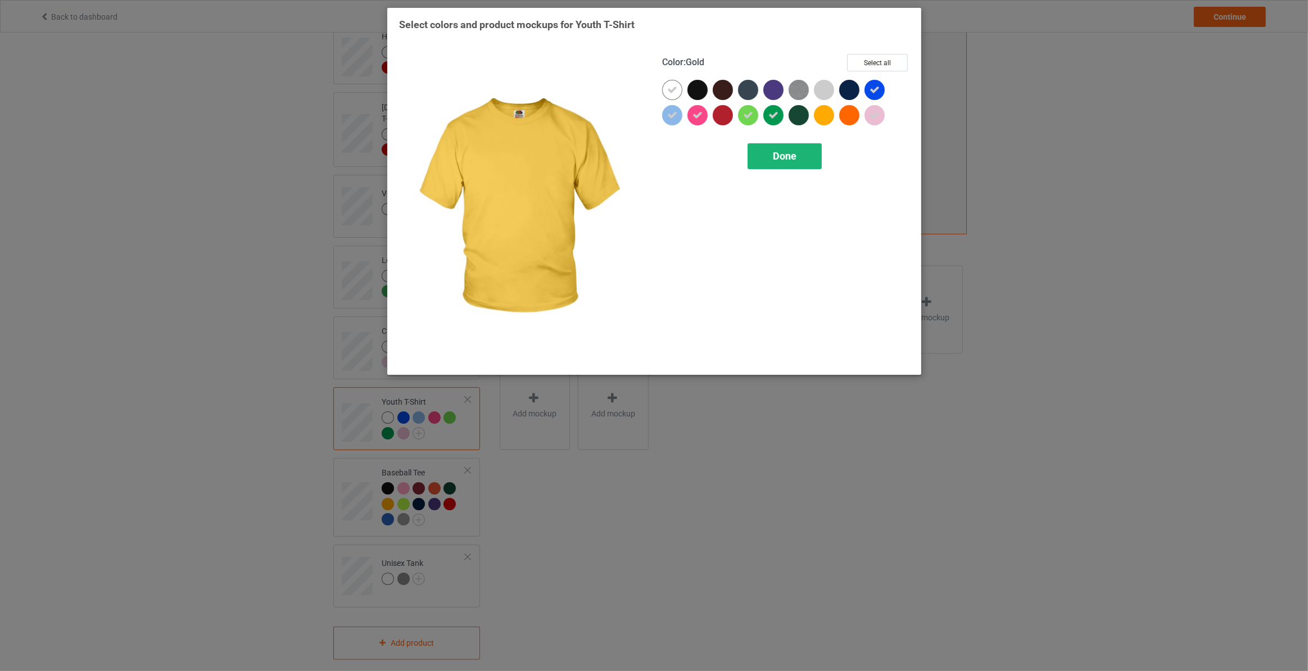
click at [802, 154] on div "Done" at bounding box center [784, 156] width 74 height 26
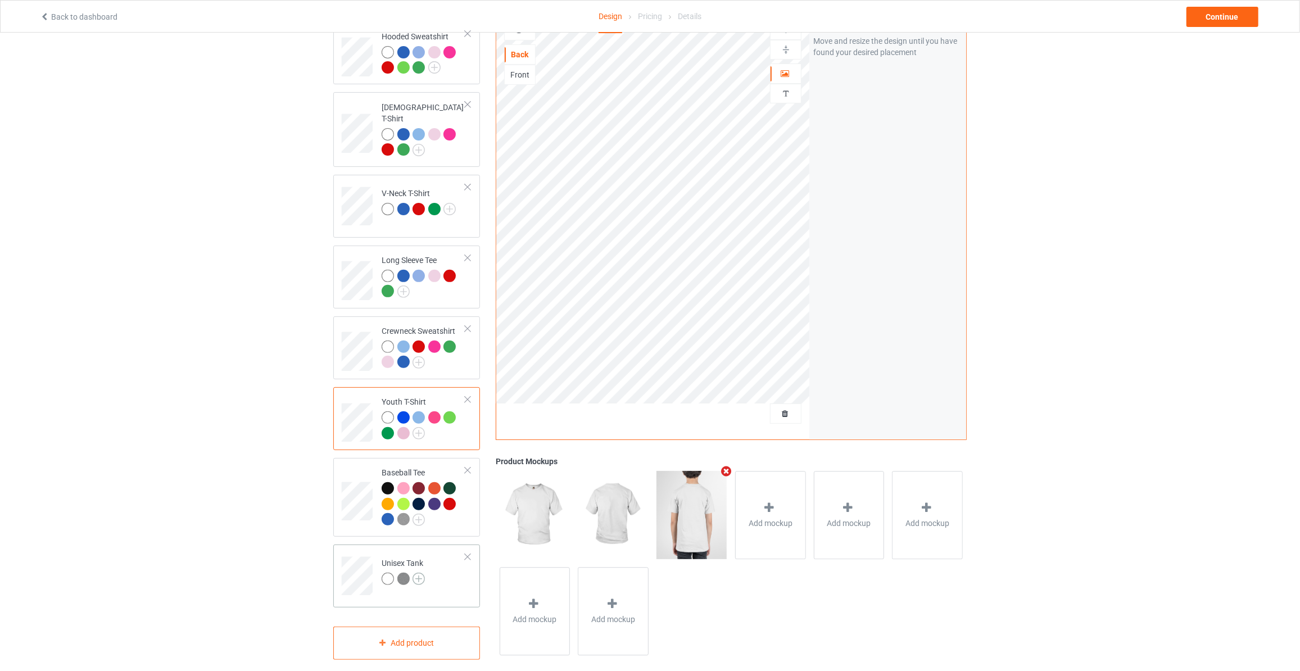
click at [419, 573] on img at bounding box center [418, 579] width 12 height 12
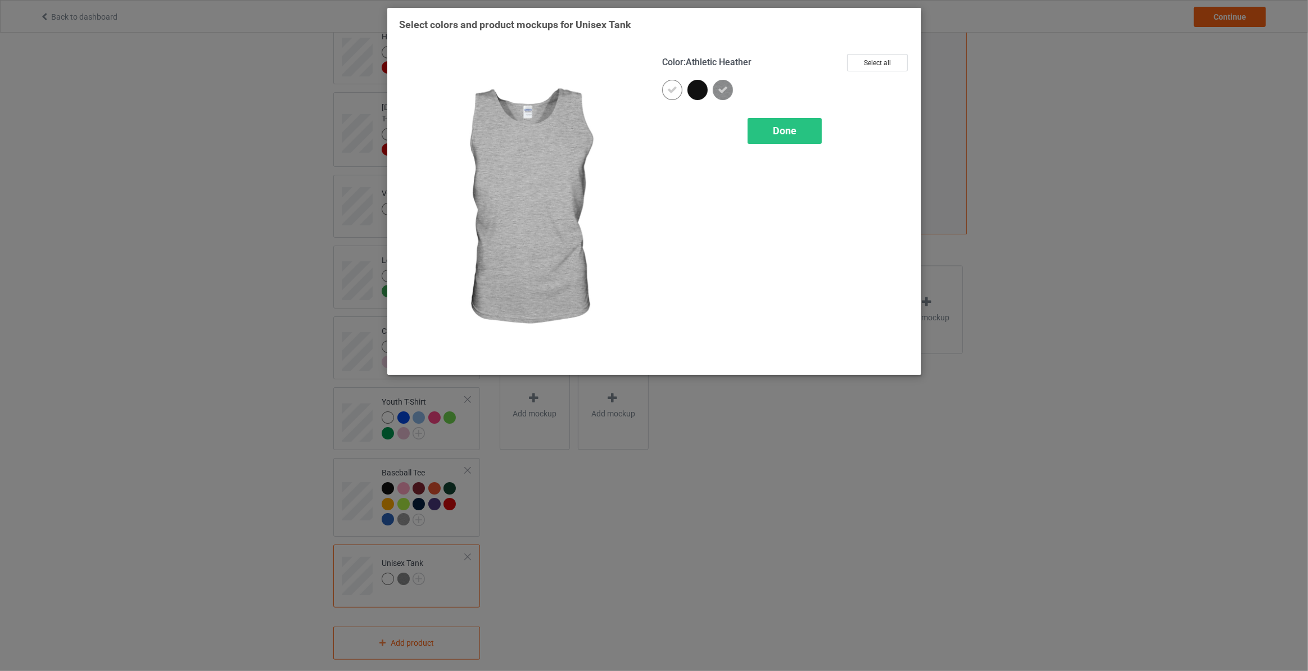
click at [725, 87] on icon at bounding box center [723, 90] width 10 height 10
click at [802, 130] on div "Done" at bounding box center [784, 131] width 74 height 26
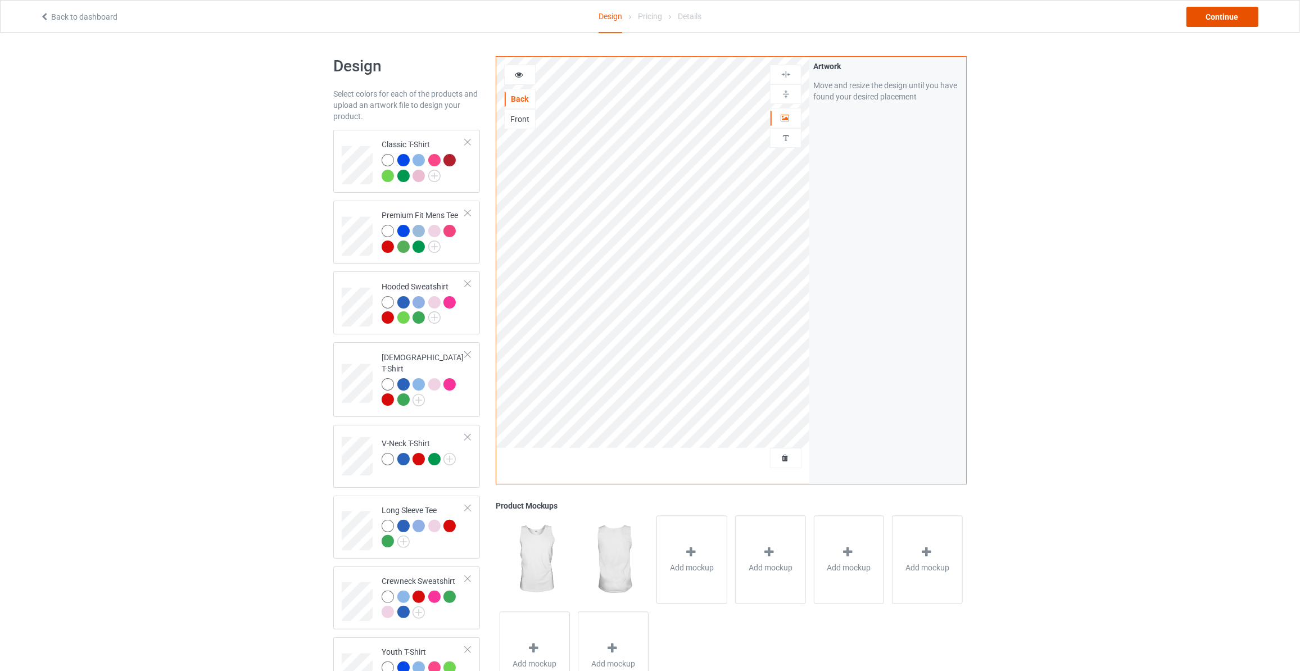
click at [1231, 11] on div "Continue" at bounding box center [1222, 17] width 72 height 20
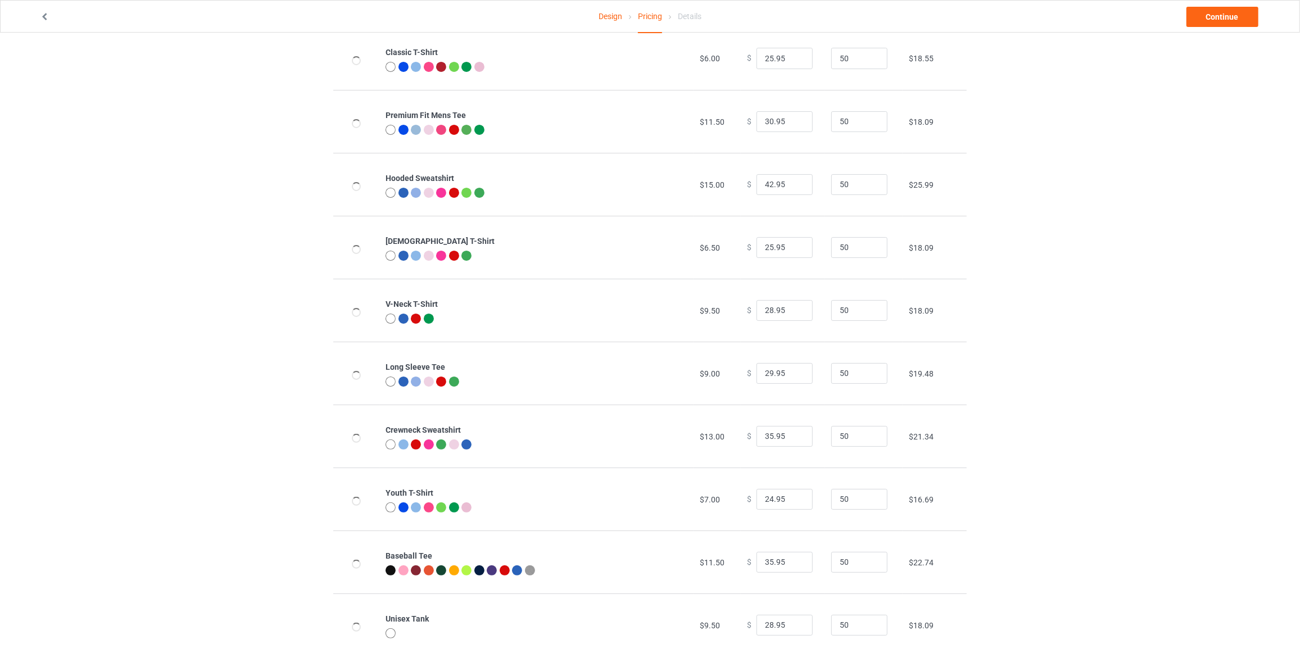
scroll to position [93, 0]
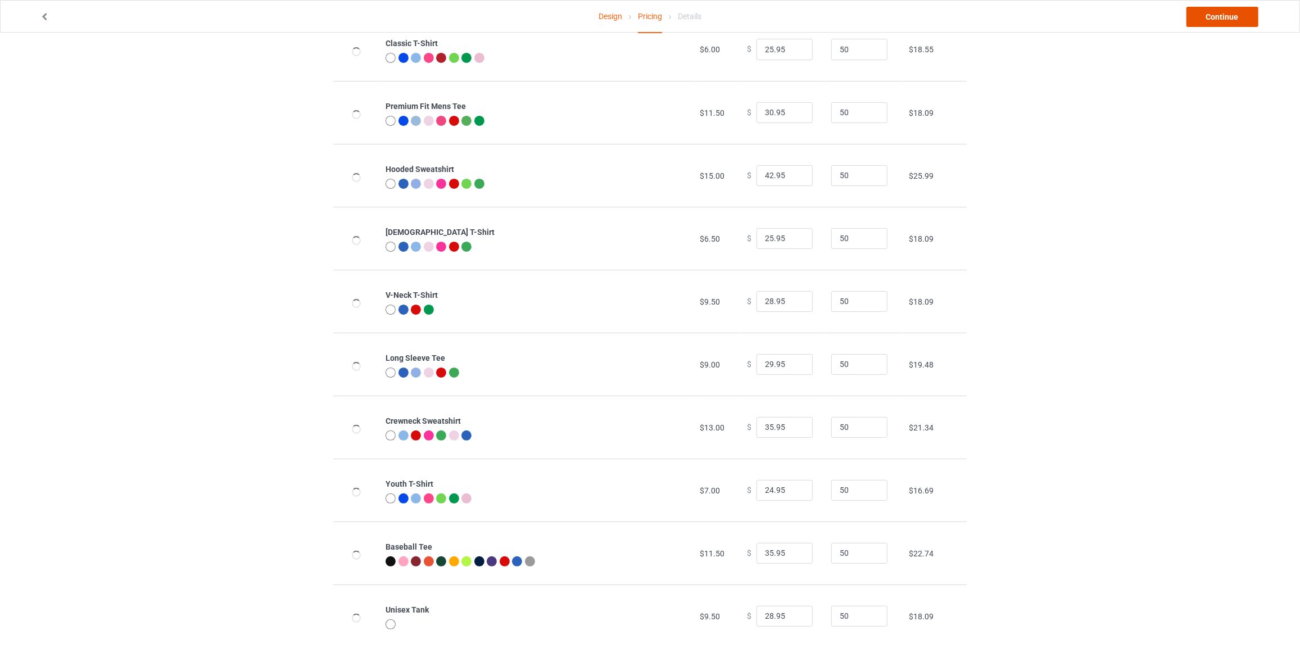
click at [1209, 15] on link "Continue" at bounding box center [1222, 17] width 72 height 20
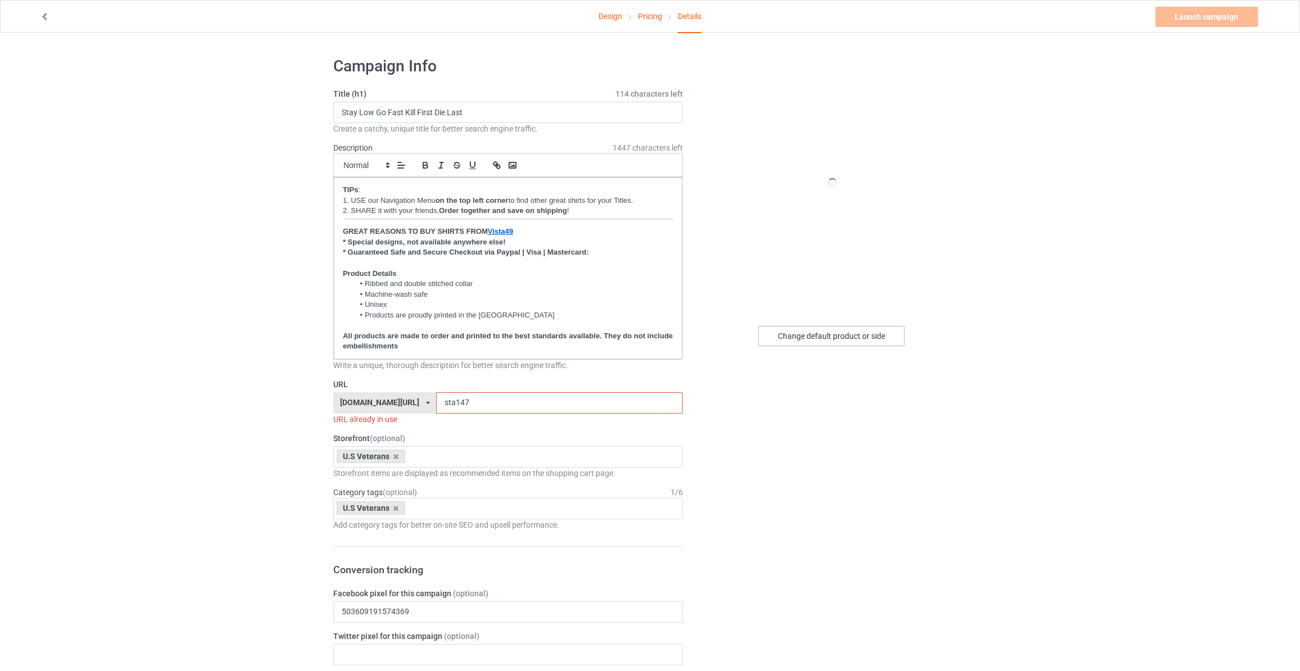
click at [802, 337] on div "Change default product or side" at bounding box center [831, 336] width 147 height 20
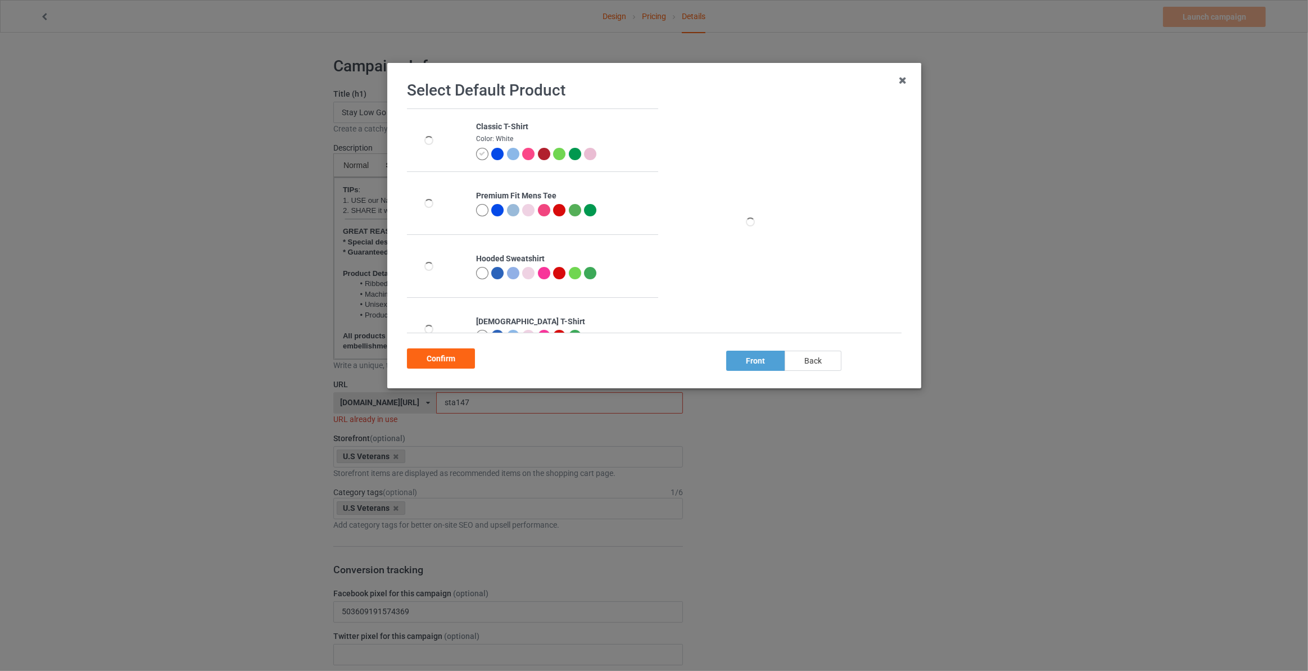
click at [807, 366] on div "back" at bounding box center [812, 361] width 57 height 20
click at [427, 355] on div "Confirm" at bounding box center [441, 358] width 68 height 20
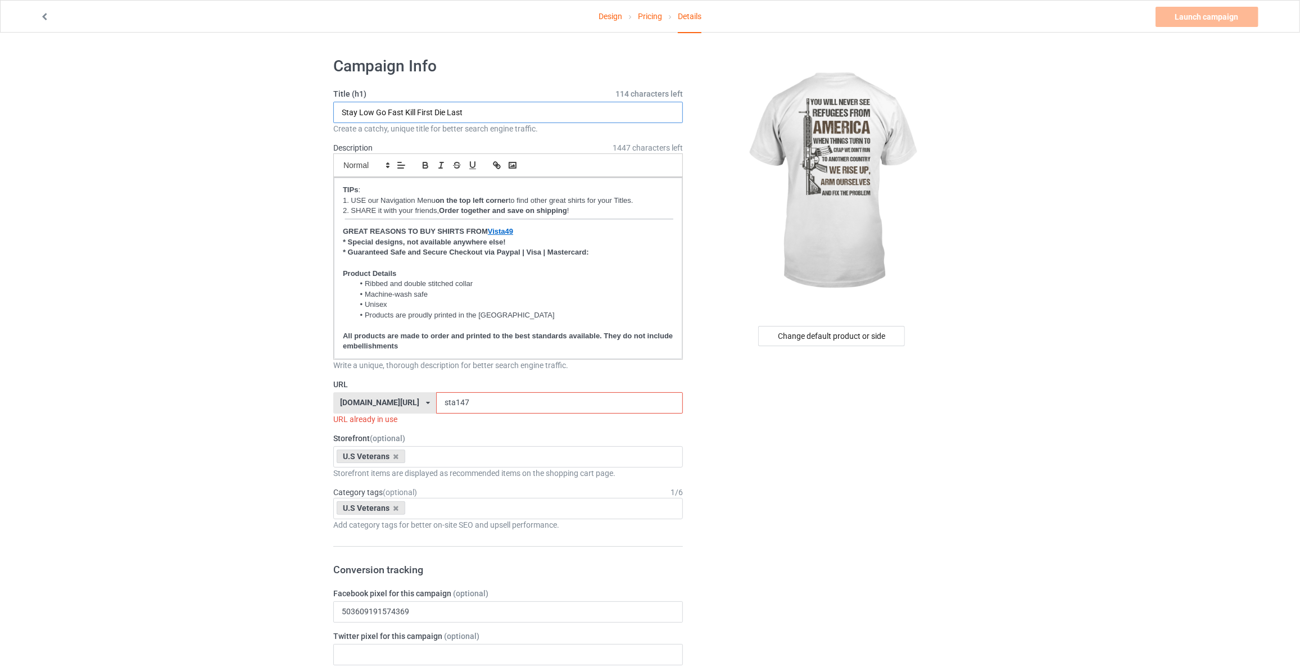
click at [480, 108] on input "Stay Low Go Fast Kill First Die Last" at bounding box center [508, 112] width 350 height 21
paste input "You Will Never See Refugees From [GEOGRAPHIC_DATA]"
type input "You Will Never See Refugees From [GEOGRAPHIC_DATA]"
drag, startPoint x: 464, startPoint y: 399, endPoint x: 68, endPoint y: 394, distance: 396.2
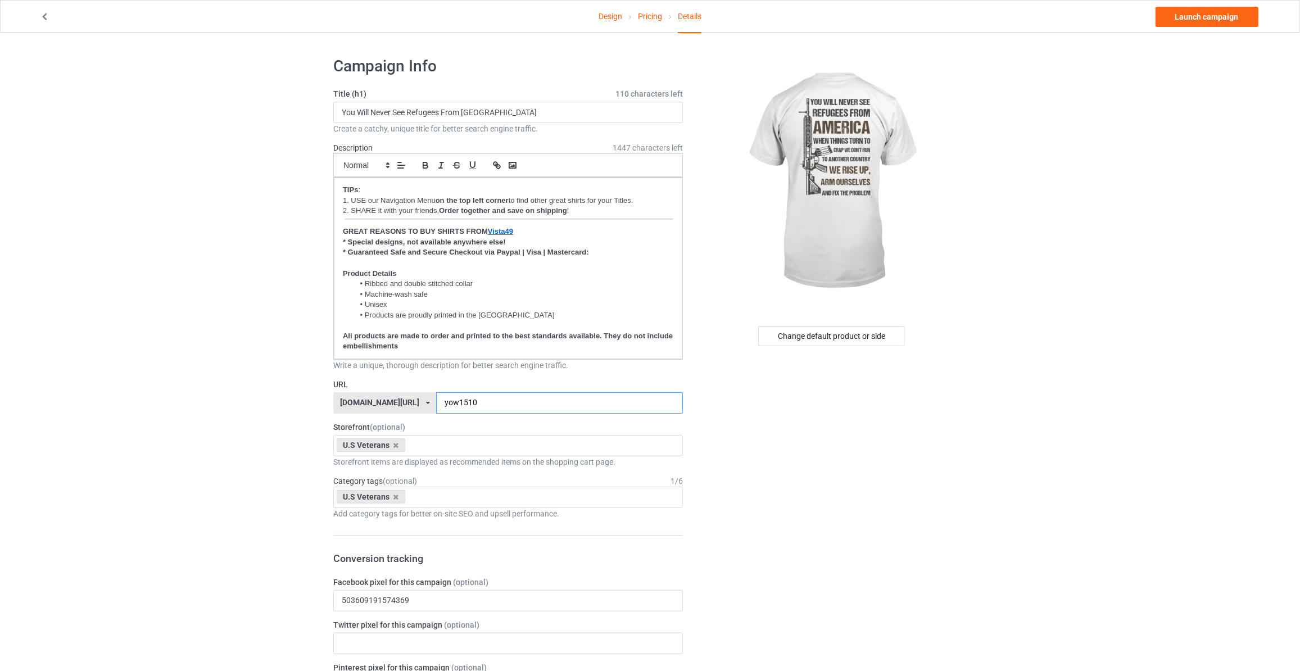
type input "yow1510"
drag, startPoint x: 1165, startPoint y: 167, endPoint x: 1158, endPoint y: 39, distance: 127.8
click at [1181, 20] on link "Launch campaign" at bounding box center [1206, 17] width 103 height 20
